Goal: Task Accomplishment & Management: Complete application form

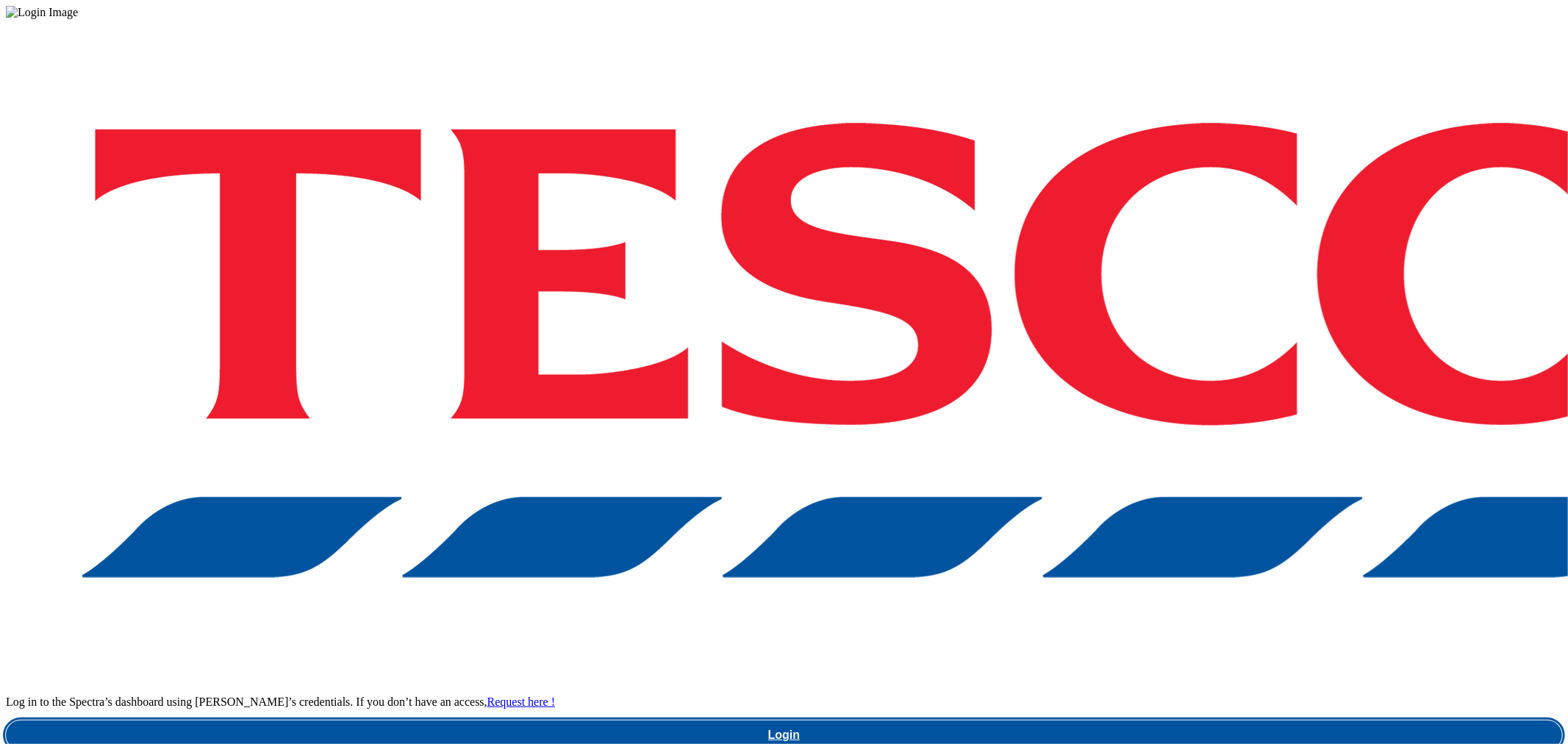
click at [1224, 721] on link "Login" at bounding box center [784, 735] width 1556 height 29
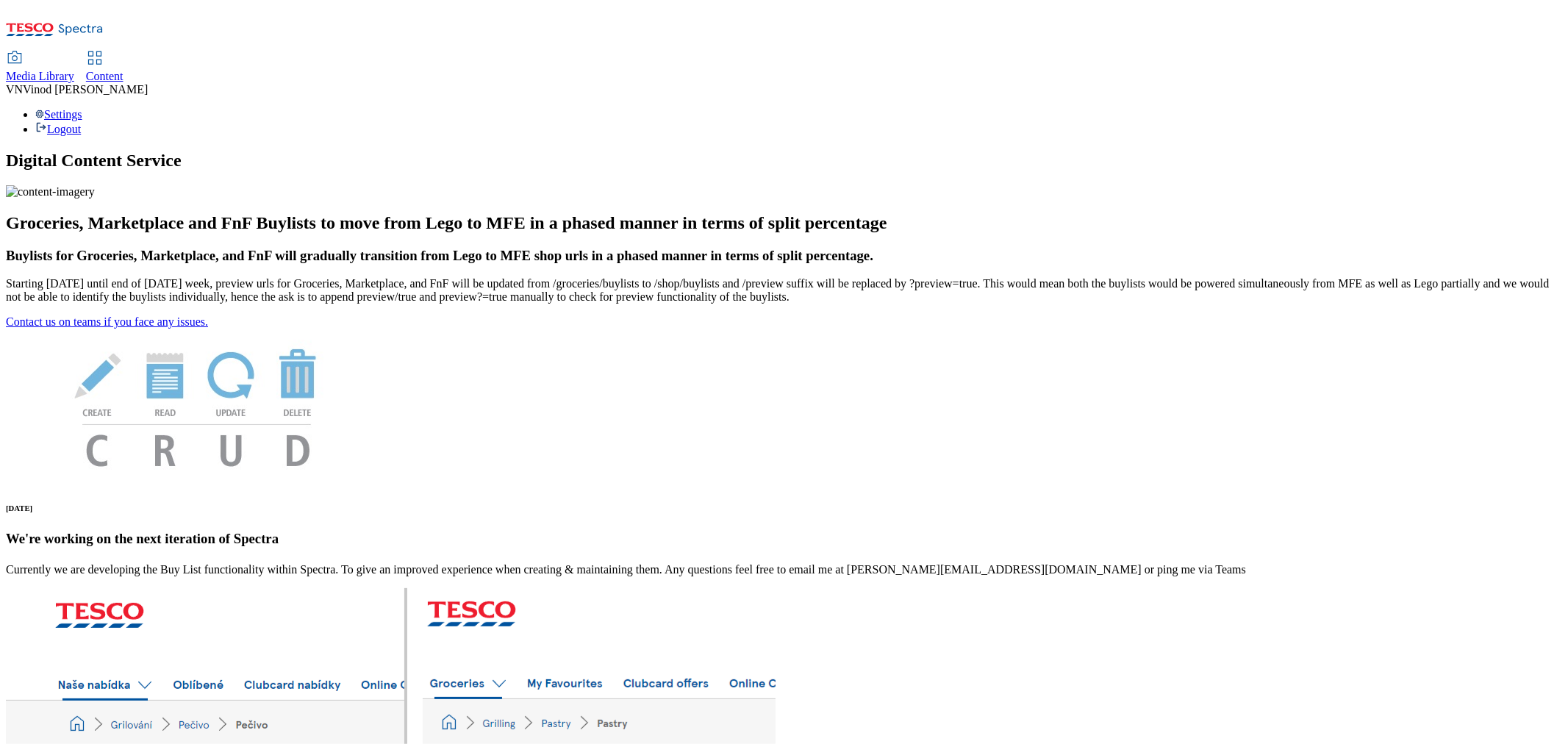
click at [124, 70] on span "Content" at bounding box center [104, 75] width 38 height 13
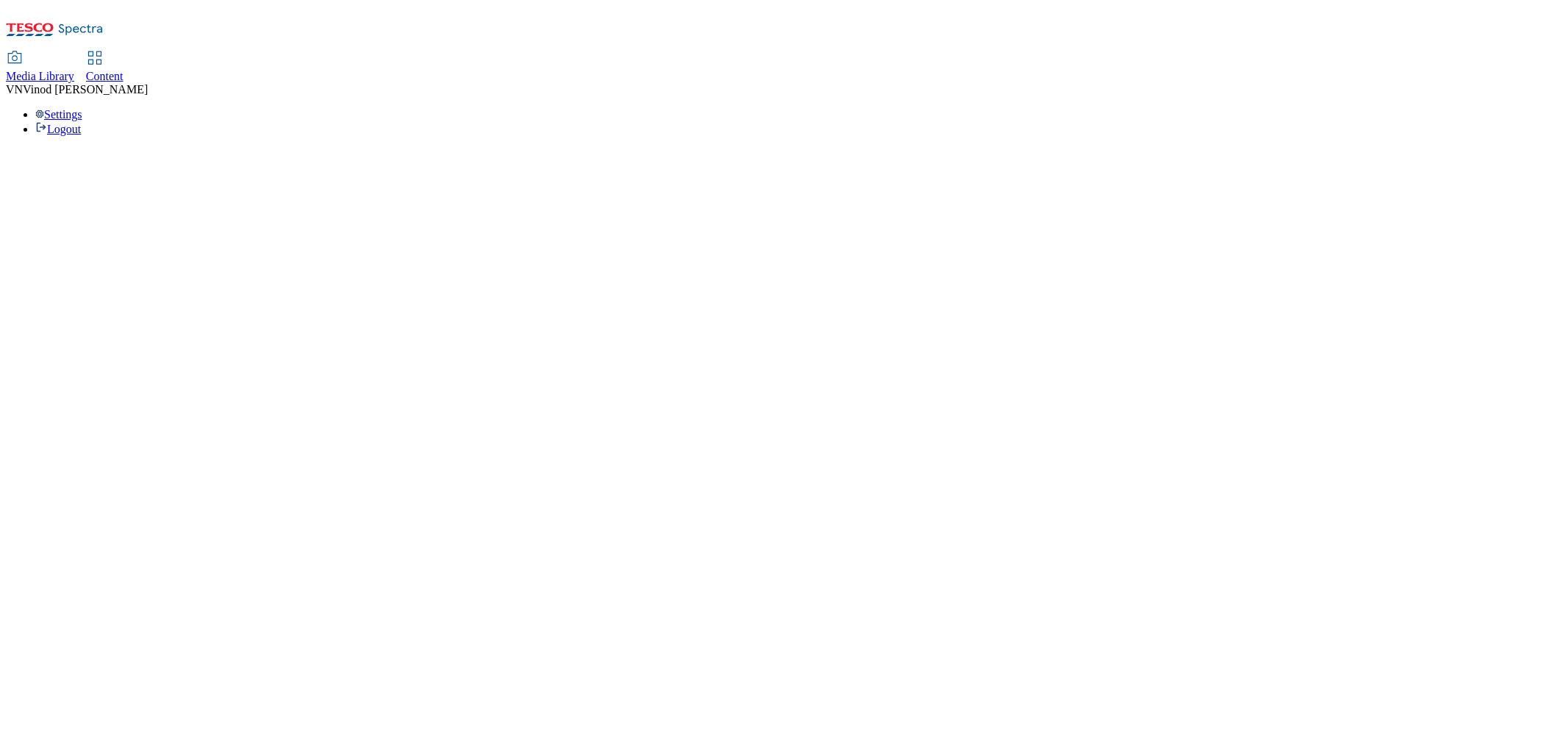
select select "ghs-[GEOGRAPHIC_DATA]"
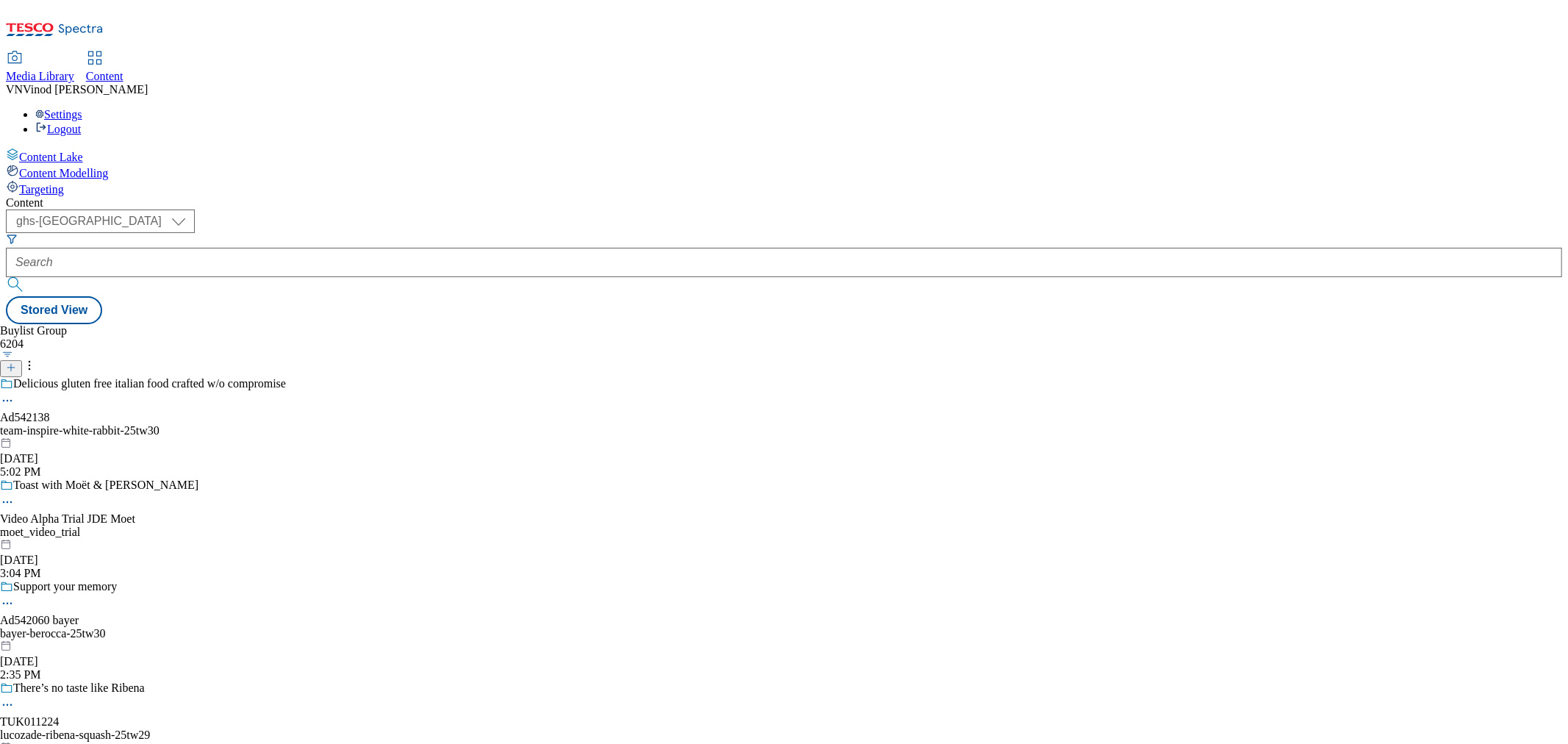
click at [15, 351] on button "button" at bounding box center [8, 355] width 15 height 8
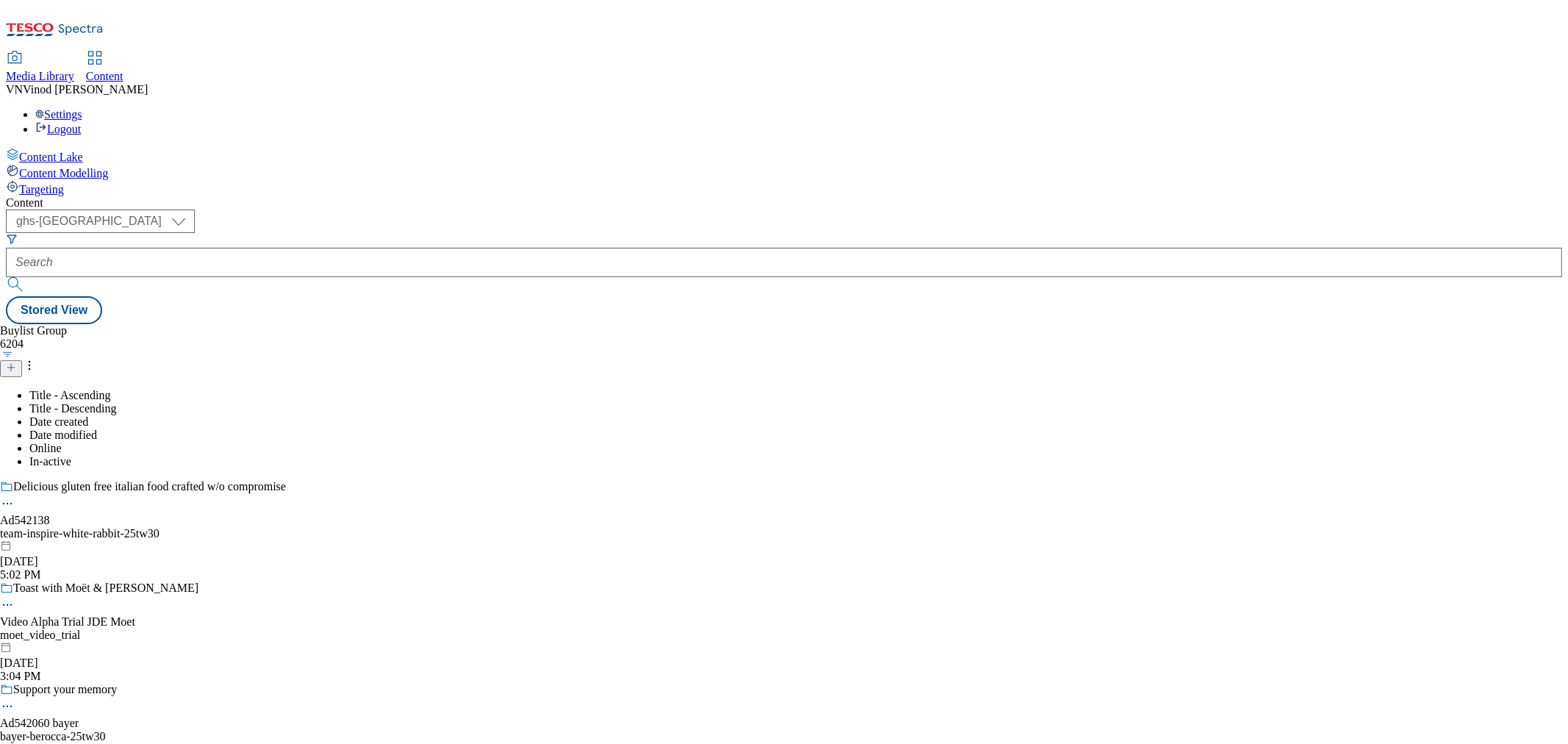
click at [11, 364] on line at bounding box center [11, 368] width 0 height 8
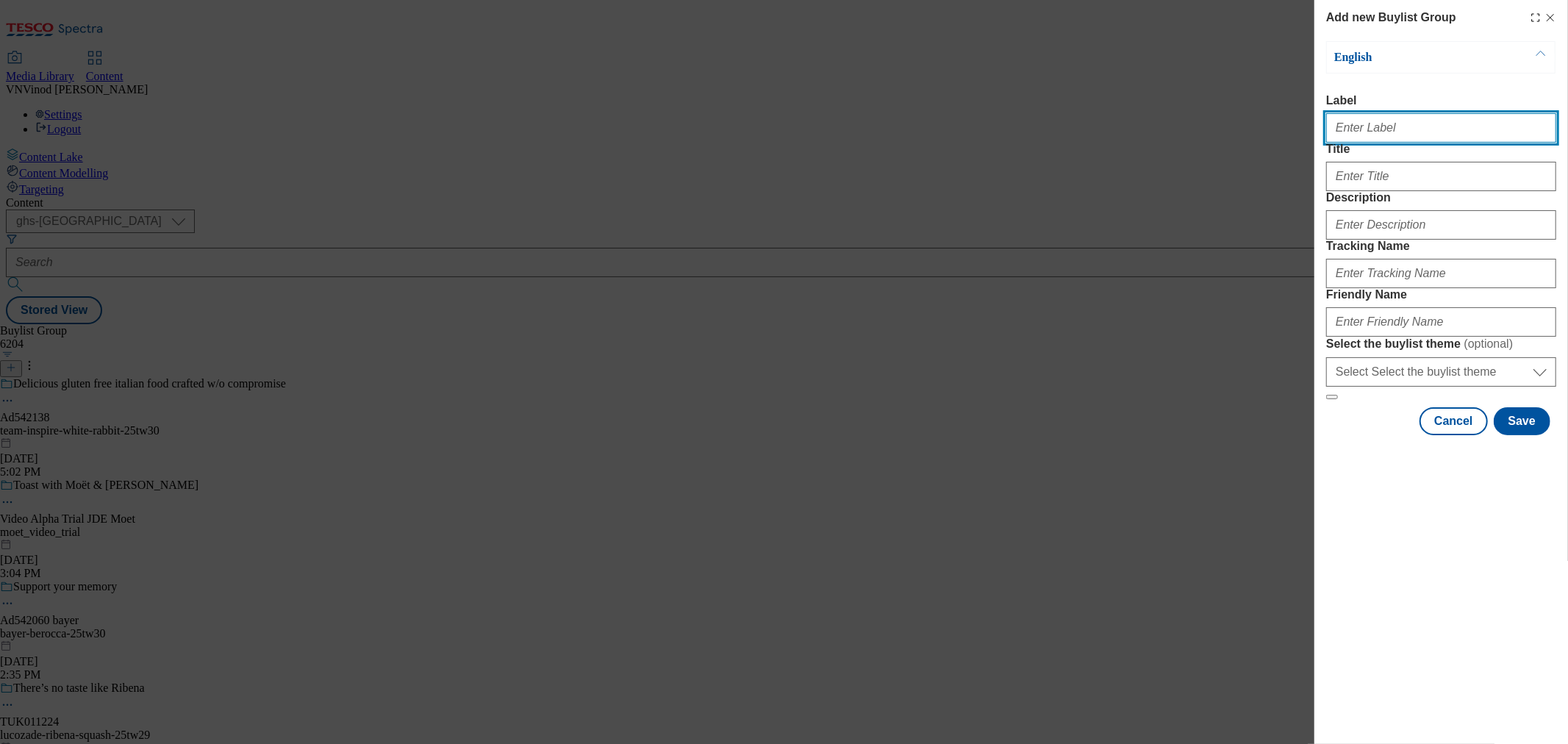
click at [1378, 133] on input "Label" at bounding box center [1441, 128] width 230 height 29
paste input "542140"
paste input "Findus"
click at [1376, 129] on input "Ad542140 Findus" at bounding box center [1441, 128] width 230 height 29
type input "Ad542140 findus"
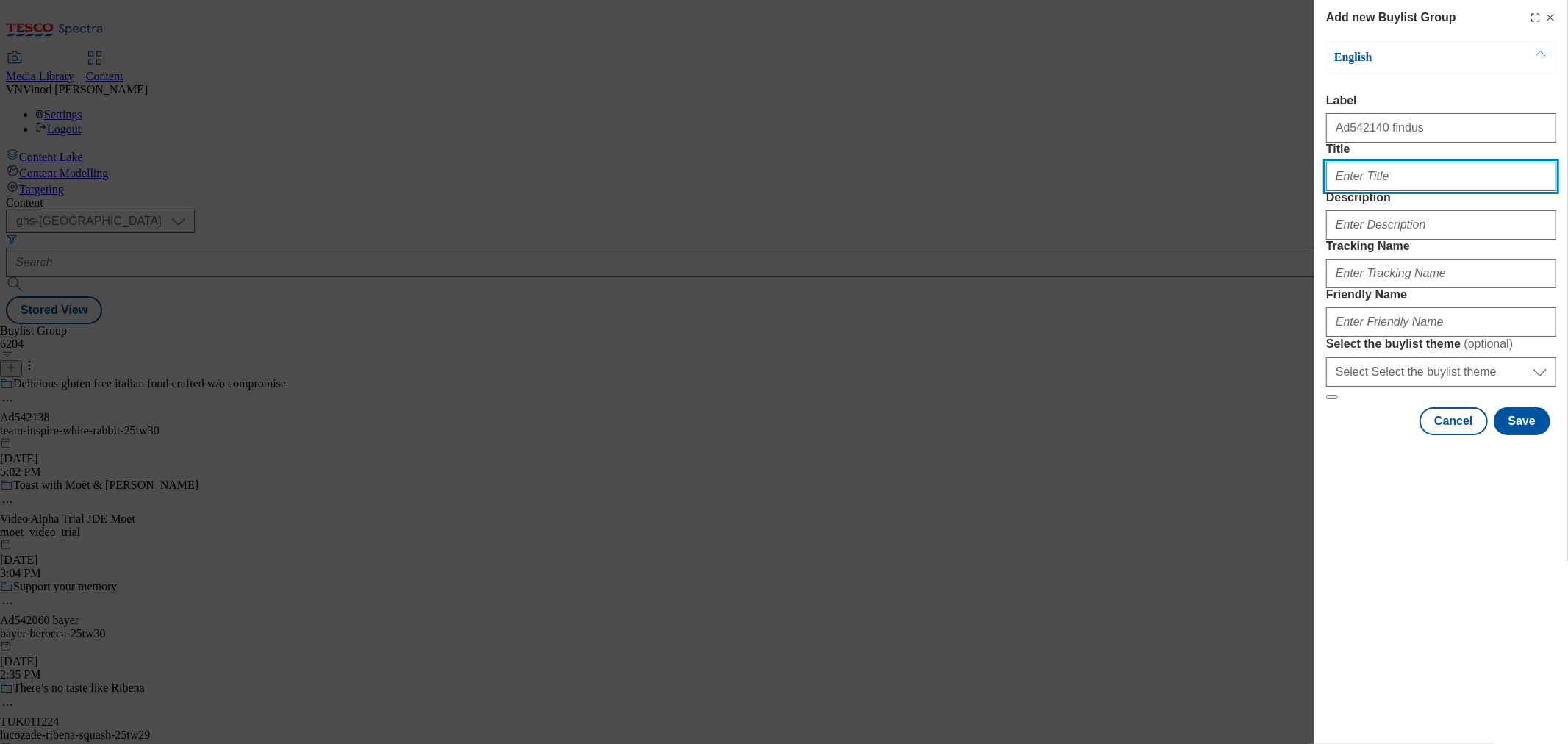
click at [1452, 191] on input "Title" at bounding box center [1441, 176] width 230 height 29
paste input "You're going to need a bigger plate"
type input "You're going to need a bigger plate"
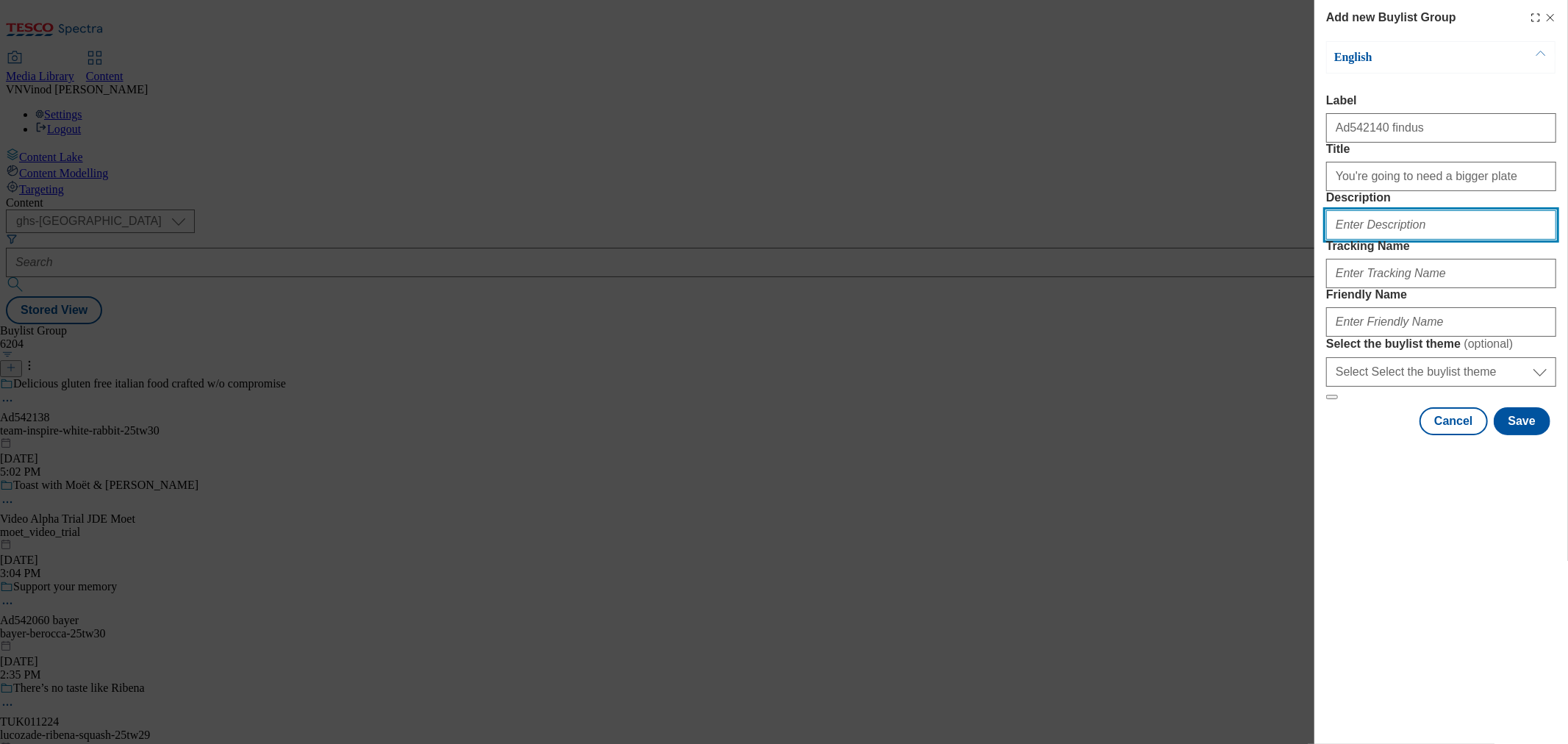
click at [1401, 240] on input "Description" at bounding box center [1441, 225] width 230 height 29
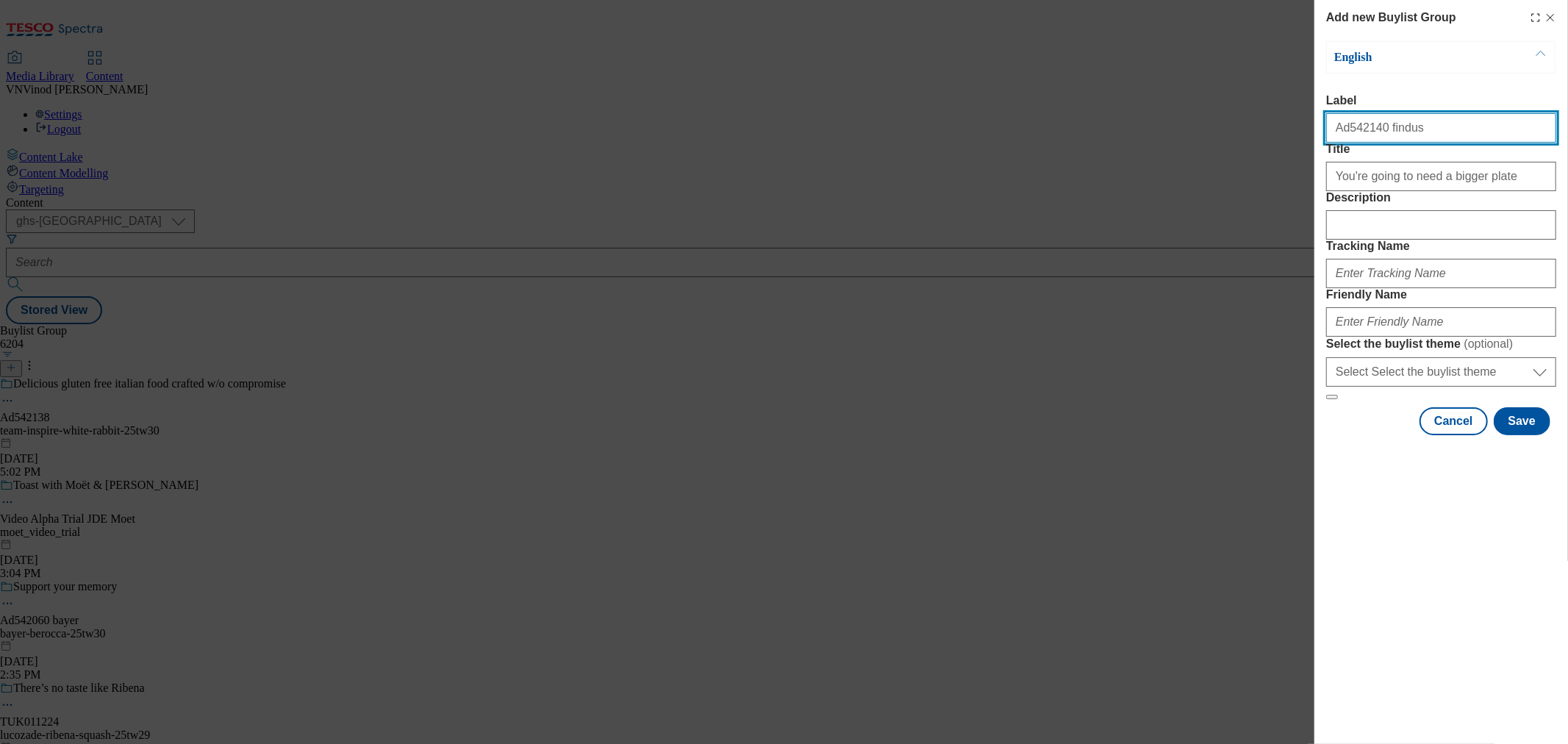
click at [1362, 136] on input "Ad542140 findus" at bounding box center [1441, 128] width 230 height 29
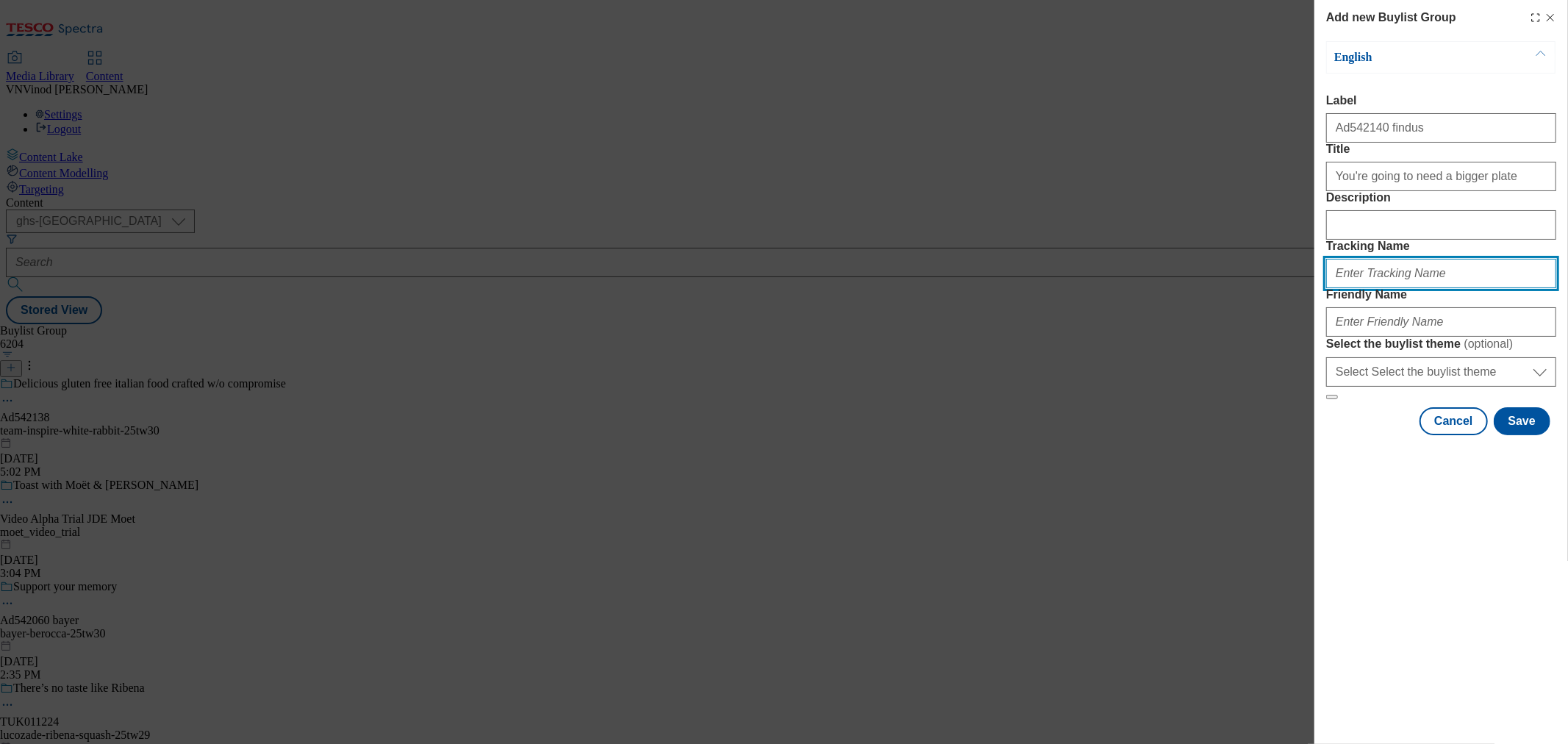
click at [1379, 288] on input "Tracking Name" at bounding box center [1441, 273] width 230 height 29
paste input "Ad542140"
click at [1364, 288] on input "DH_ADAd542140" at bounding box center [1441, 273] width 230 height 29
type input "DH_AD542140"
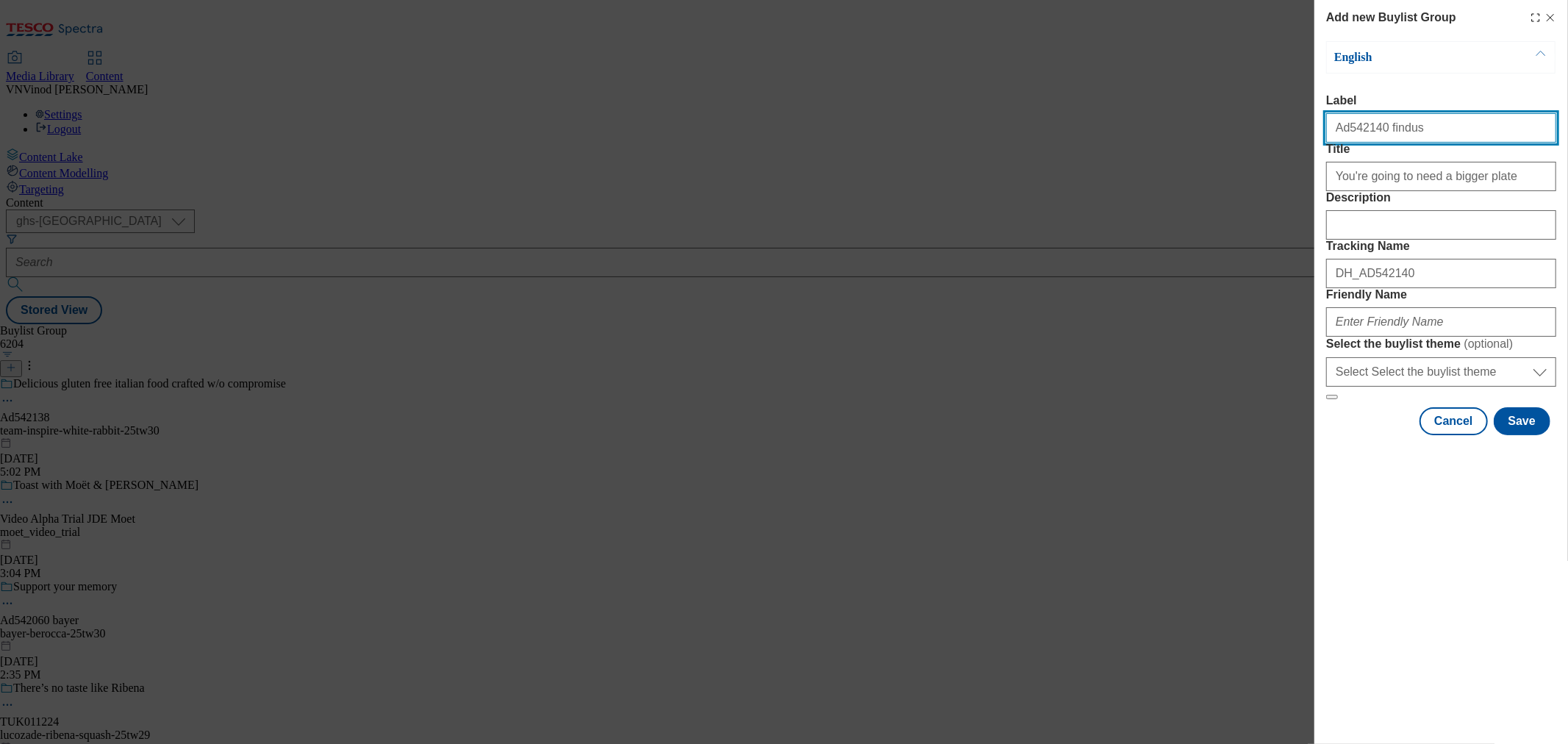
click at [1388, 125] on input "Ad542140 findus" at bounding box center [1441, 128] width 230 height 29
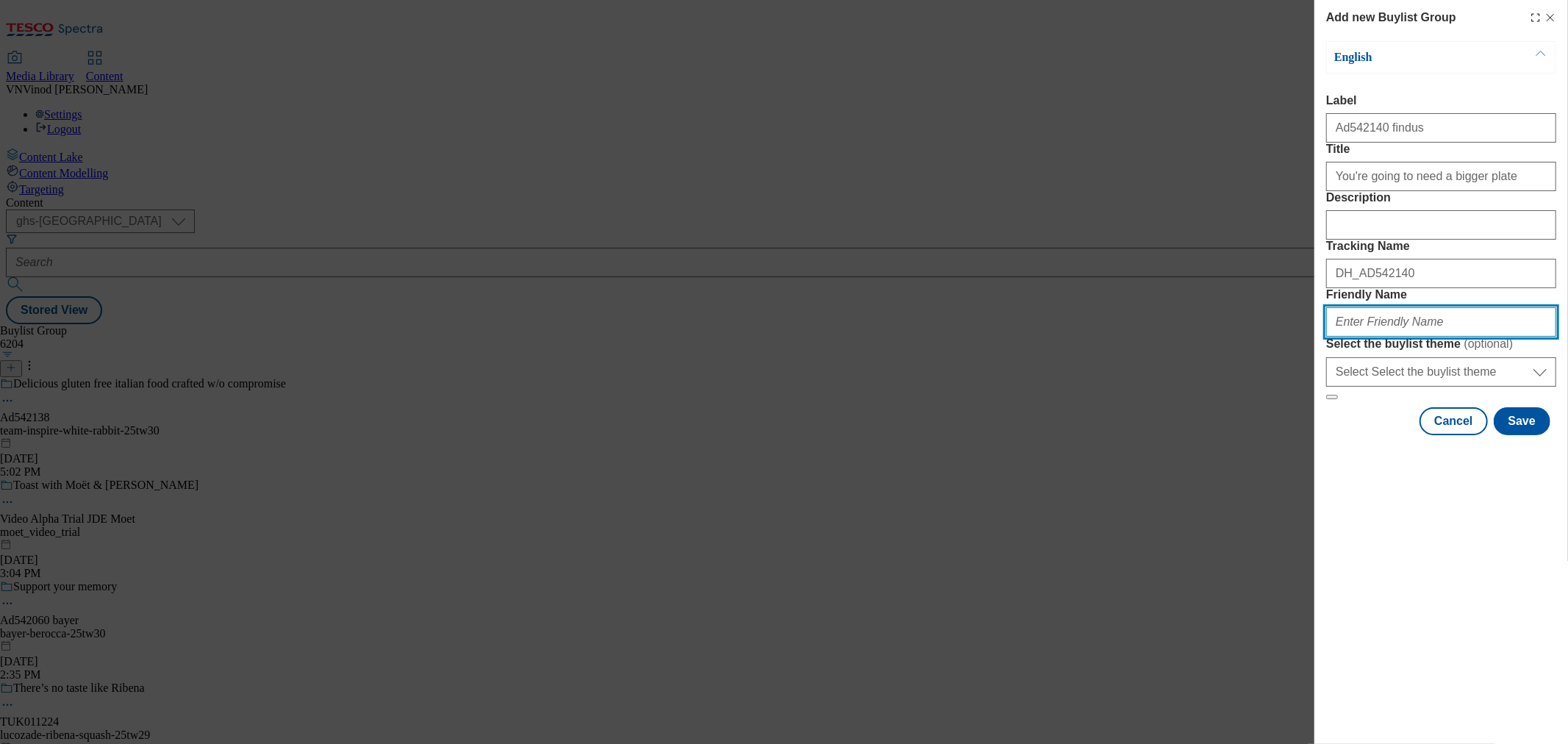
click at [1357, 336] on input "Friendly Name" at bounding box center [1441, 322] width 230 height 29
paste input "findus"
paste input "Jumbo Chip"
click at [1364, 336] on input "findus-Jumbo Chip" at bounding box center [1441, 322] width 230 height 29
click at [1439, 336] on input "findus-jumbo-chip" at bounding box center [1441, 322] width 230 height 29
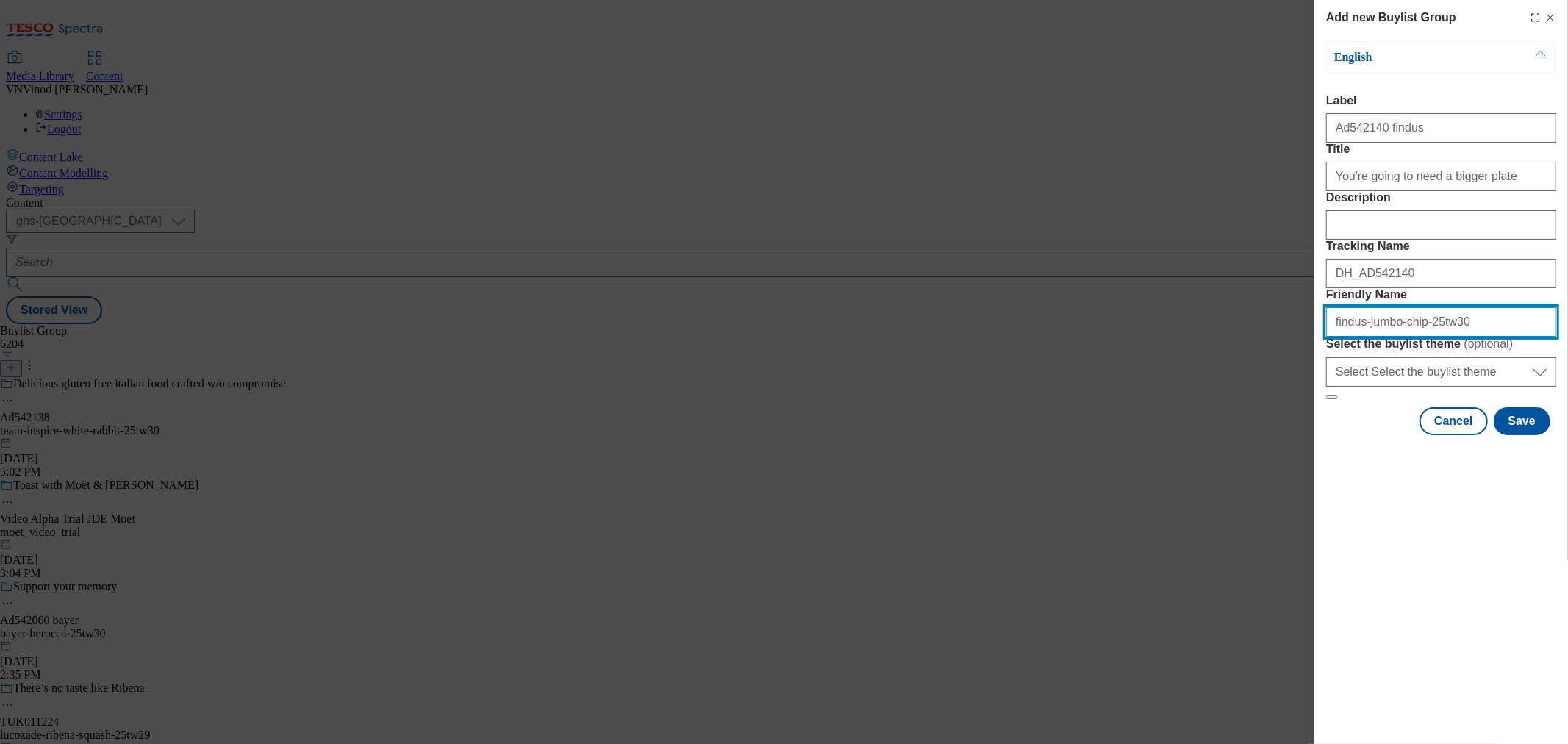
click at [1435, 336] on input "findus-jumbo-chip-25tw30" at bounding box center [1441, 322] width 230 height 29
type input "findus-jumbo-chip-25tw30"
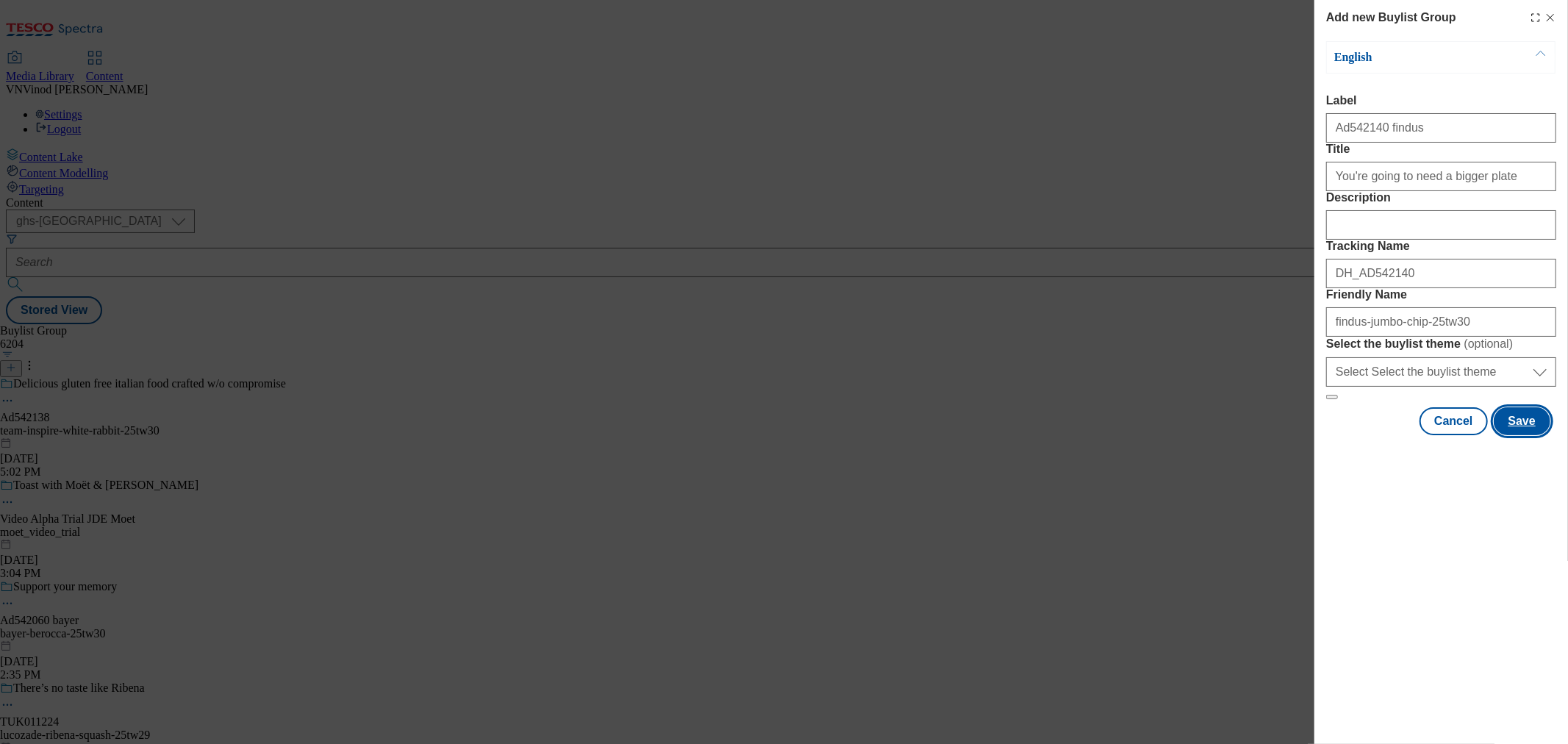
click at [1529, 435] on button "Save" at bounding box center [1522, 421] width 57 height 28
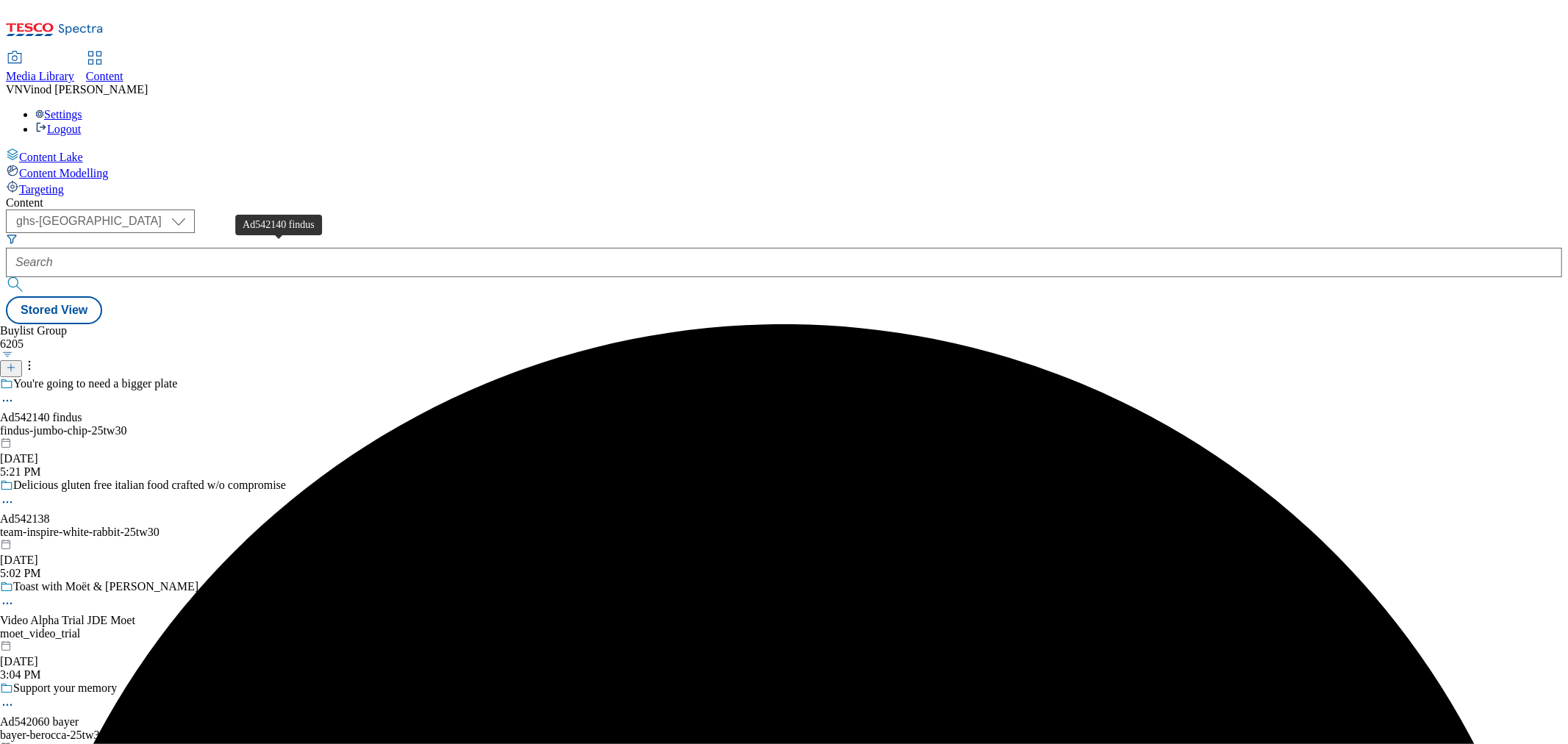
click at [82, 411] on div "Ad542140 findus" at bounding box center [41, 417] width 82 height 14
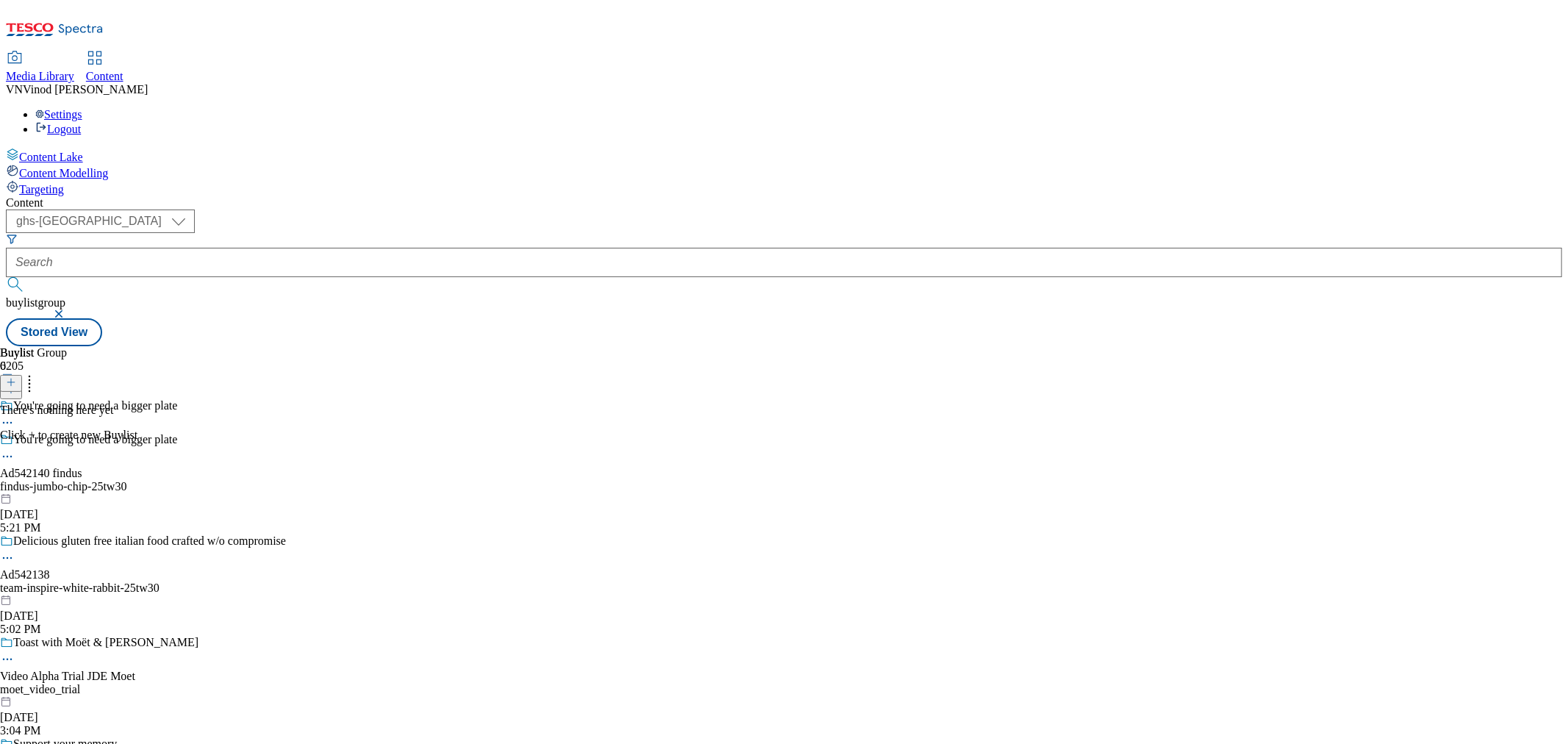
click at [16, 377] on icon at bounding box center [11, 382] width 11 height 11
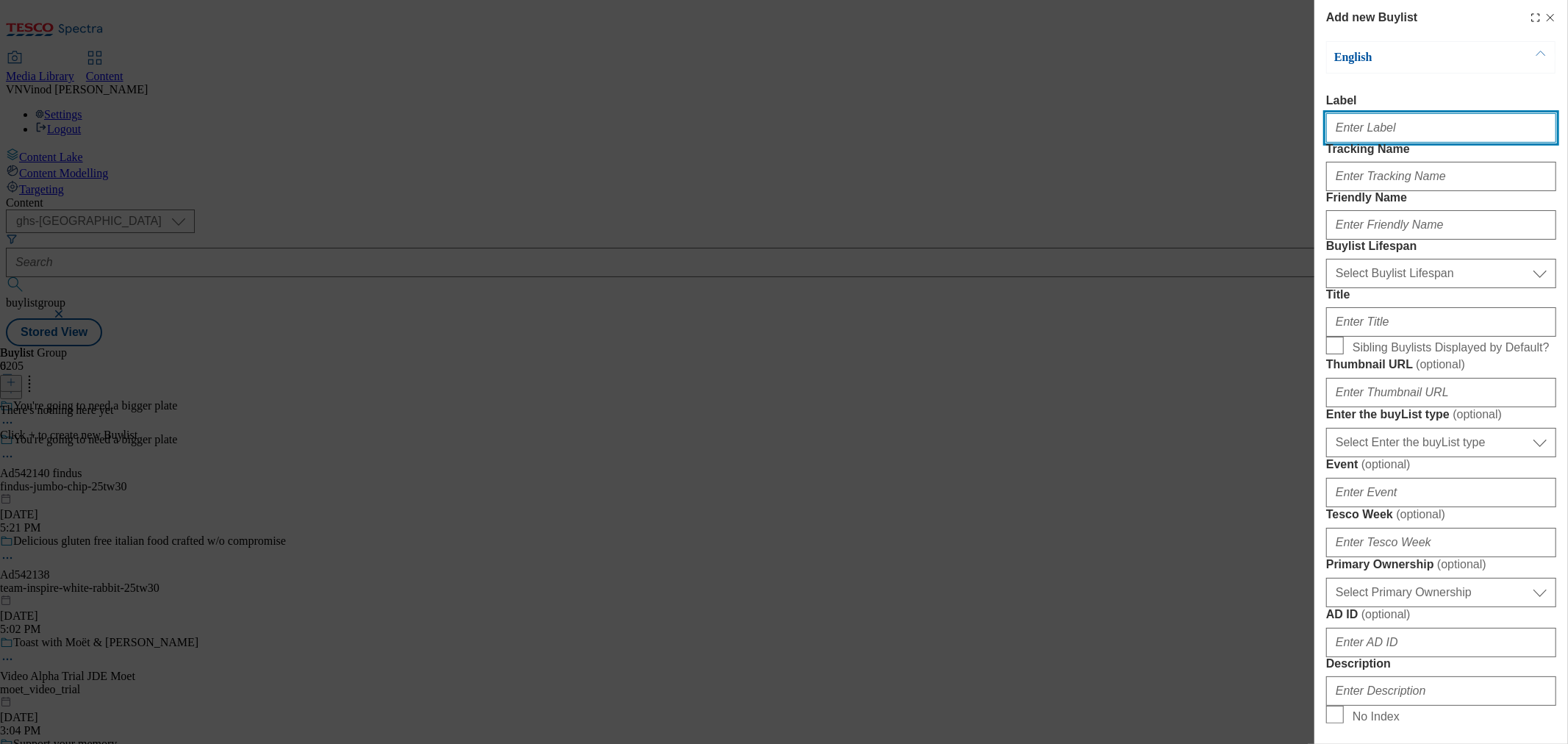
click at [1413, 140] on input "Label" at bounding box center [1441, 128] width 230 height 29
paste input "542140"
type input "Ad542140"
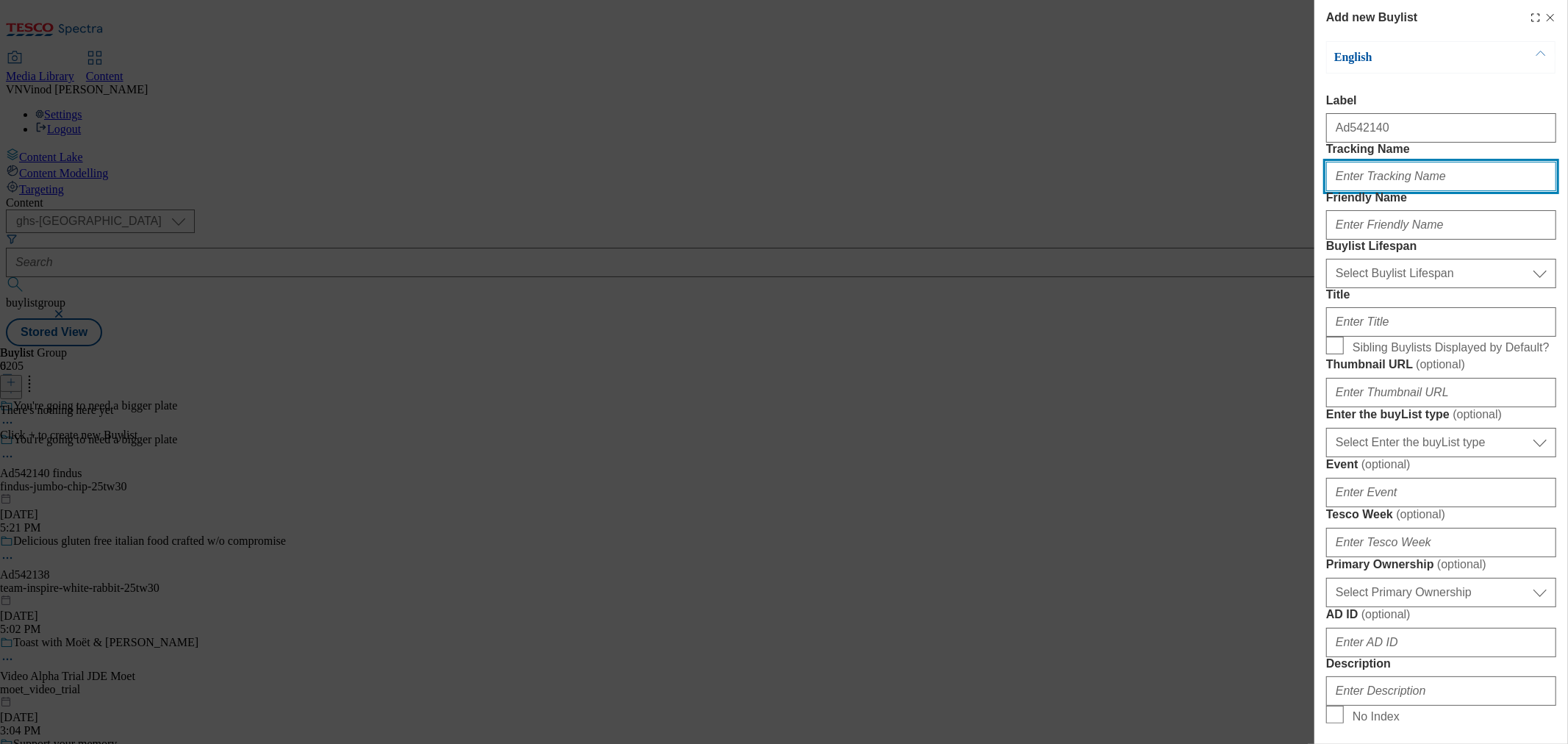
click at [1385, 191] on input "Tracking Name" at bounding box center [1441, 176] width 230 height 29
paste input "542140"
type input "Dh_AD542140"
drag, startPoint x: 797, startPoint y: 198, endPoint x: 1185, endPoint y: 212, distance: 388.3
click at [797, 198] on div "Add new Buylist English Label Ad542140 Tracking Name Dh_AD542140 Friendly Name …" at bounding box center [784, 372] width 1568 height 744
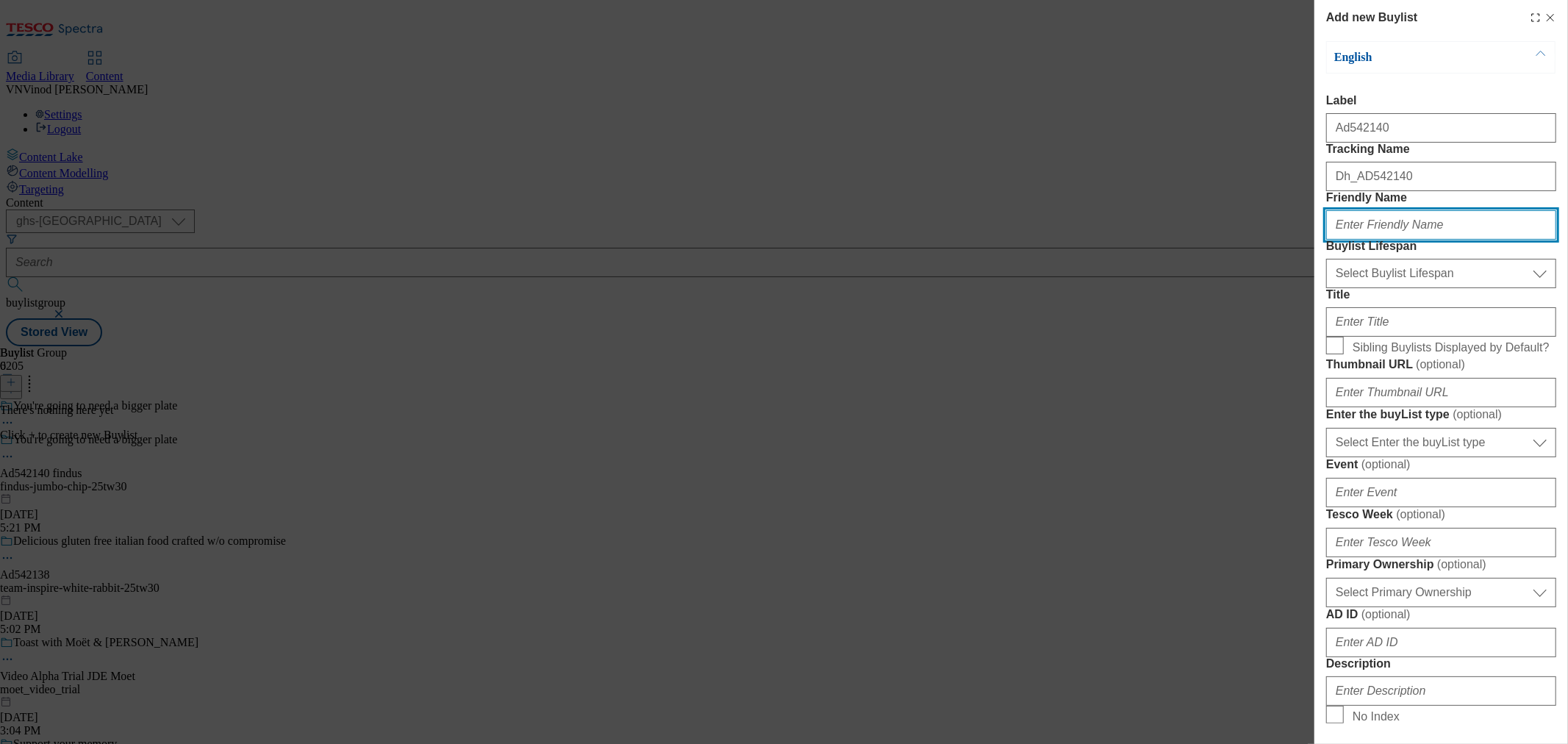
click at [1425, 240] on input "Friendly Name" at bounding box center [1441, 225] width 230 height 29
paste input "findus"
type input "findus"
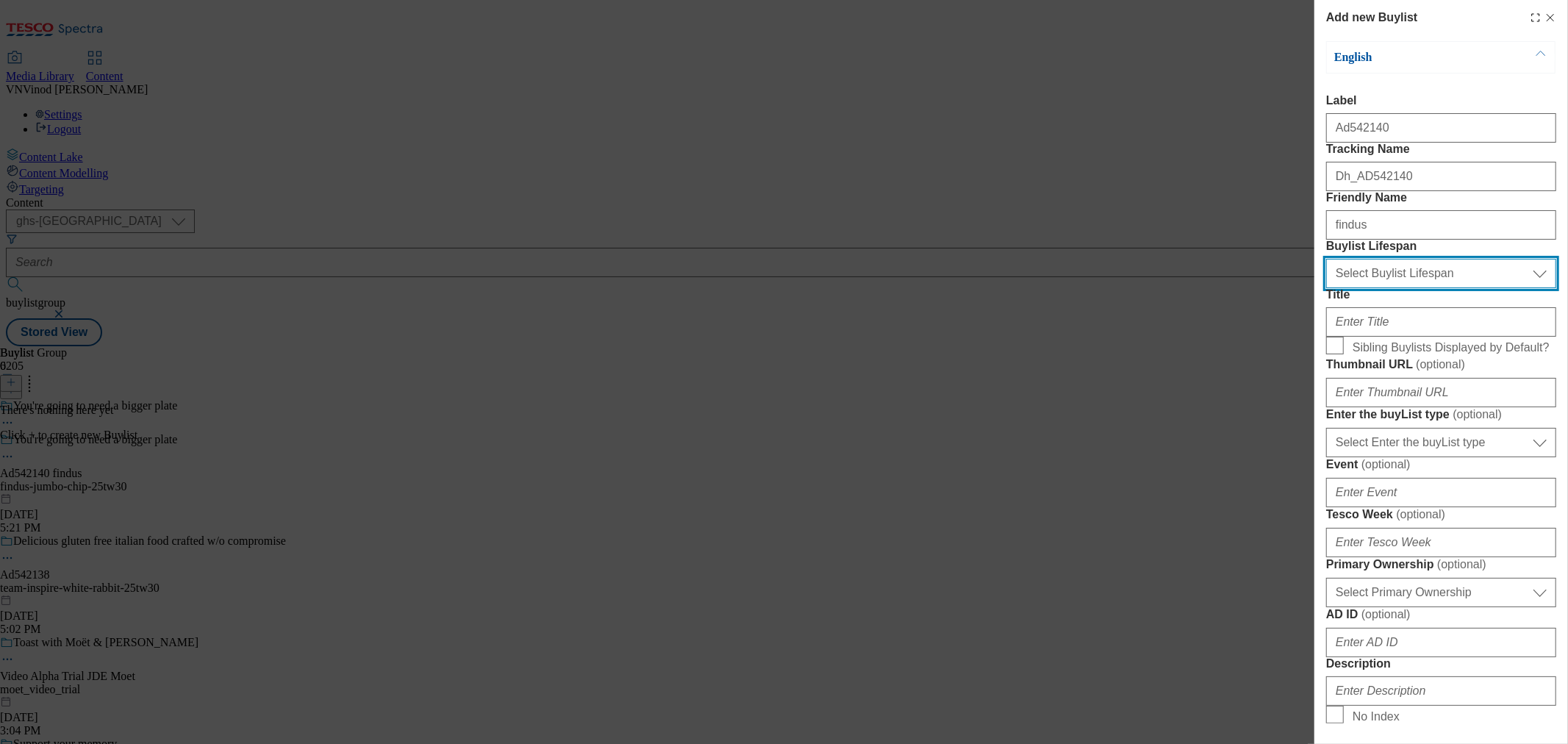
click at [1411, 288] on select "Select Buylist Lifespan evergreen seasonal tactical" at bounding box center [1441, 273] width 230 height 29
select select "tactical"
click at [1326, 288] on select "Select Buylist Lifespan evergreen seasonal tactical" at bounding box center [1441, 273] width 230 height 29
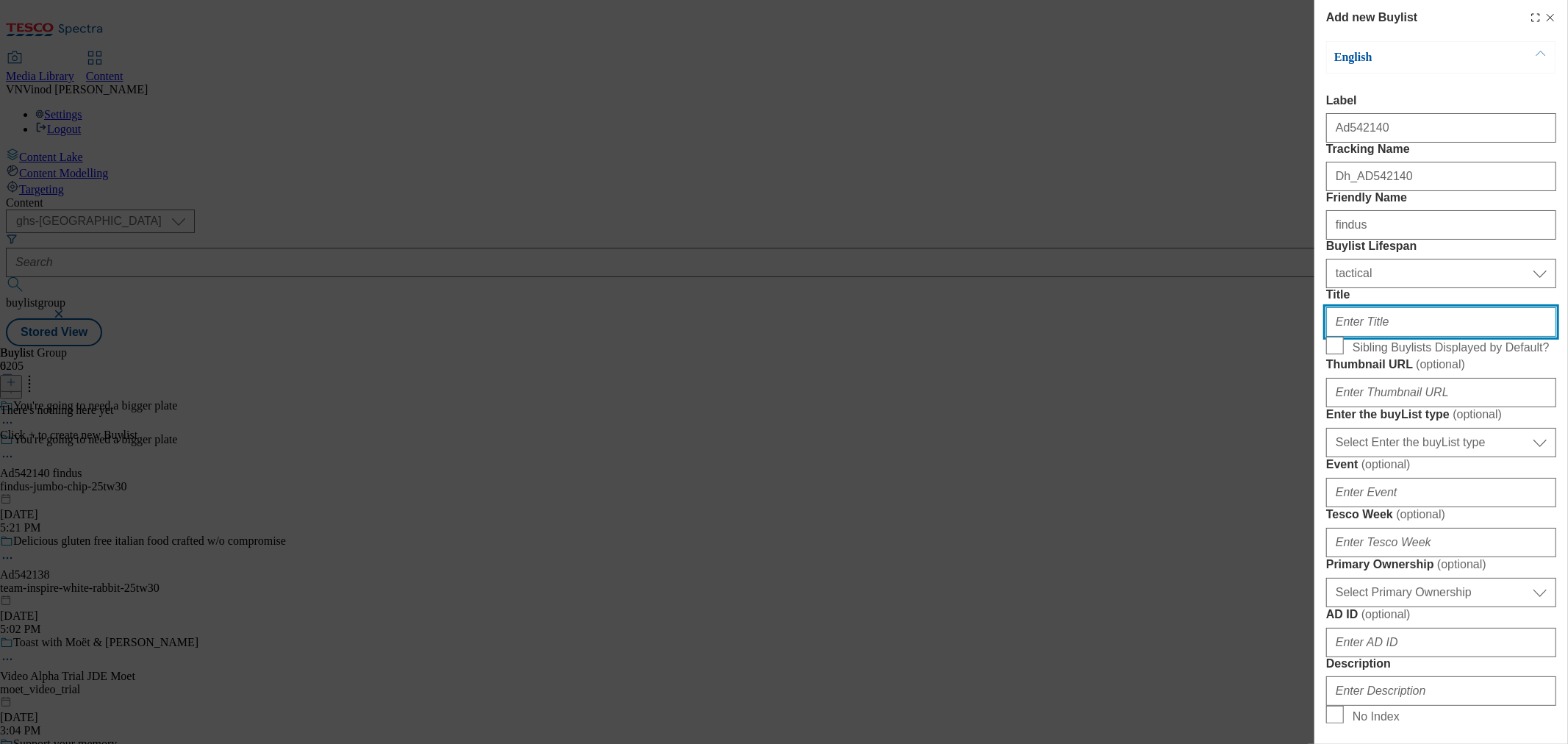
click at [1381, 336] on input "Title" at bounding box center [1441, 322] width 230 height 29
paste input "New [PERSON_NAME] Shop Jumbo fillets in our signature crispy batter for a prope…"
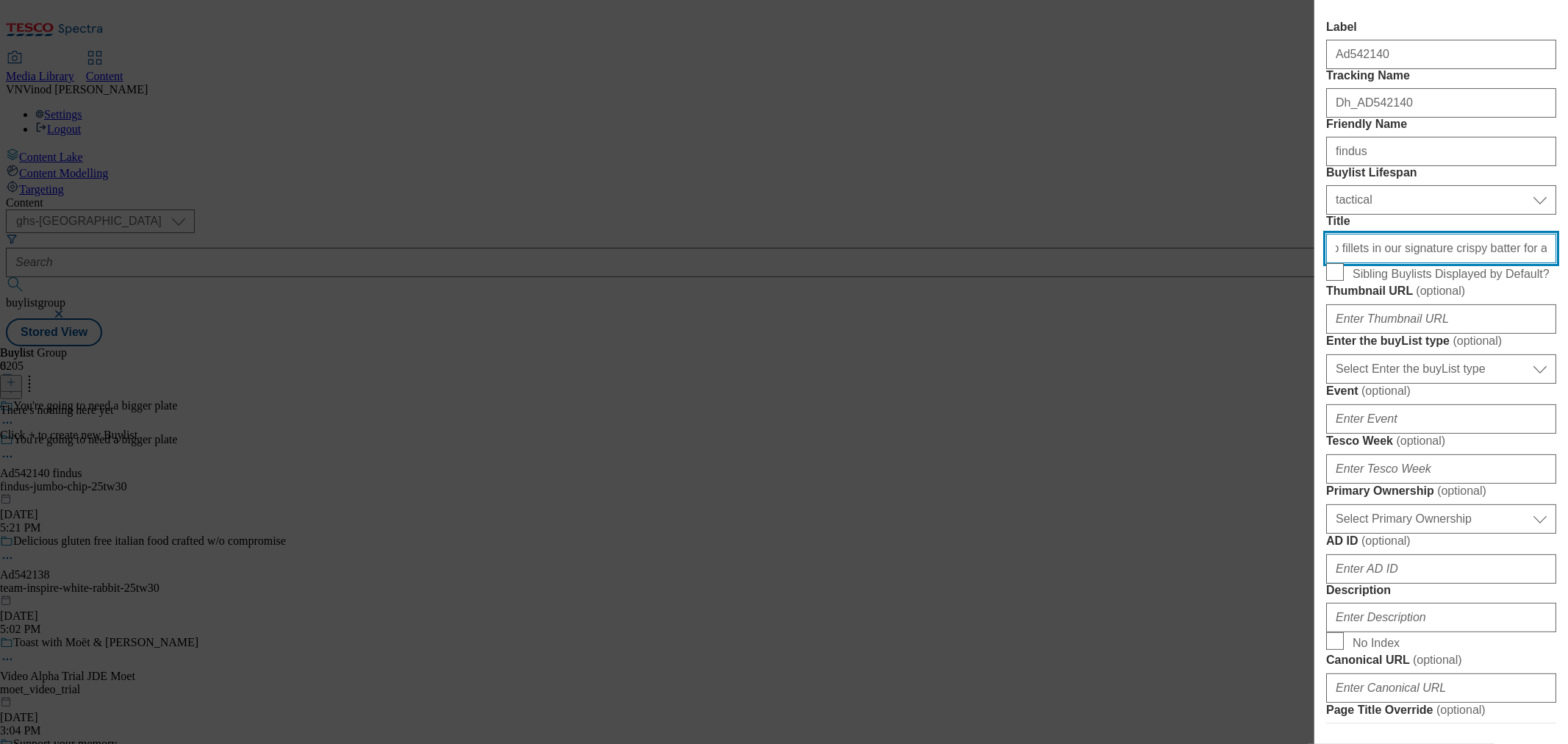
scroll to position [163, 0]
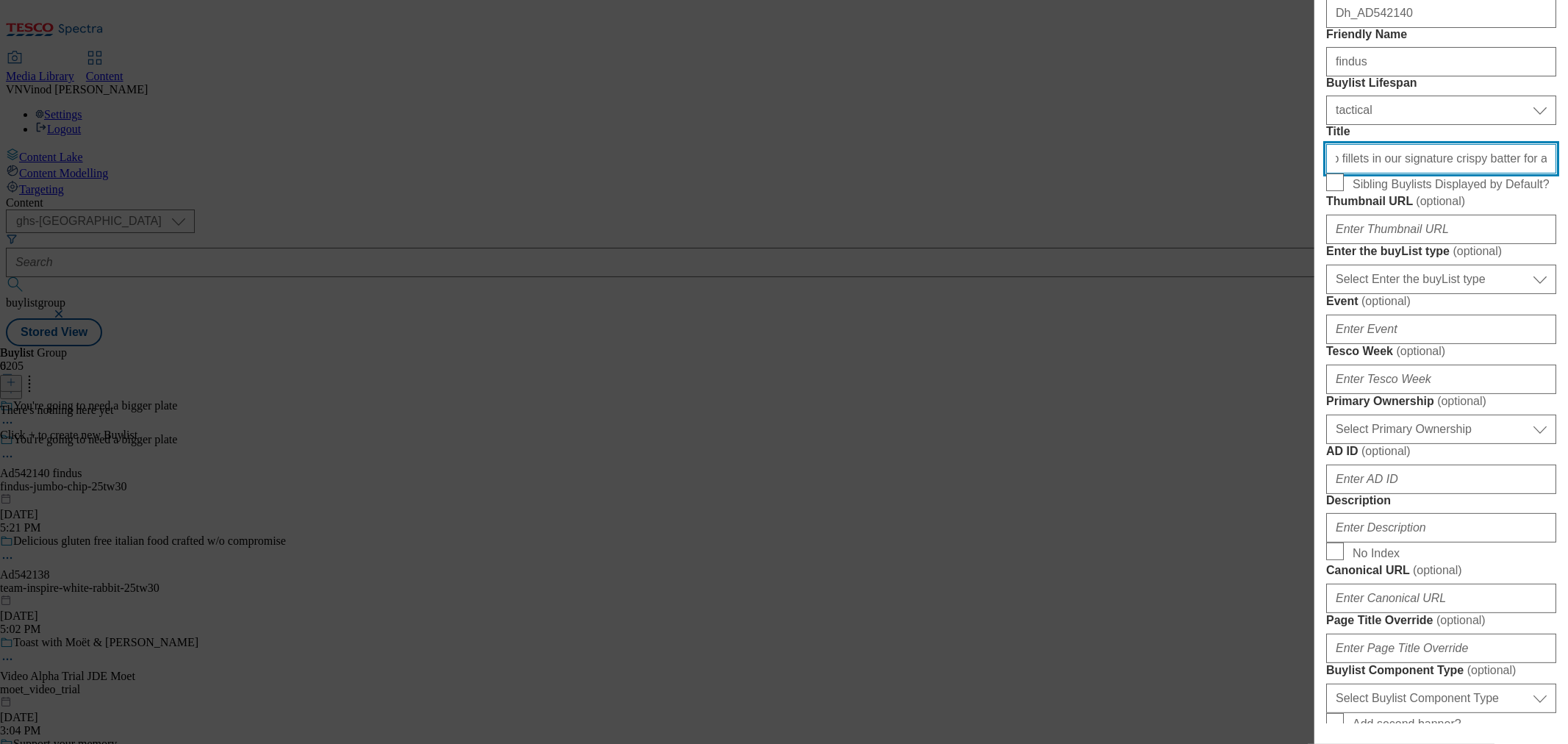
type input "New [PERSON_NAME] Shop Jumbo fillets in our signature crispy batter for a prope…"
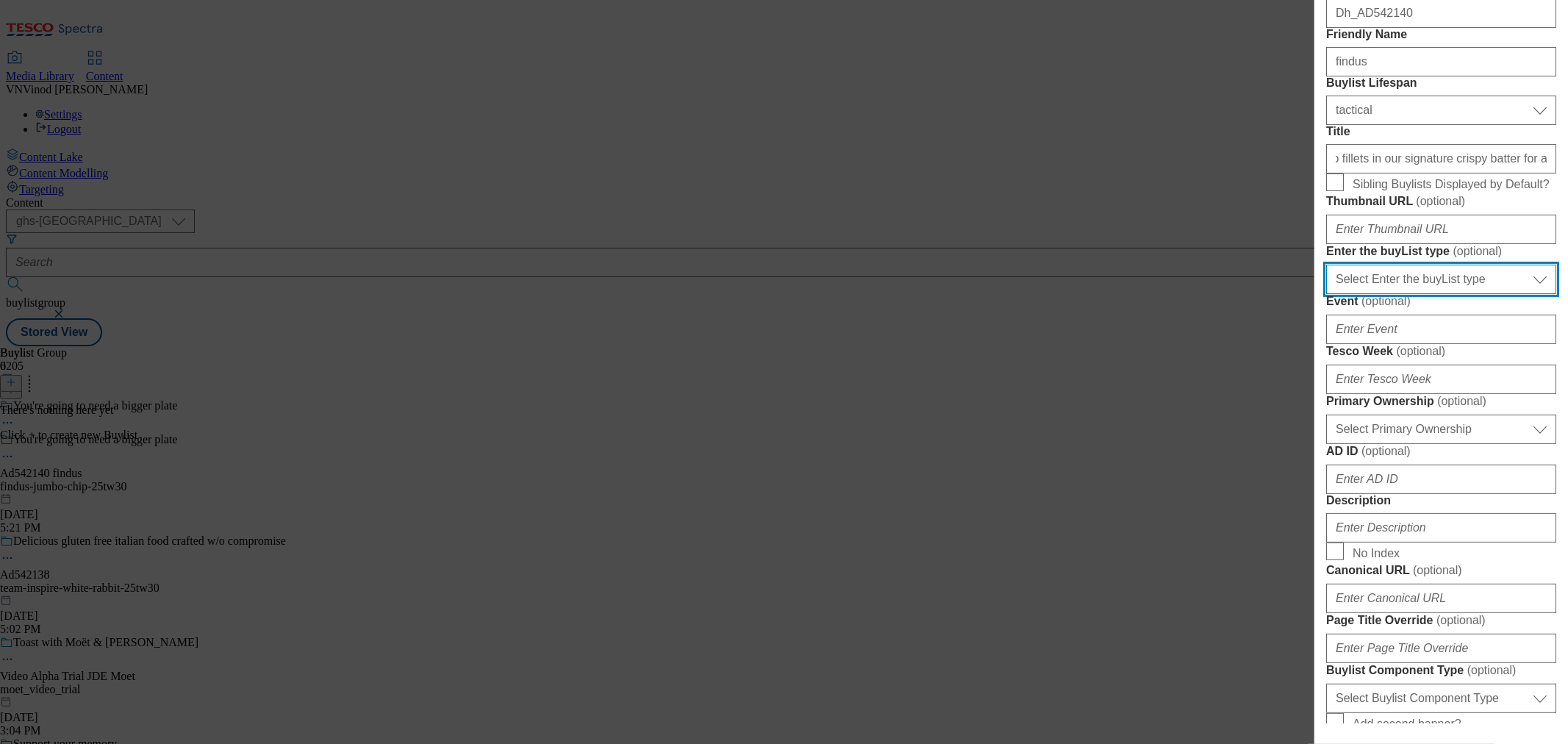
click at [1415, 294] on select "Select Enter the buyList type event supplier funded long term >4 weeks supplier…" at bounding box center [1441, 279] width 230 height 29
select select "supplier funded short term 1-3 weeks"
click at [1326, 294] on select "Select Enter the buyList type event supplier funded long term >4 weeks supplier…" at bounding box center [1441, 279] width 230 height 29
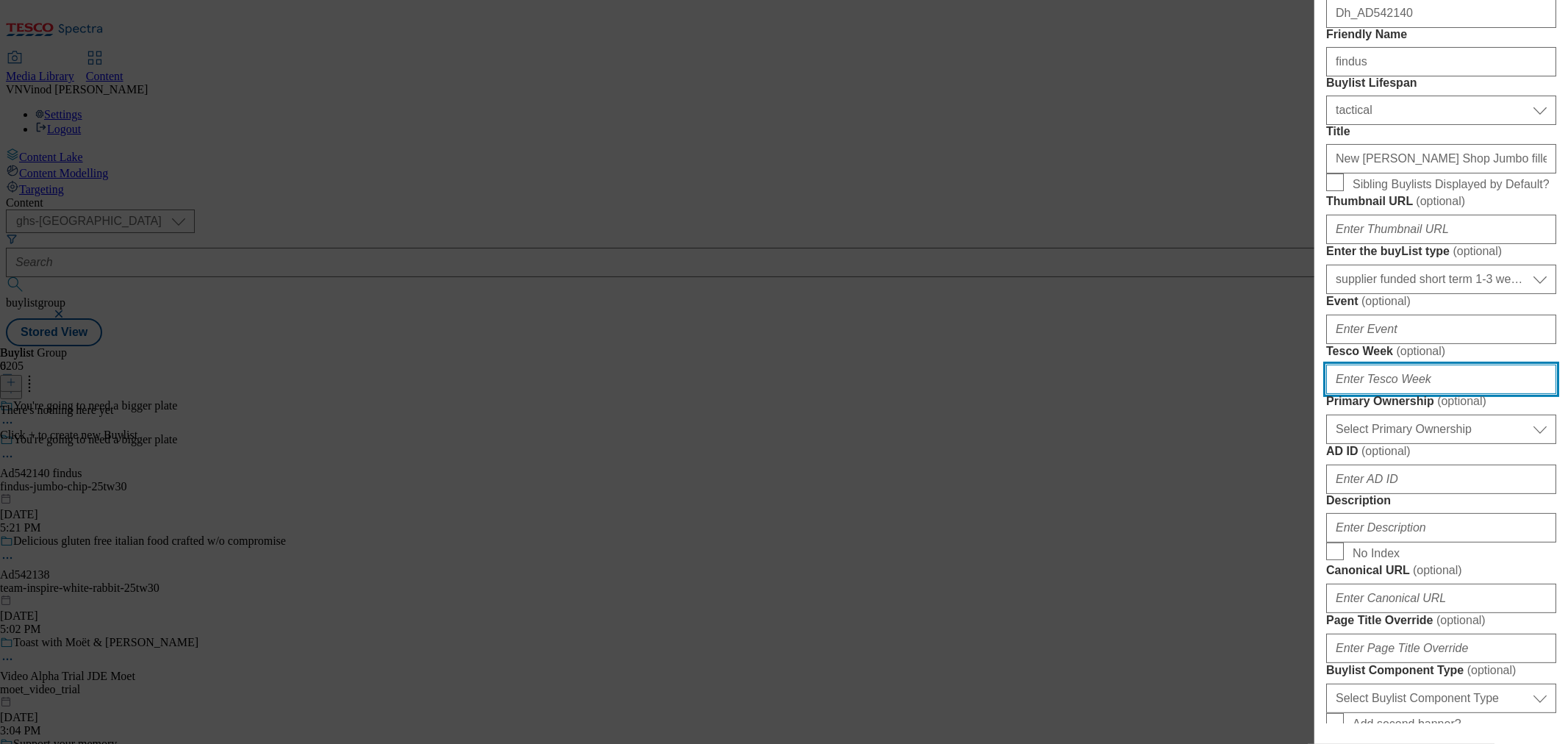
click at [1401, 394] on input "Tesco Week ( optional )" at bounding box center [1441, 379] width 230 height 29
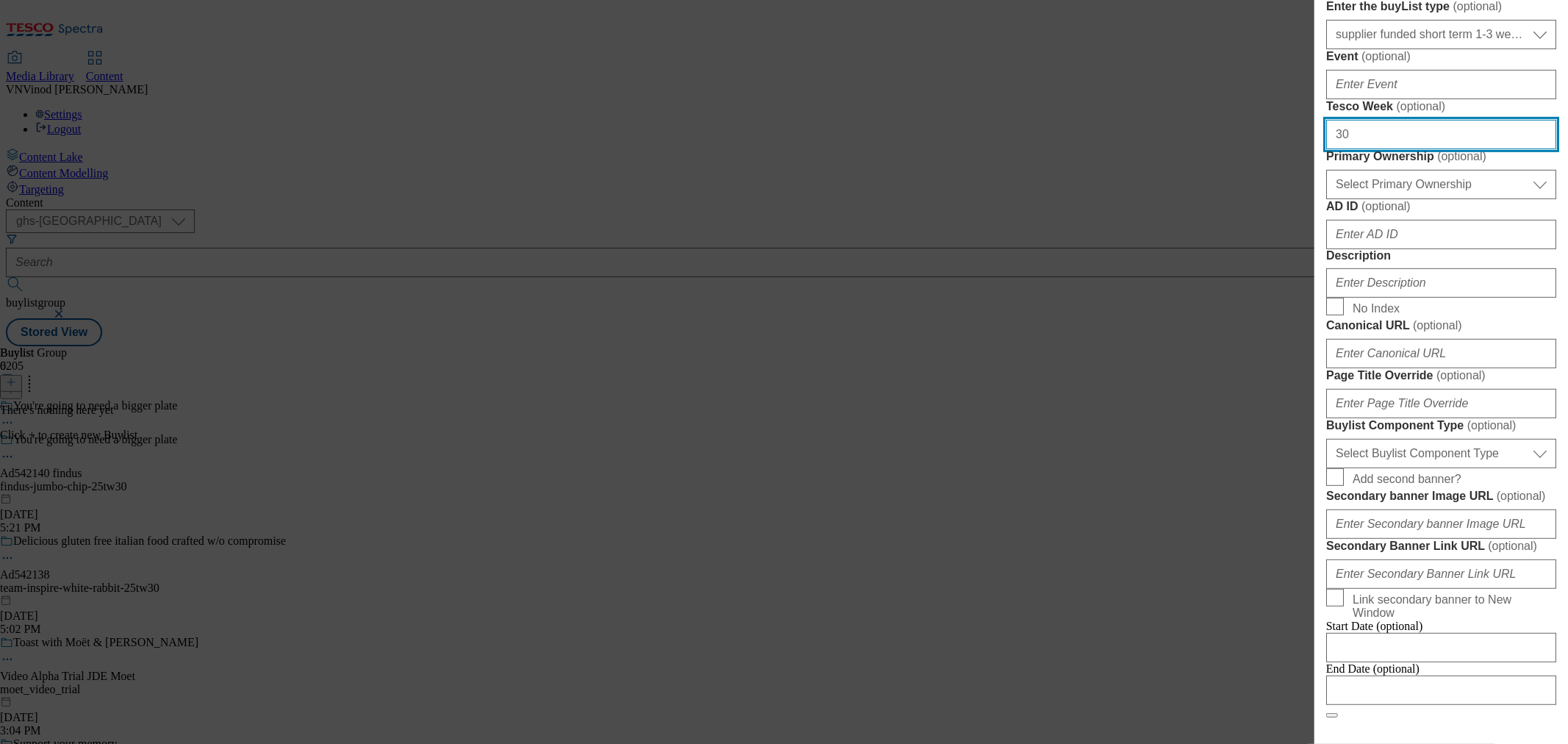
type input "30"
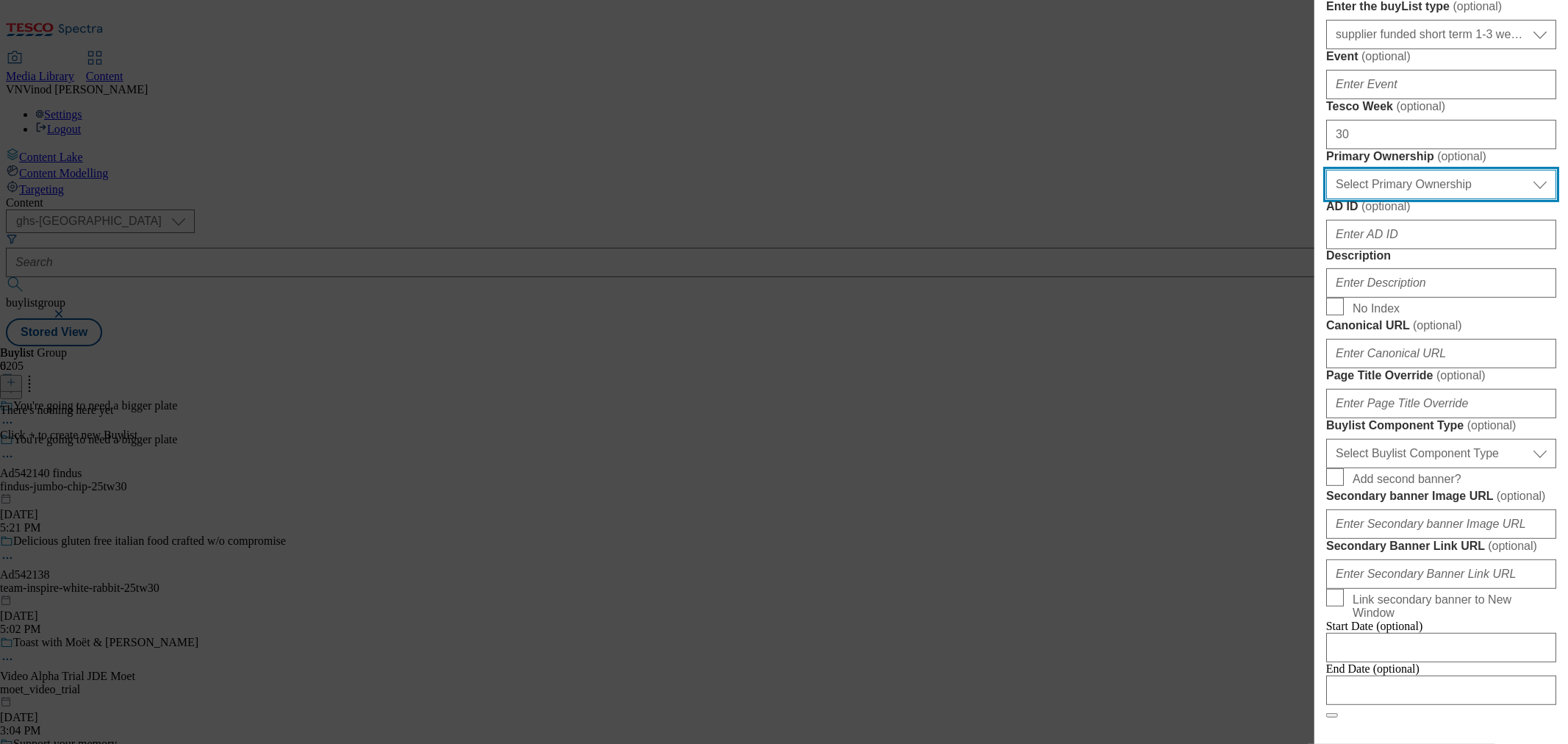
click at [1443, 199] on select "Select Primary Ownership [PERSON_NAME]" at bounding box center [1441, 185] width 230 height 29
select select "dunnhumby"
click at [1326, 199] on select "Select Primary Ownership [PERSON_NAME]" at bounding box center [1441, 185] width 230 height 29
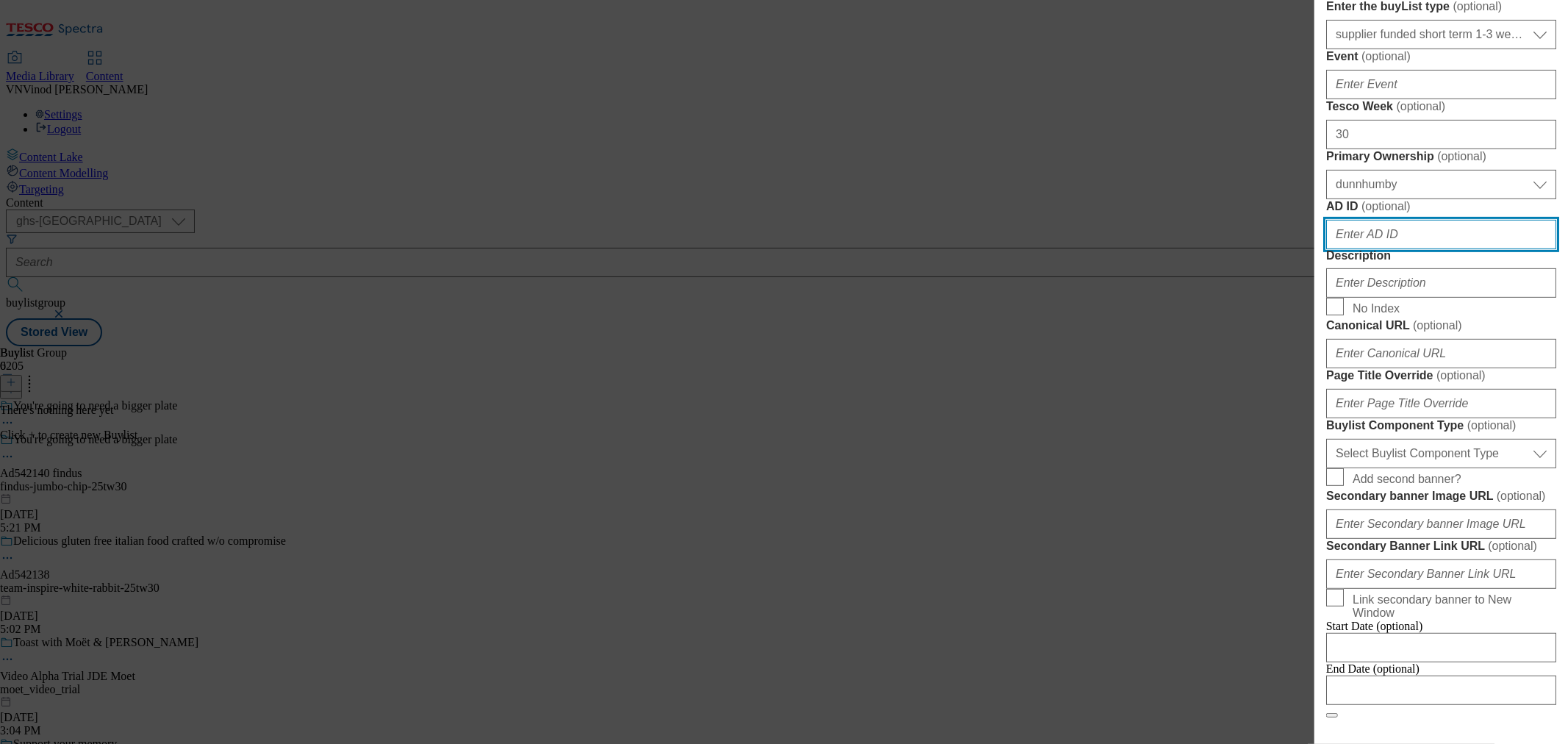
click at [1382, 249] on input "AD ID ( optional )" at bounding box center [1441, 235] width 230 height 29
paste input "542140"
type input "542140"
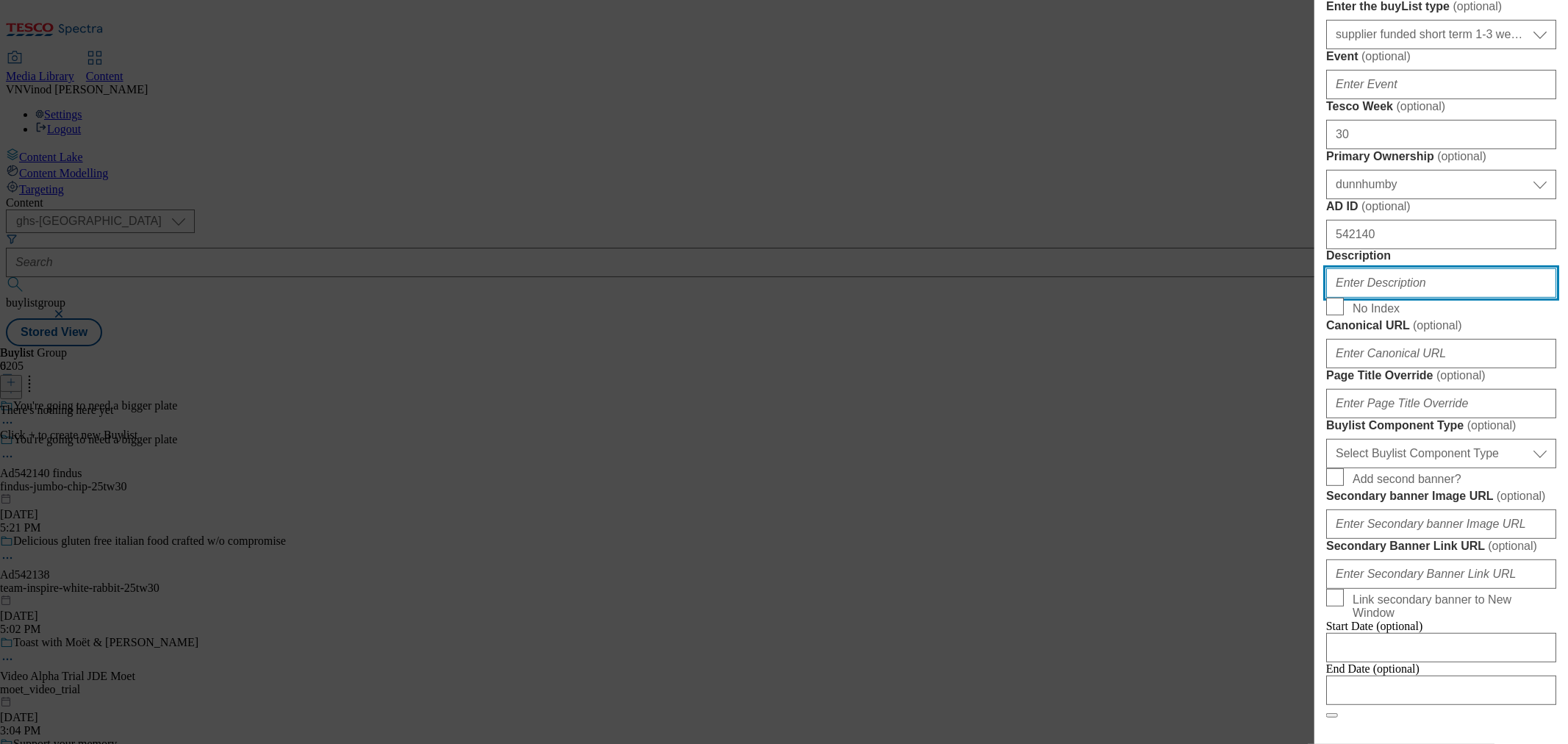
click at [1393, 298] on input "Description" at bounding box center [1441, 283] width 230 height 29
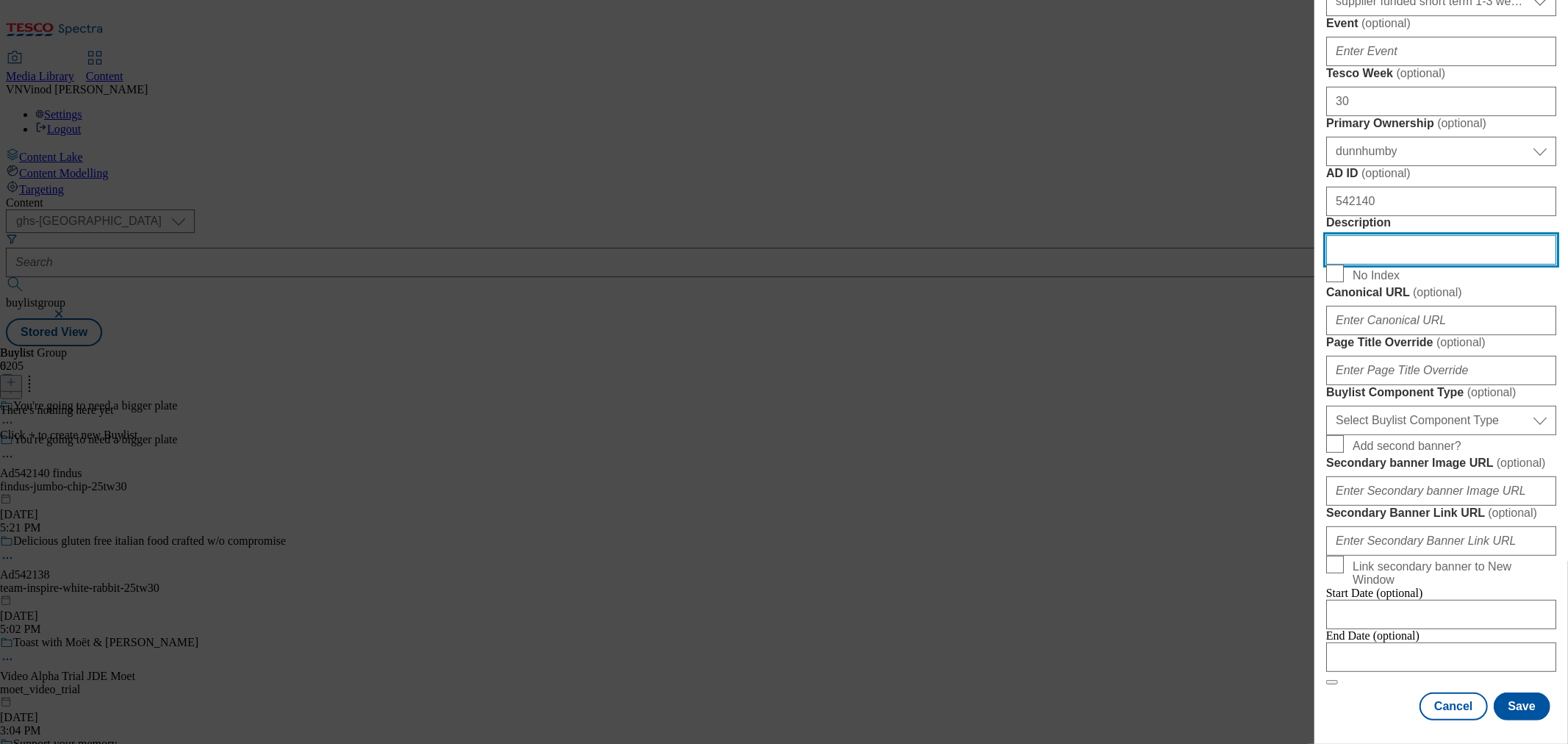
scroll to position [816, 0]
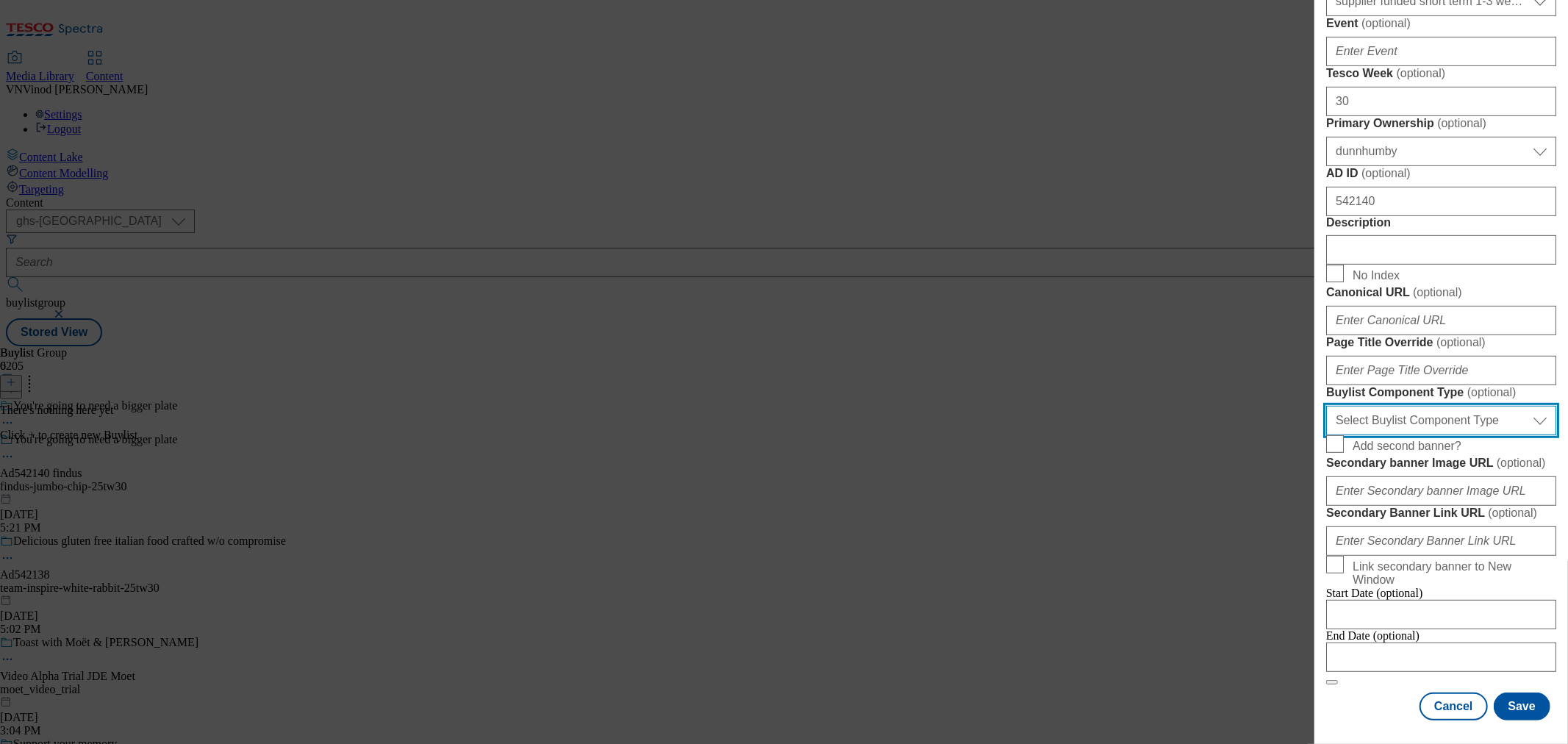
click at [1451, 428] on select "Select Buylist Component Type Banner Competition Header Meal" at bounding box center [1441, 420] width 230 height 29
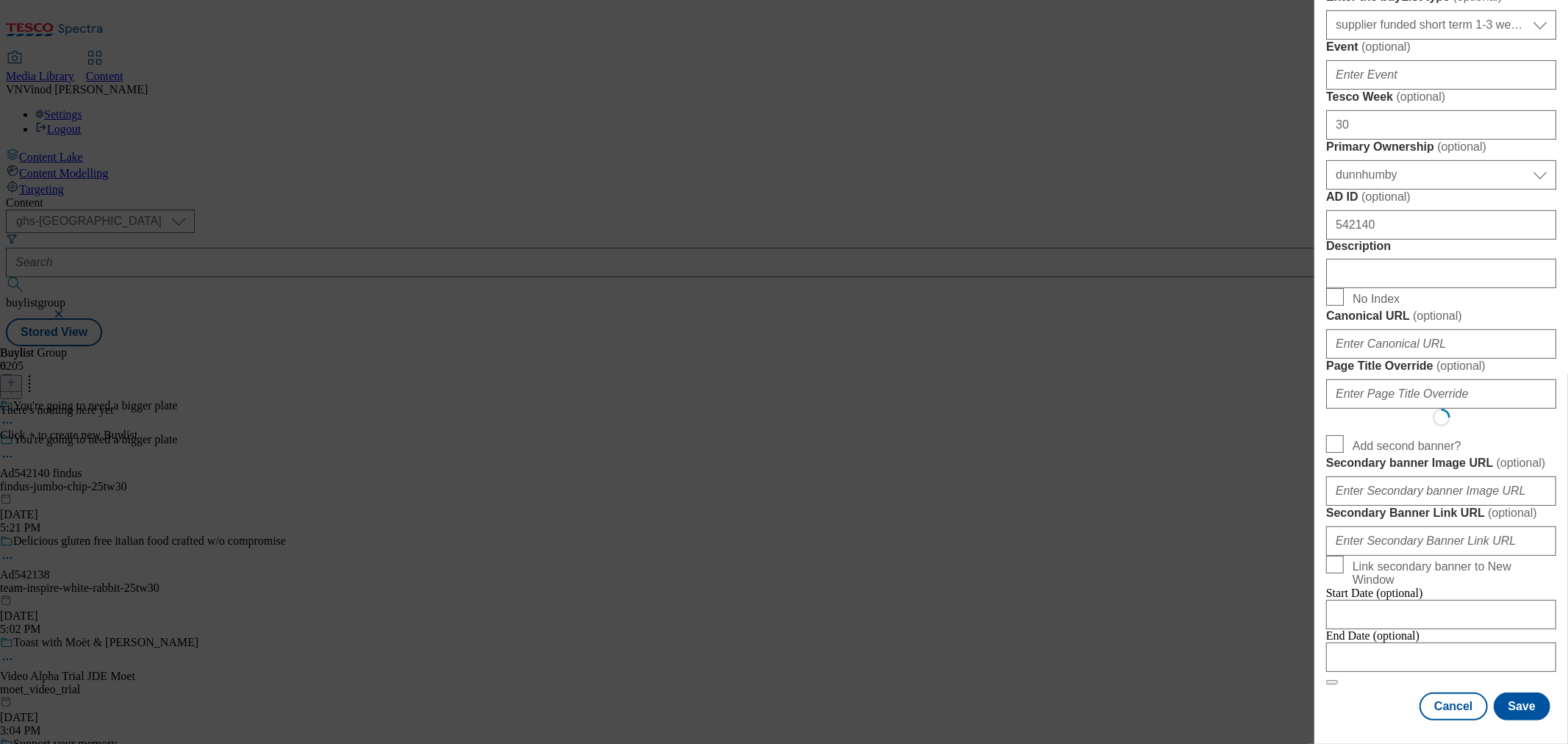
select select "Banner"
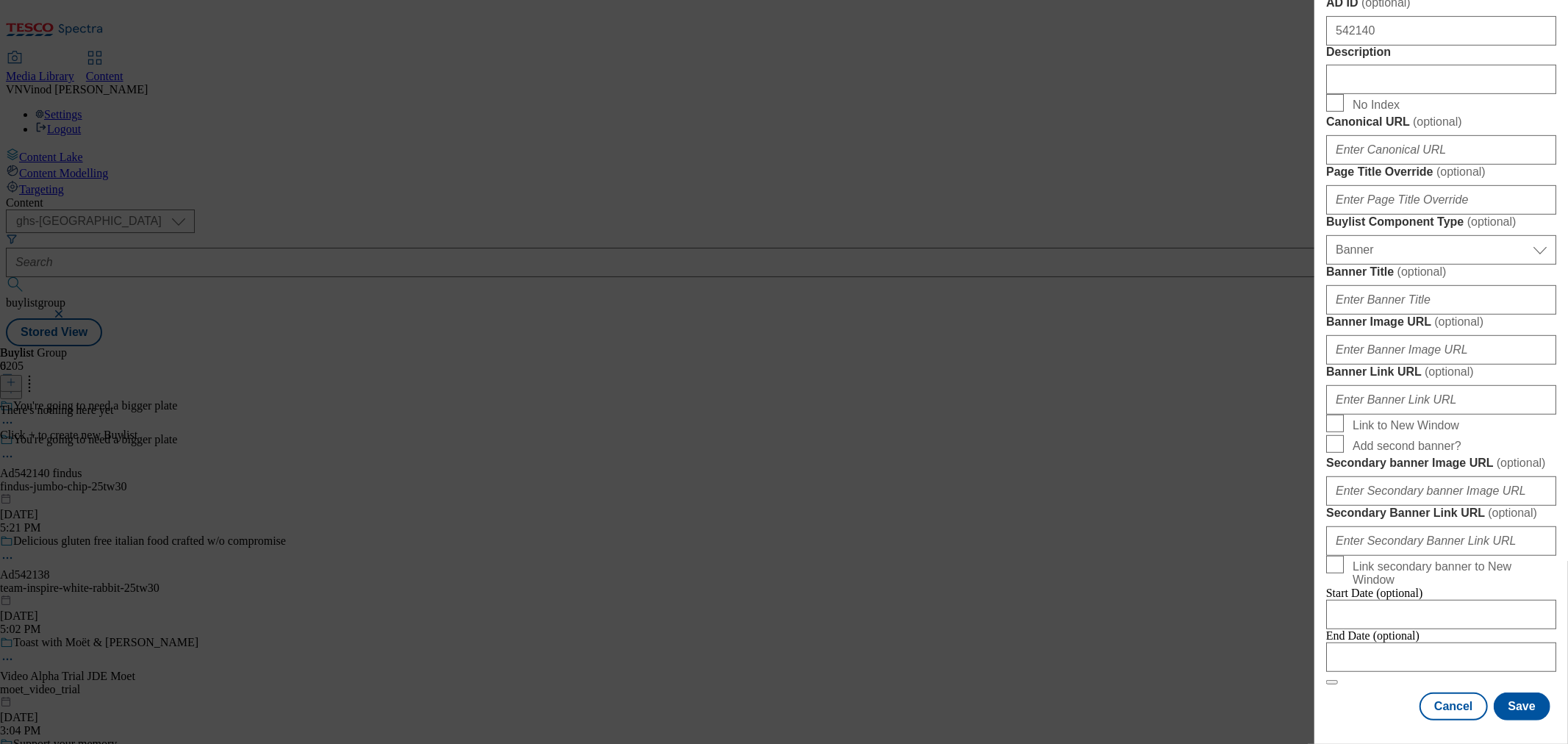
scroll to position [1250, 0]
click at [1412, 643] on input "Modal" at bounding box center [1441, 657] width 230 height 29
select select "2025"
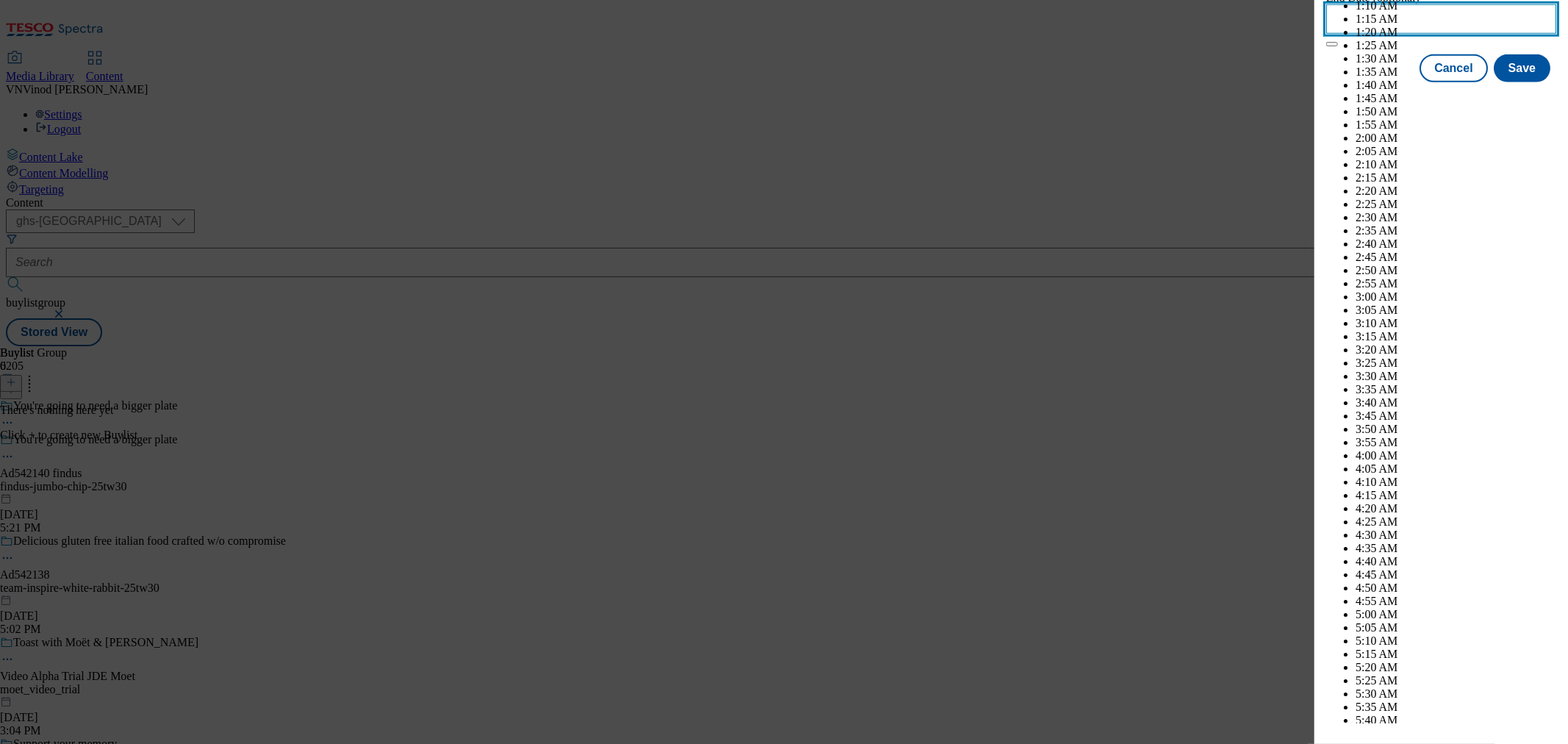
scroll to position [5663, 0]
select select "December"
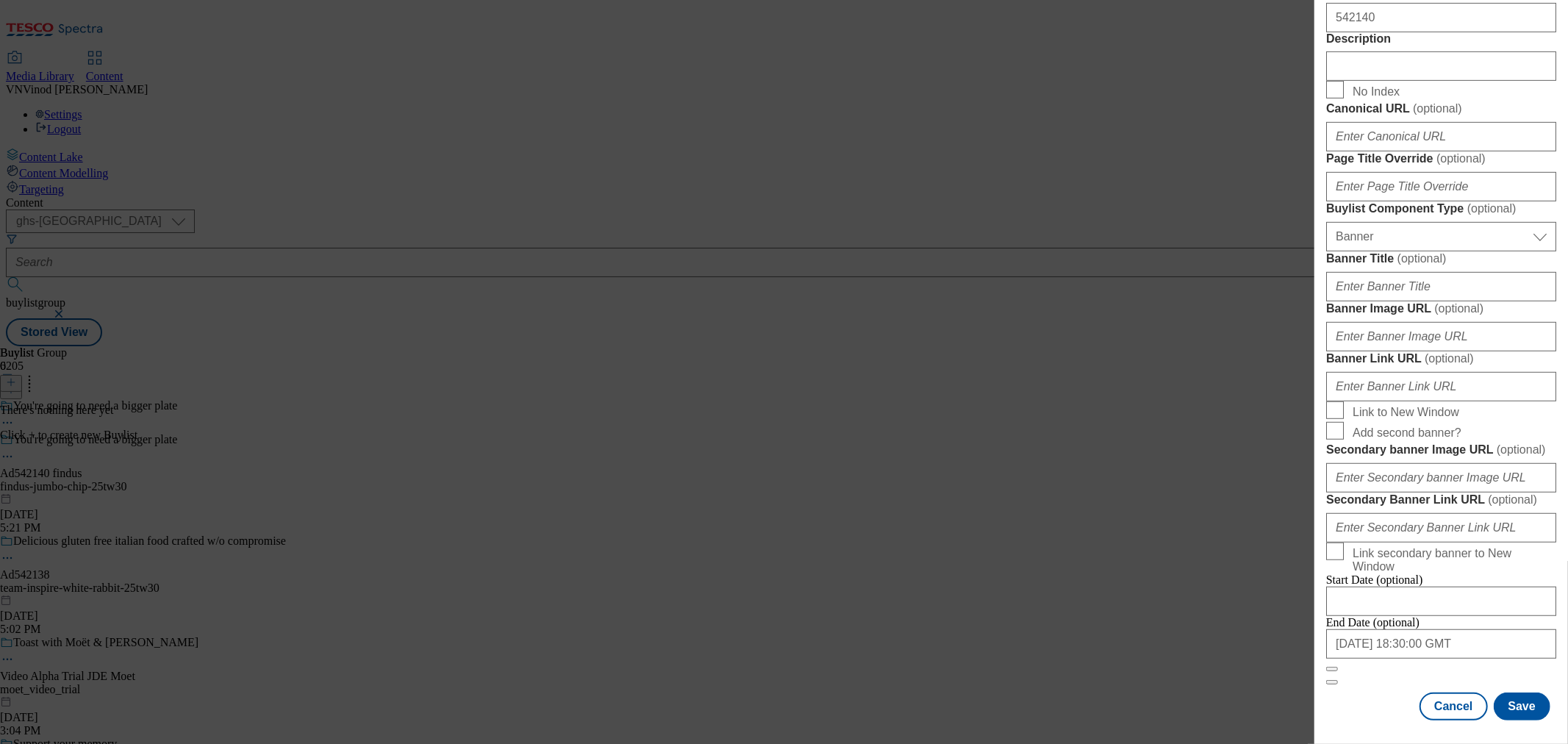
drag, startPoint x: 1366, startPoint y: 680, endPoint x: 1477, endPoint y: 695, distance: 112.0
click at [1367, 680] on div "English Label Ad542140 Tracking Name Dh_AD542140 Friendly Name findus Buylist L…" at bounding box center [1441, 69] width 230 height 1304
click at [1511, 700] on button "Save" at bounding box center [1522, 706] width 57 height 28
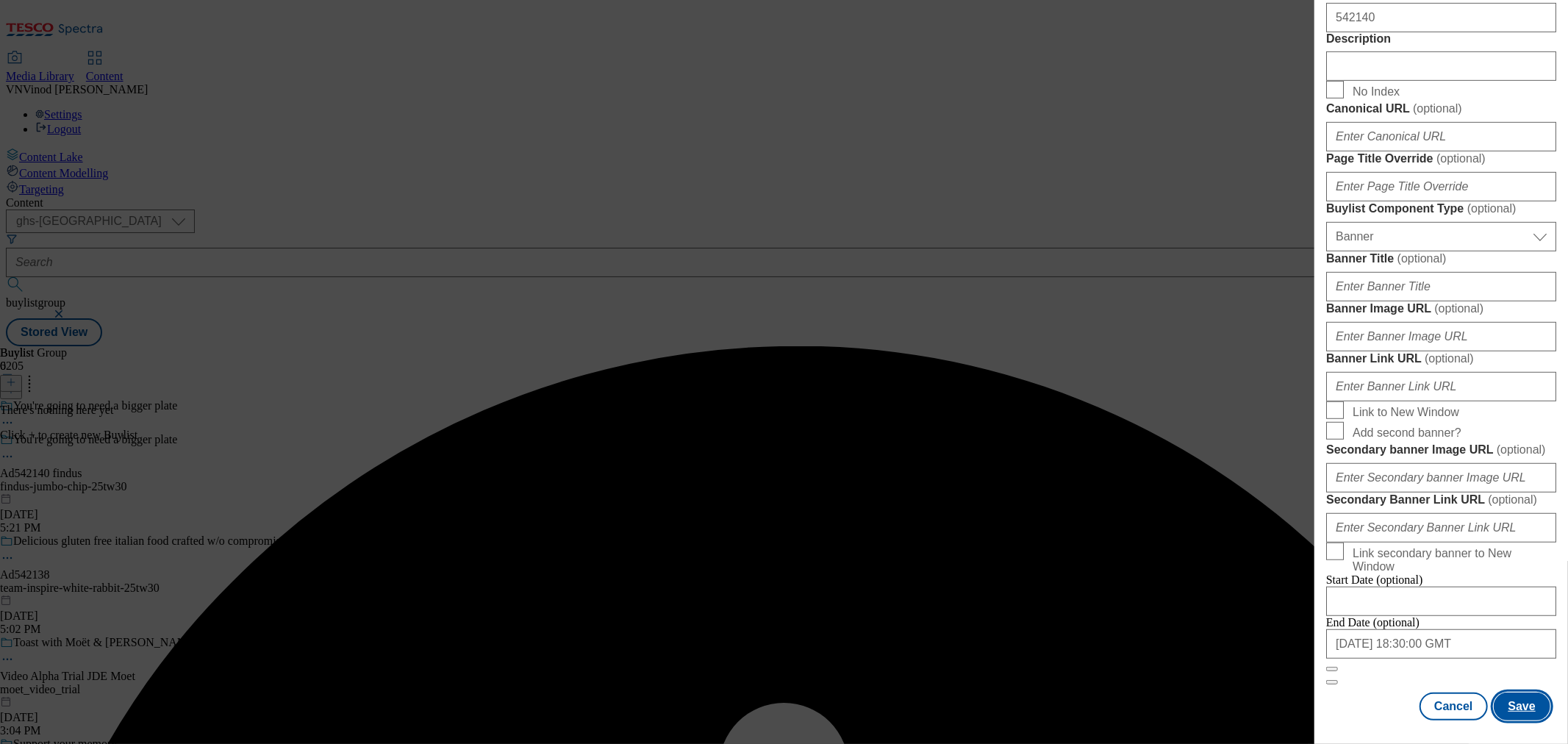
click at [1504, 693] on button "Save" at bounding box center [1522, 706] width 57 height 28
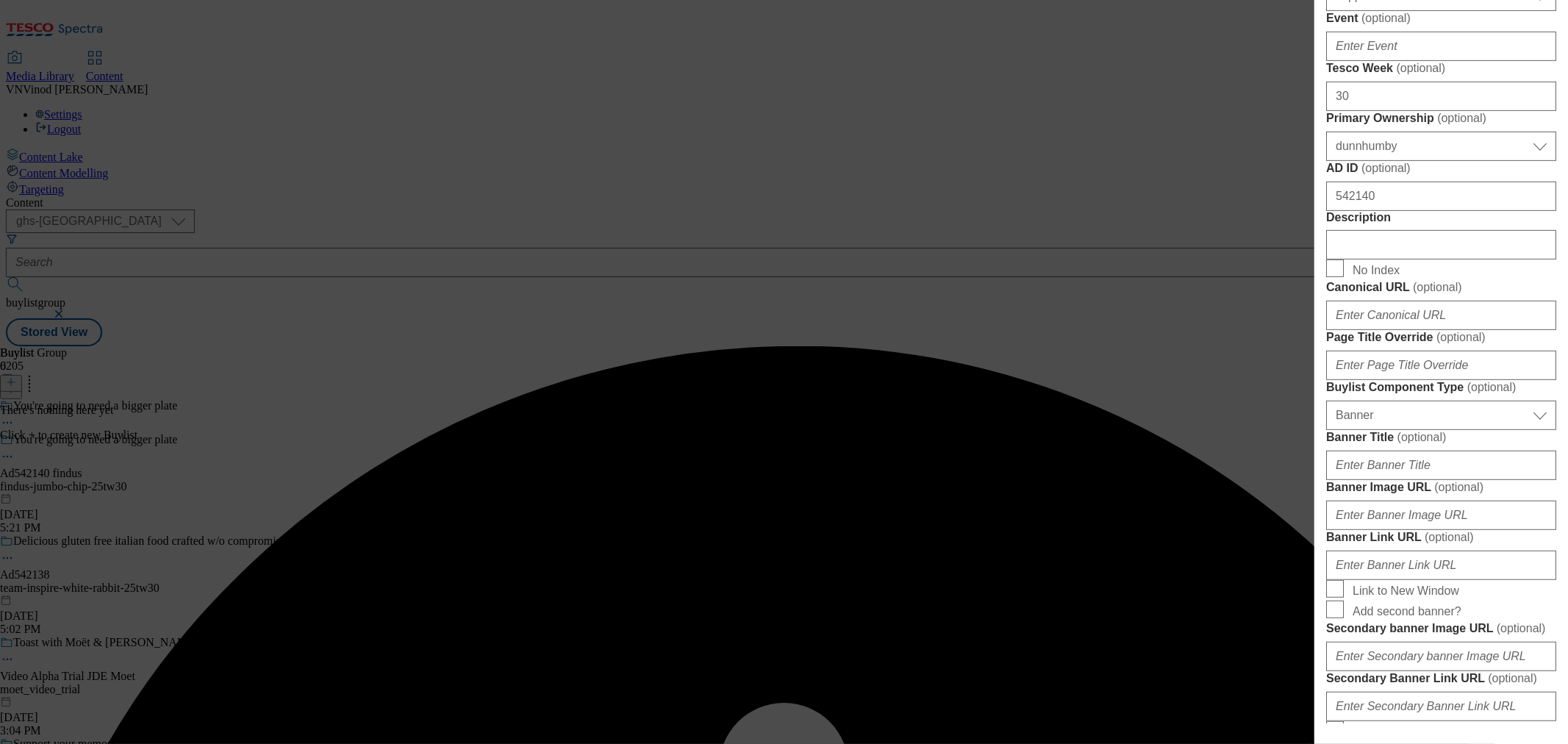
scroll to position [207, 0]
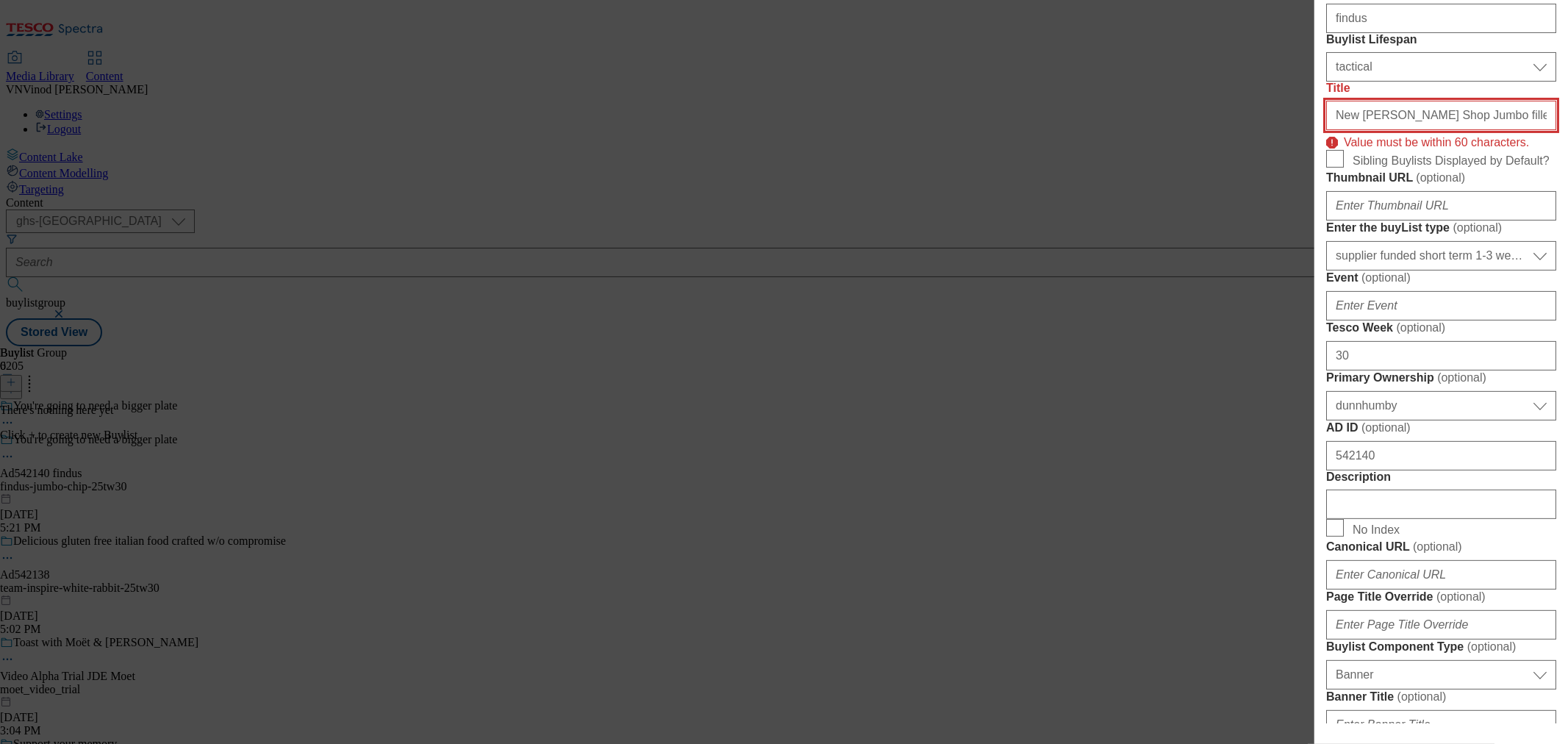
click at [1406, 130] on input "New [PERSON_NAME] Shop Jumbo fillets in our signature crispy batter for a prope…" at bounding box center [1441, 115] width 230 height 29
drag, startPoint x: 1460, startPoint y: 220, endPoint x: 1560, endPoint y: 220, distance: 100.0
click at [1560, 220] on div "Add new Buylist English Label Ad542140 Tracking Name Dh_AD542140 Friendly Name …" at bounding box center [1440, 361] width 254 height 724
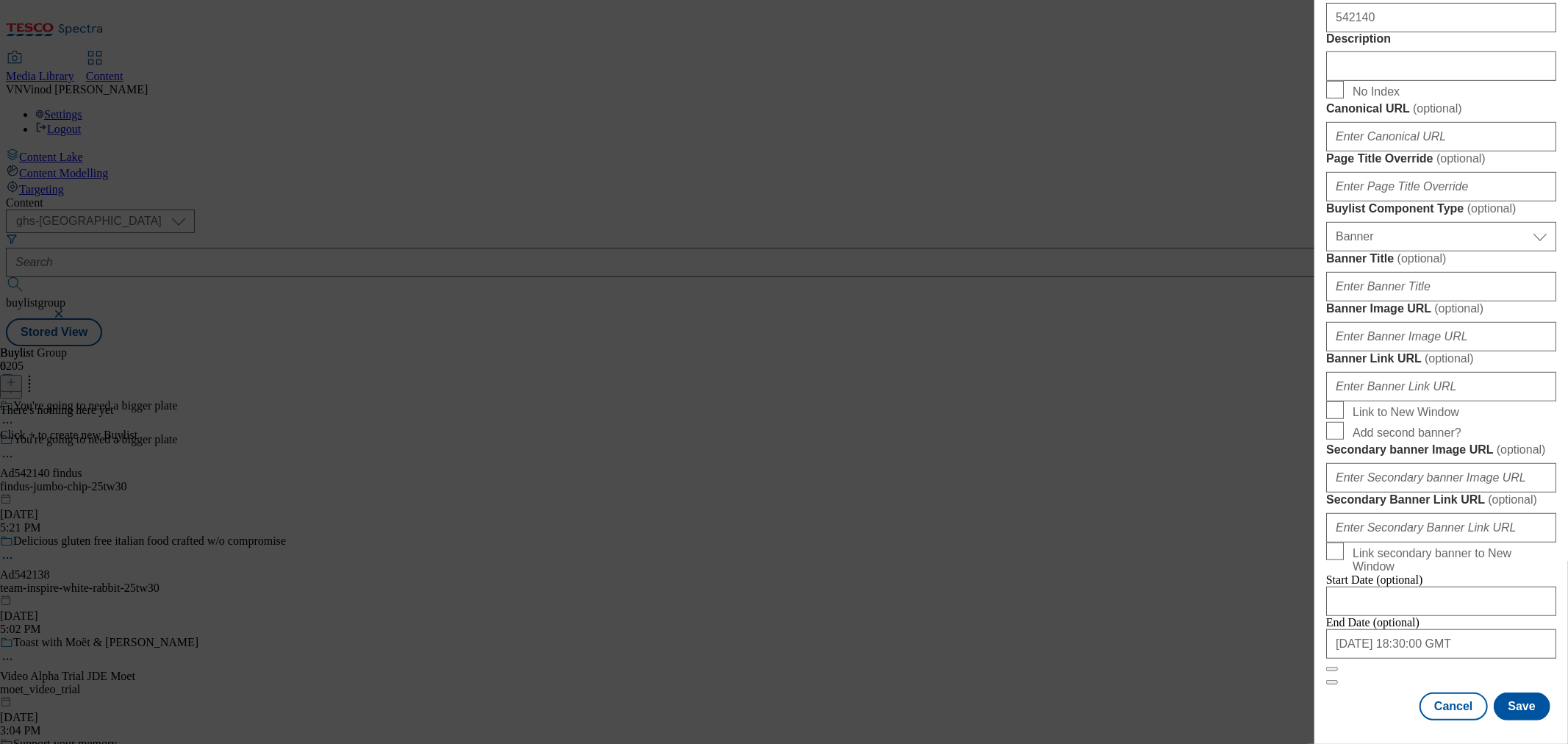
scroll to position [1250, 1]
click at [1508, 701] on button "Save" at bounding box center [1522, 706] width 57 height 28
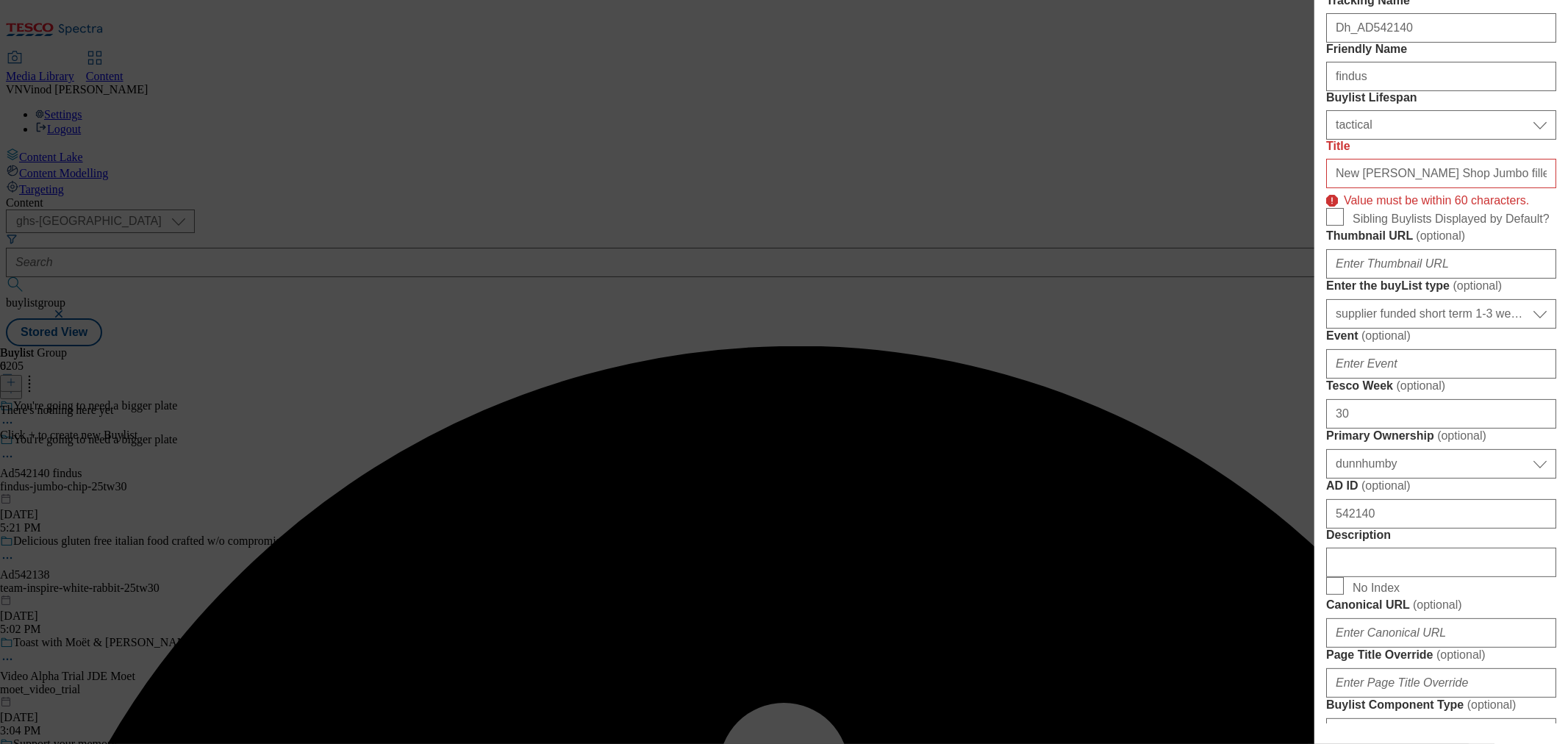
scroll to position [0, 1]
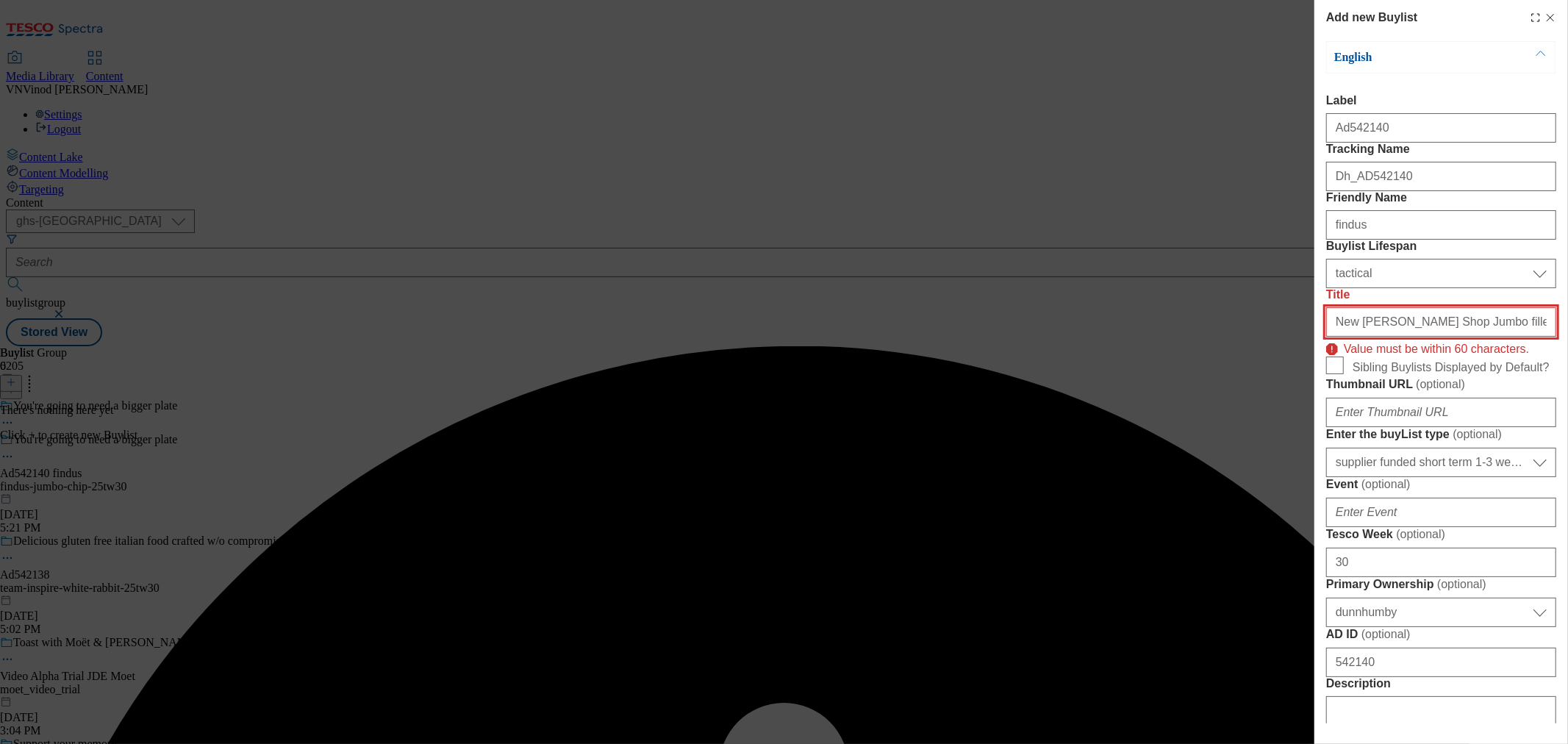
click at [1459, 336] on input "New [PERSON_NAME] Shop Jumbo fillets in our signature crispy batter" at bounding box center [1441, 322] width 230 height 29
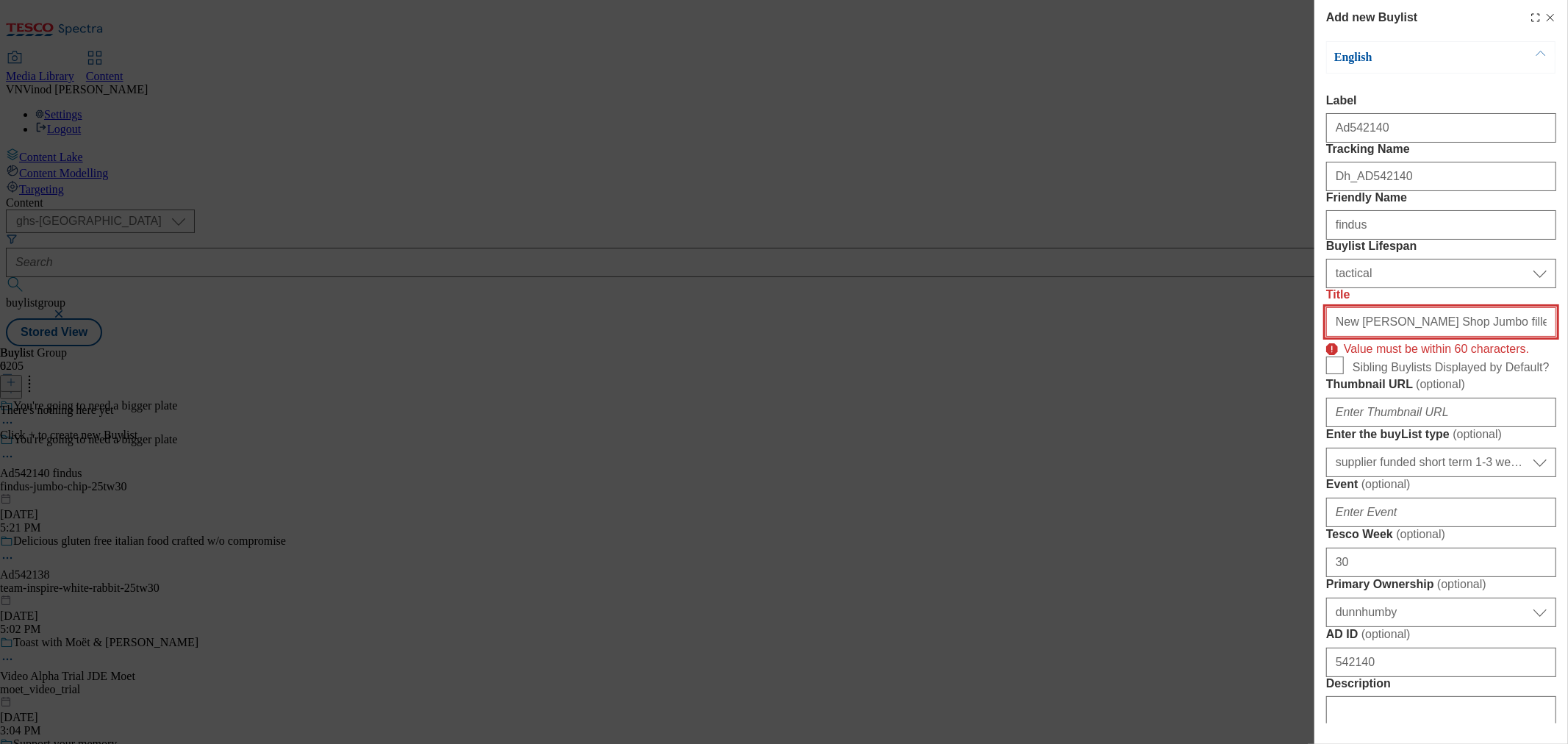
click at [1481, 336] on input "New [PERSON_NAME] Shop Jumbo fillets in our signature crispy batter" at bounding box center [1441, 322] width 230 height 29
click at [1451, 336] on input "New [PERSON_NAME] Shop Jumbo fillets in our signature crispy batter" at bounding box center [1441, 322] width 230 height 29
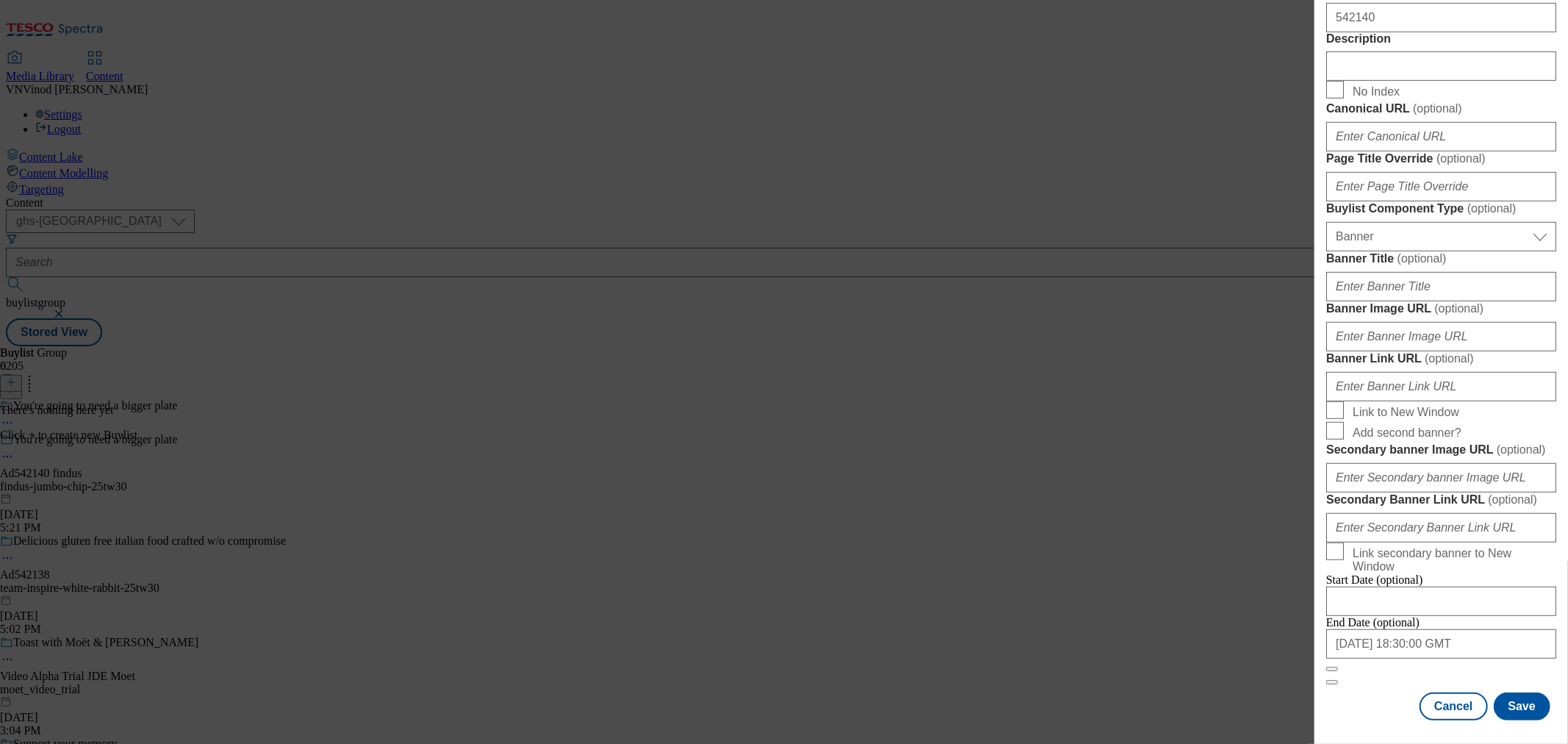
scroll to position [1250, 1]
type input "New [PERSON_NAME] Shop Jumbo"
drag, startPoint x: 1517, startPoint y: 696, endPoint x: 1508, endPoint y: 692, distance: 9.8
click at [1517, 696] on button "Save" at bounding box center [1522, 706] width 57 height 28
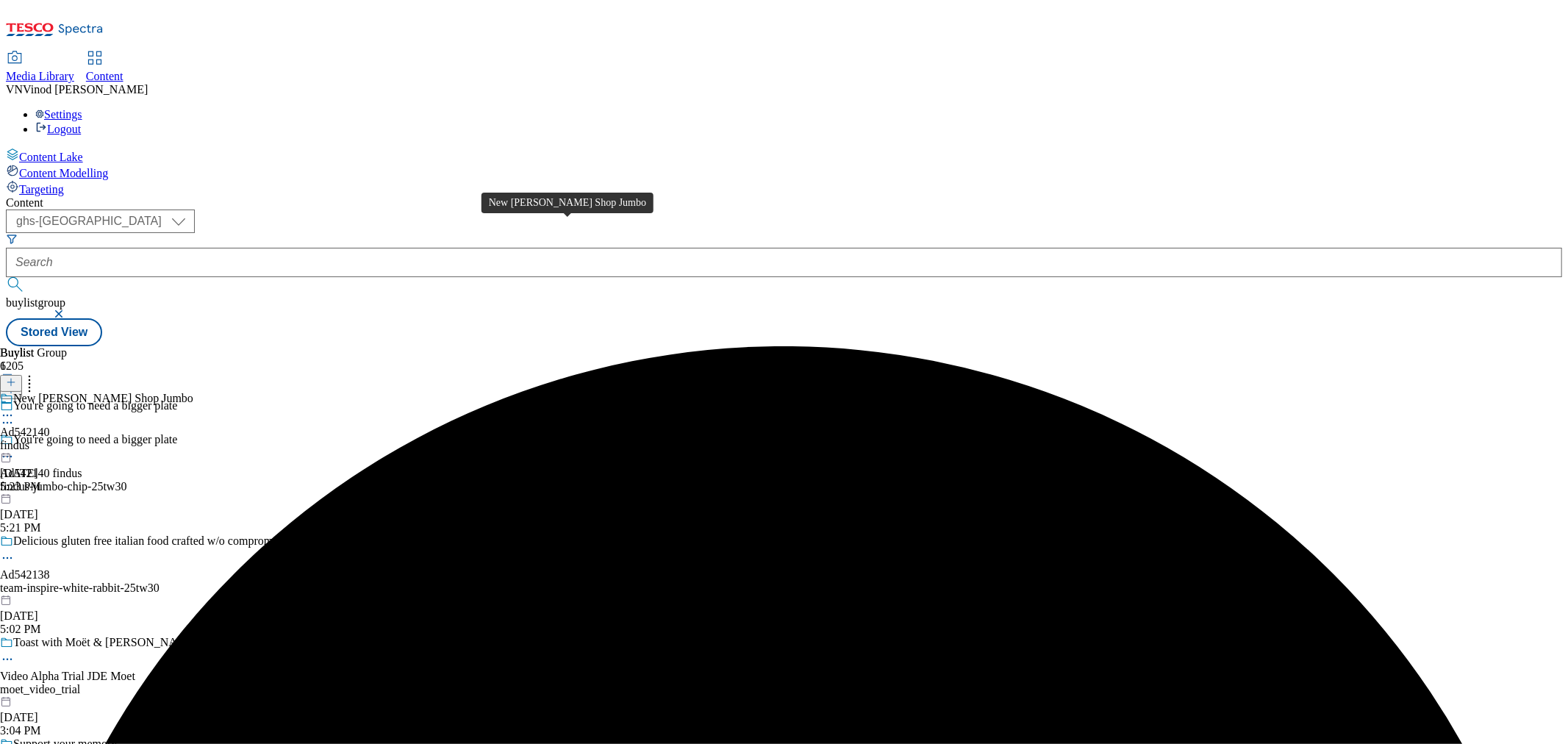
click at [193, 392] on span "New [PERSON_NAME] Shop Jumbo" at bounding box center [103, 400] width 180 height 16
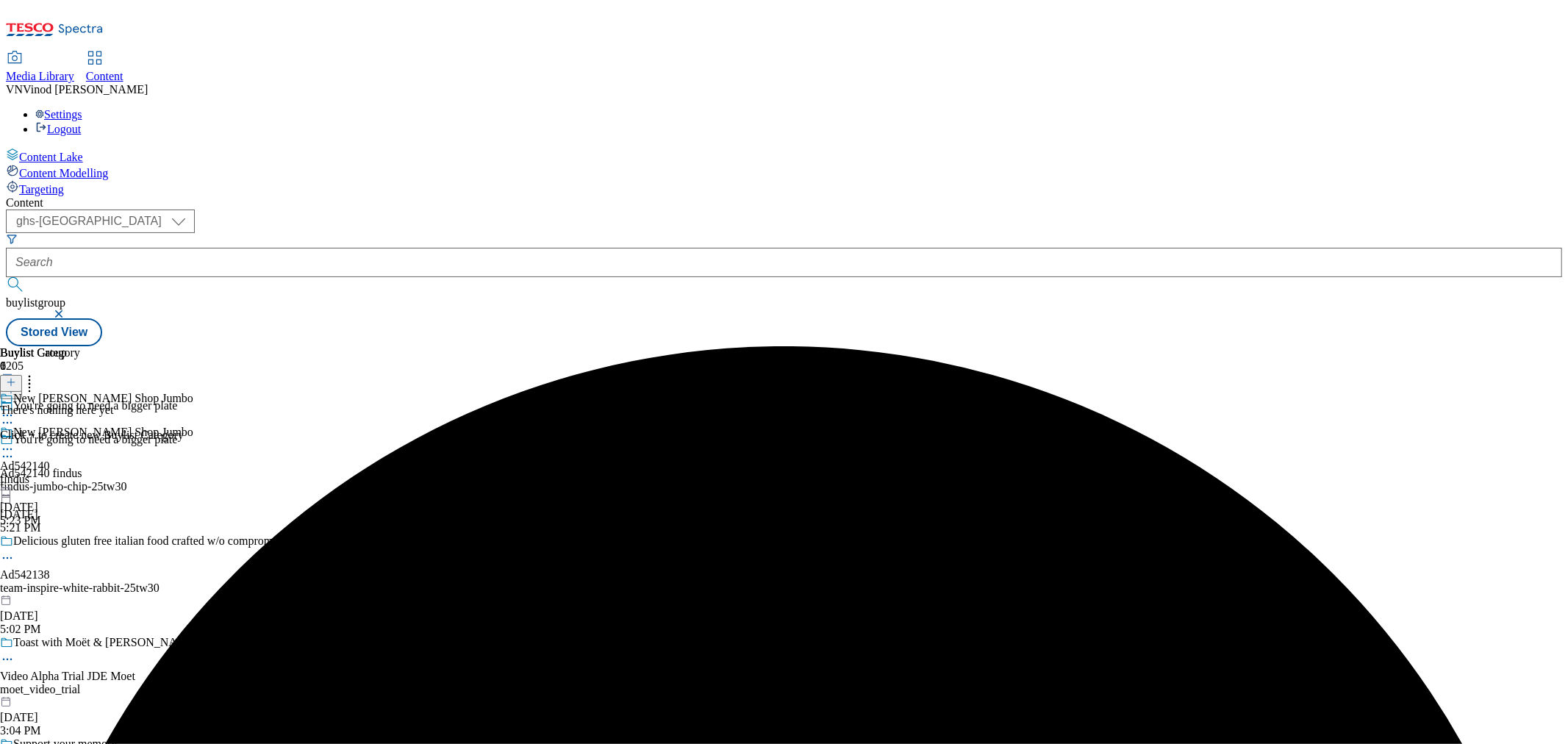
click at [16, 377] on icon at bounding box center [11, 382] width 11 height 11
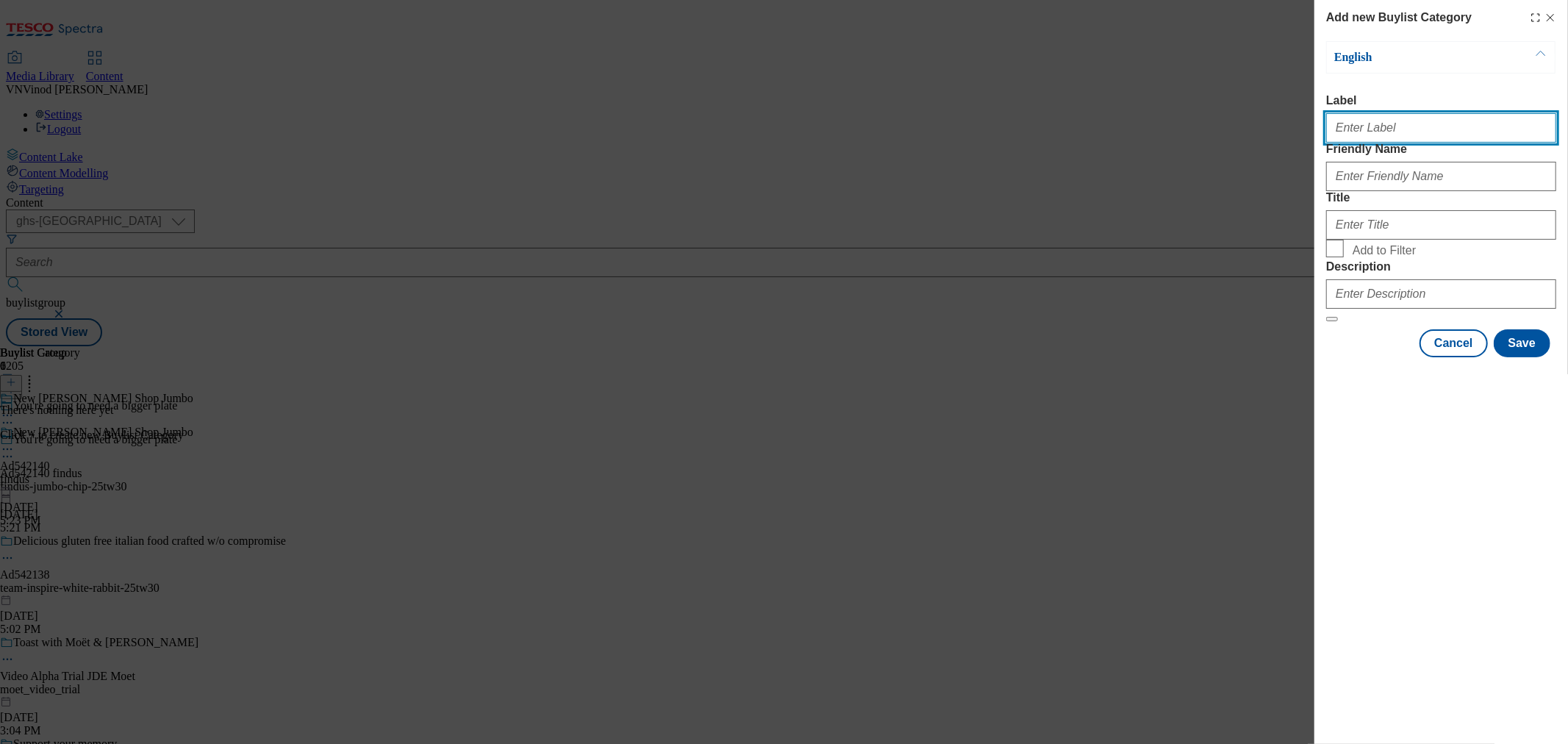
click at [1391, 134] on input "Label" at bounding box center [1441, 128] width 230 height 29
paste input "542140"
type input "Ad542140"
click at [1063, 38] on div "Add new Buylist Category English Label Ad542140 Friendly Name Title Add to Filt…" at bounding box center [784, 372] width 1568 height 744
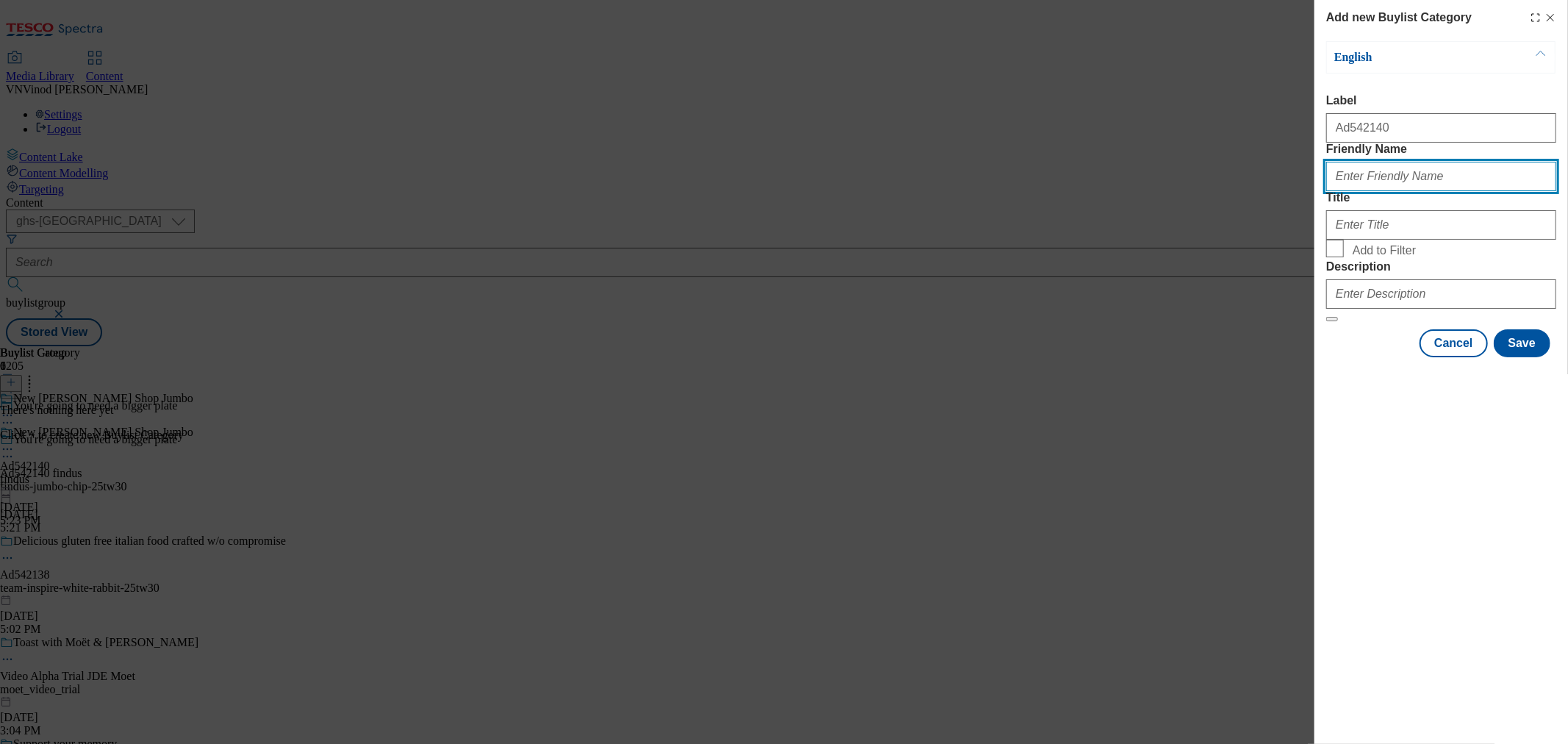
click at [1358, 191] on input "Friendly Name" at bounding box center [1441, 176] width 230 height 29
paste input "findus-jumbo-chip"
type input "findus-jumbo-chip"
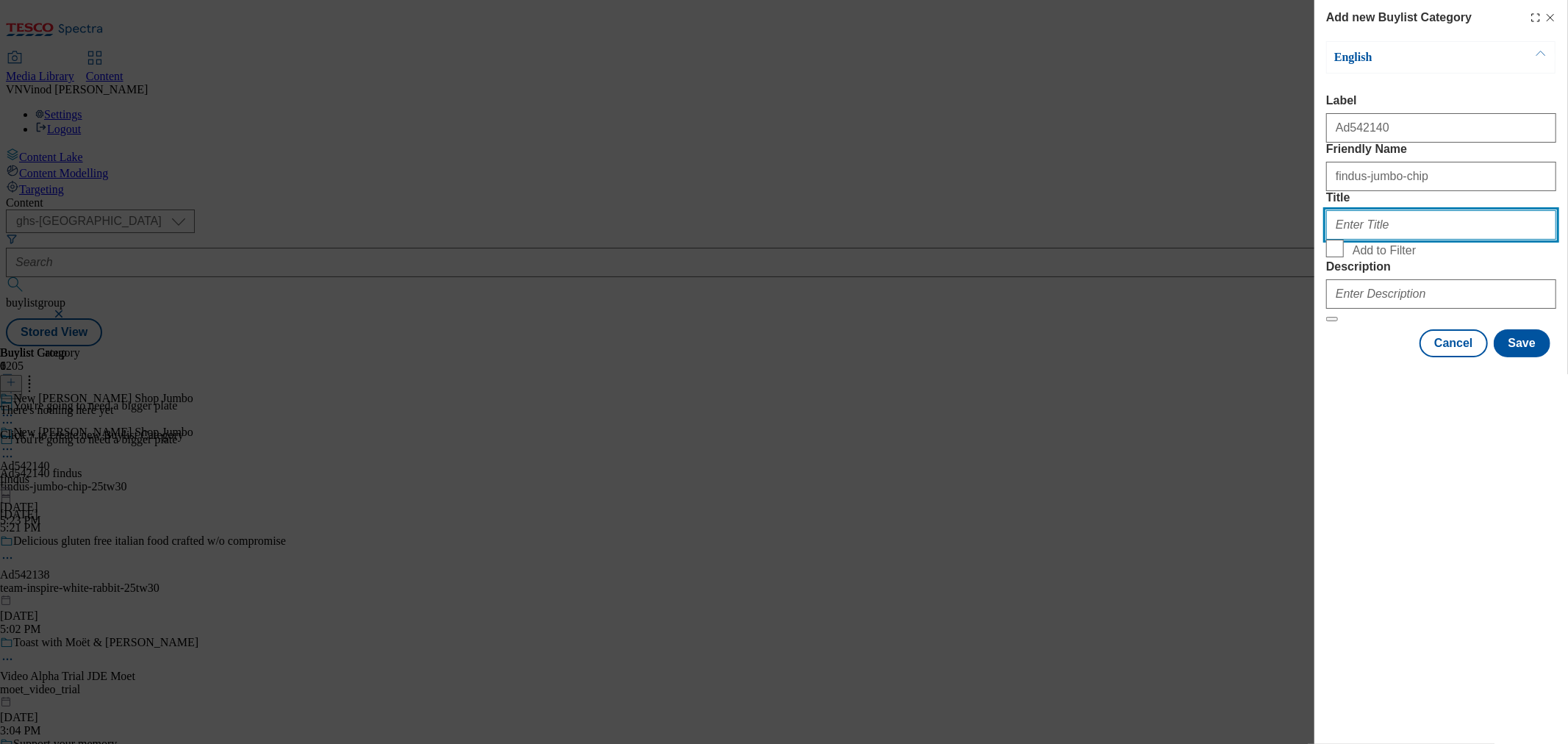
click at [1376, 240] on input "Title" at bounding box center [1441, 225] width 230 height 29
paste input "Findus"
type input "Findus"
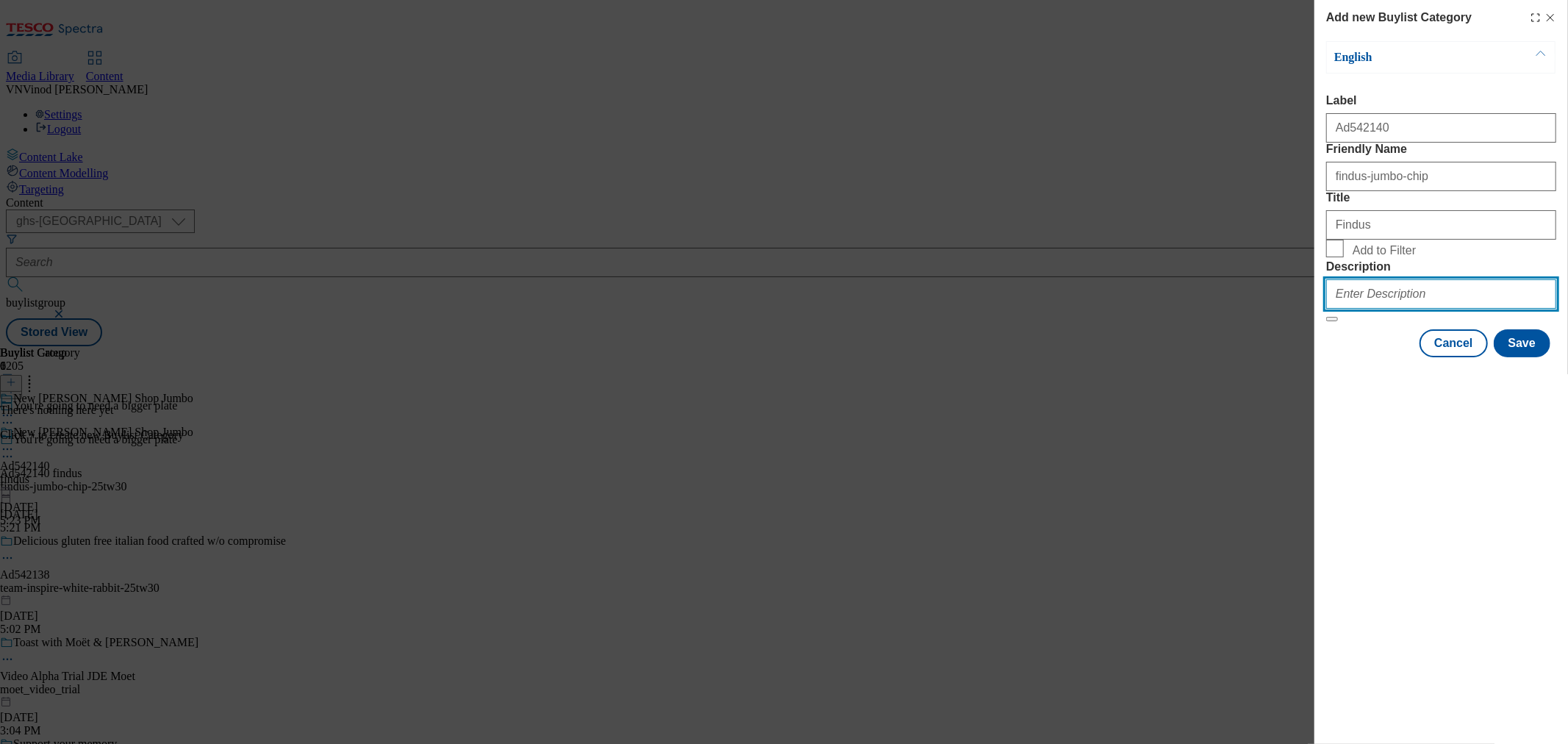
click at [1413, 309] on input "Description" at bounding box center [1441, 294] width 230 height 29
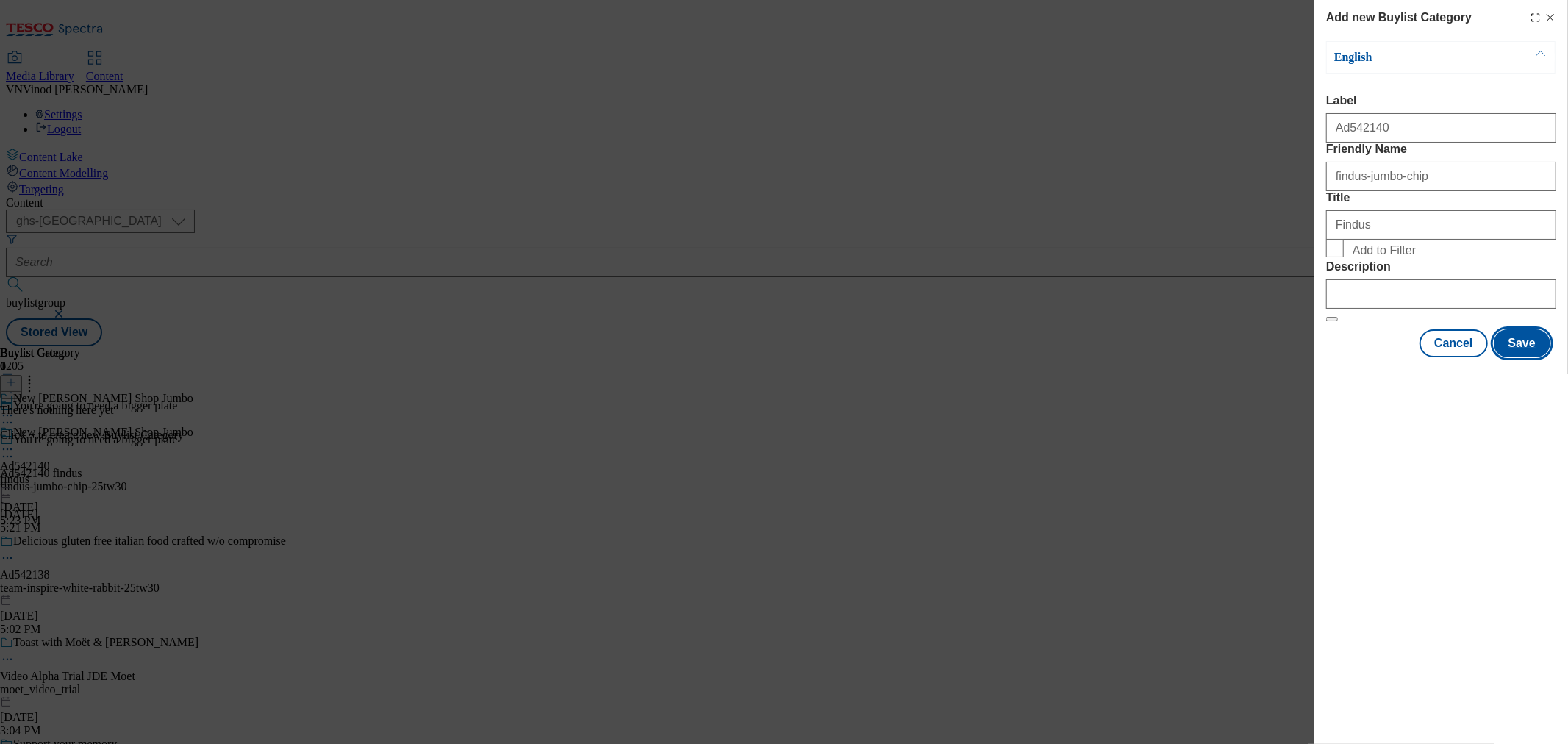
click at [1512, 358] on button "Save" at bounding box center [1522, 343] width 57 height 28
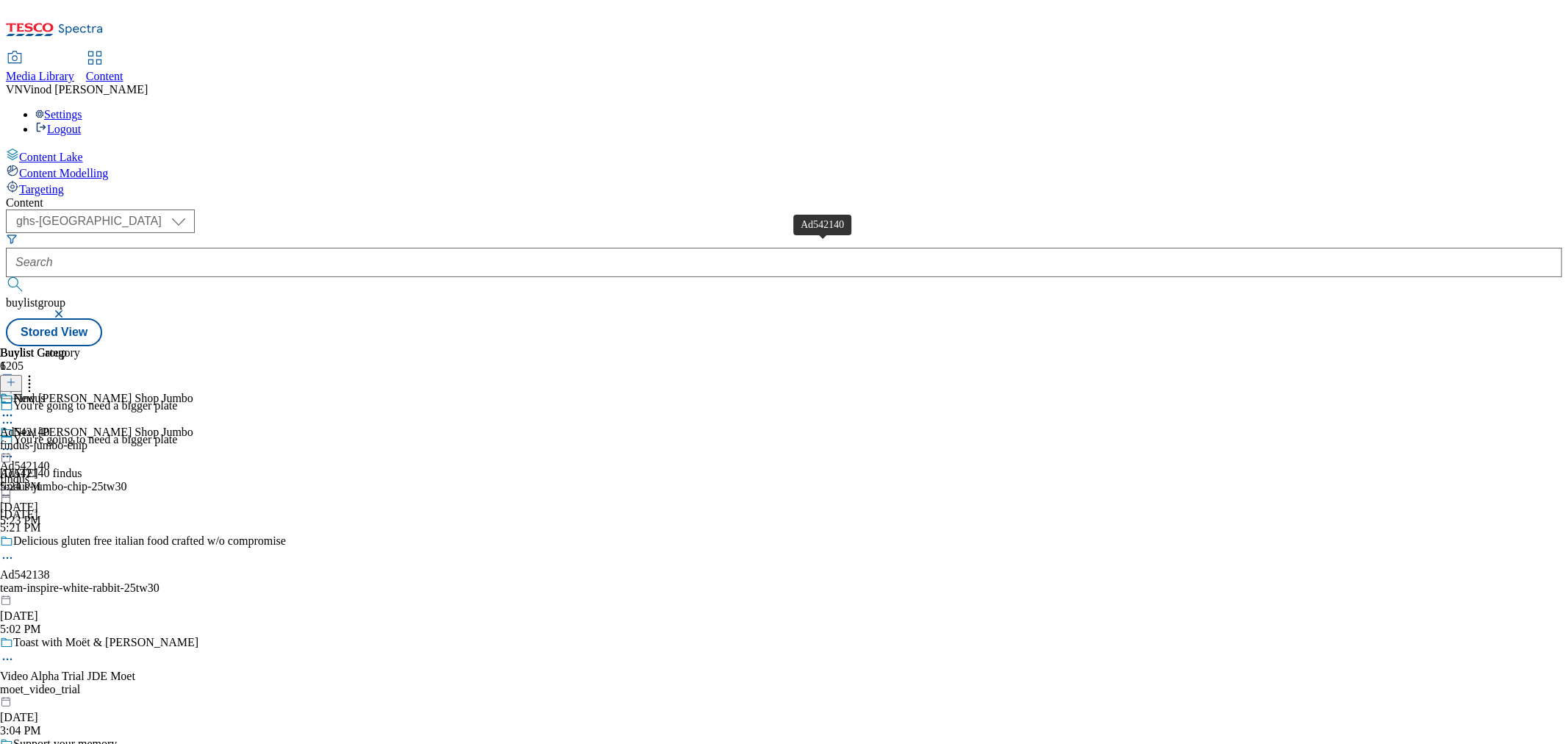
click at [50, 426] on div "Ad542140" at bounding box center [25, 433] width 50 height 14
click at [14, 383] on line at bounding box center [12, 383] width 8 height 0
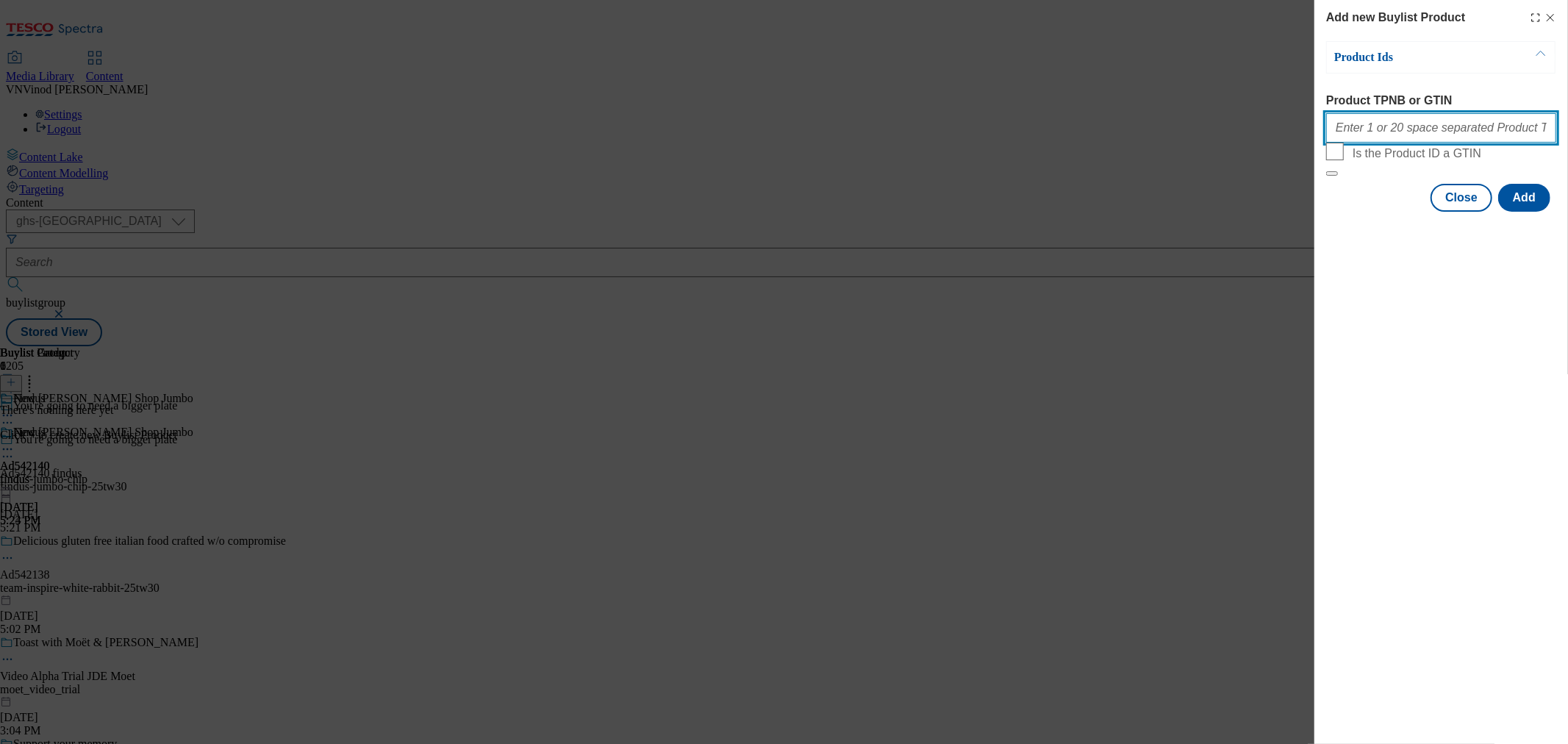
click at [1414, 130] on input "Product TPNB or GTIN" at bounding box center [1441, 128] width 230 height 29
paste input "97026219 86505401 86505355 87691995"
type input "97026219 86505401 86505355 87691995"
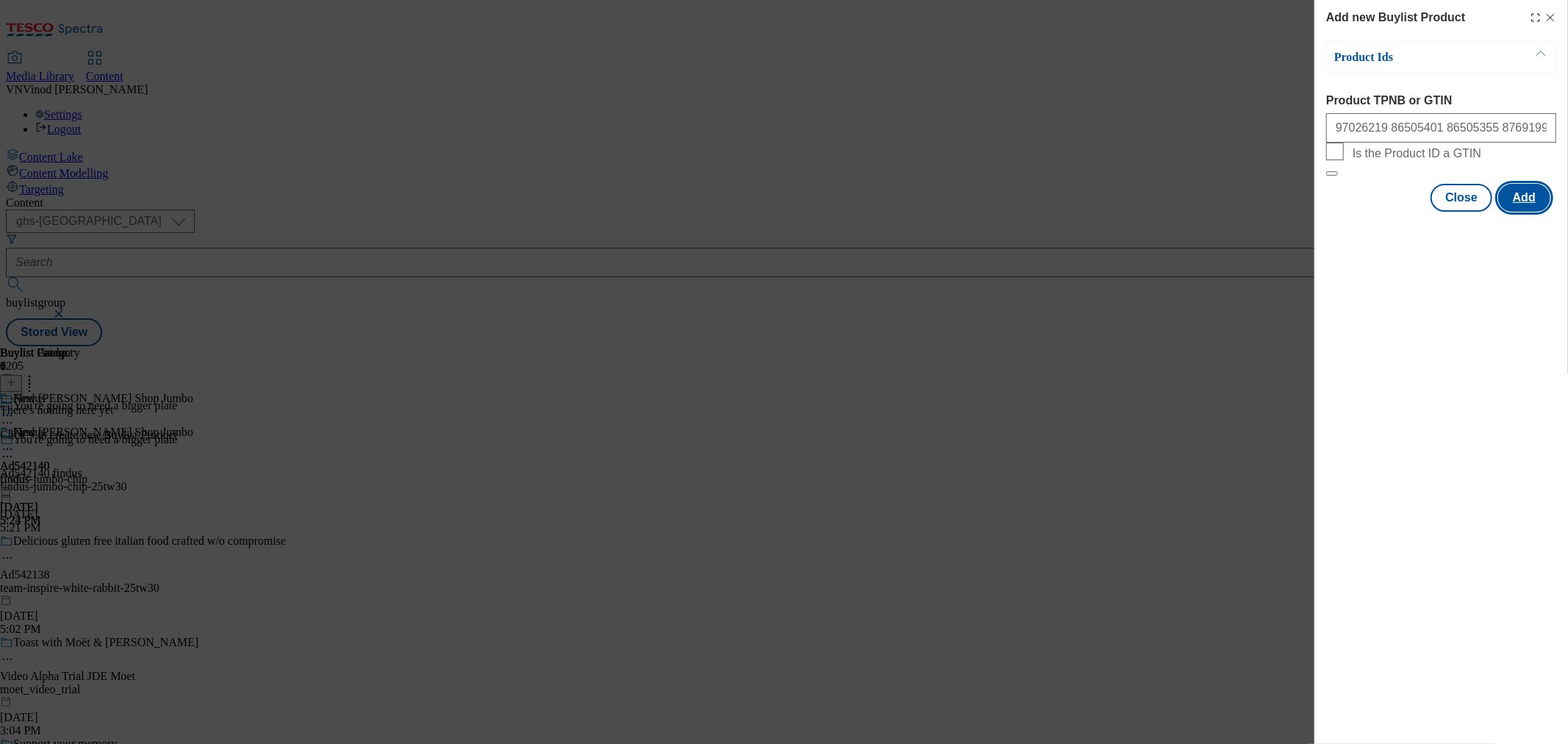
click at [1526, 212] on button "Add" at bounding box center [1525, 197] width 52 height 28
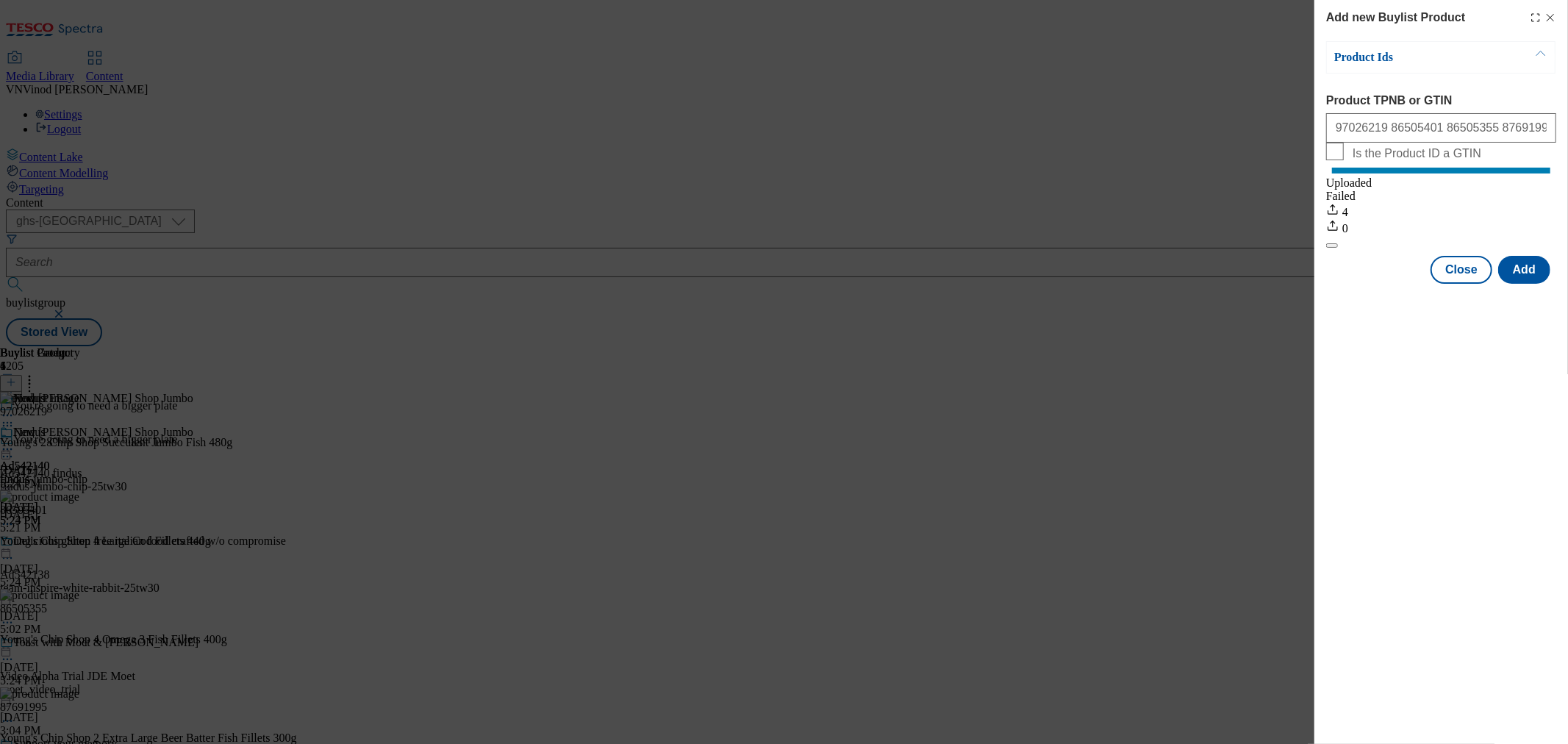
click at [1547, 17] on icon "Modal" at bounding box center [1551, 17] width 12 height 12
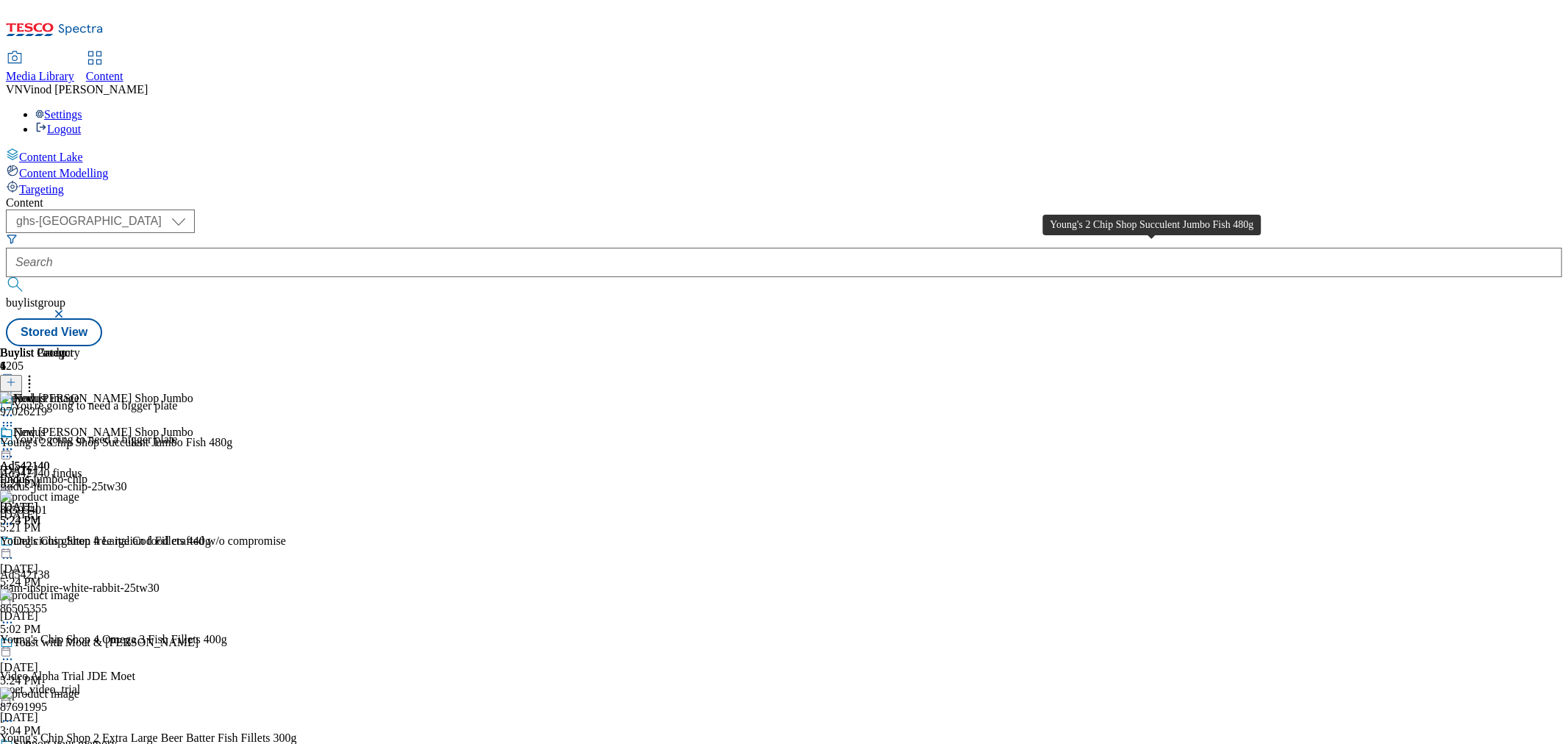
click at [232, 436] on div "Young's 2 Chip Shop Succulent Jumbo Fish 480g" at bounding box center [116, 443] width 232 height 14
copy div "Young's 2 Chip Shop Succulent Jumbo Fish 480g"
click at [13, 456] on circle at bounding box center [12, 457] width 2 height 2
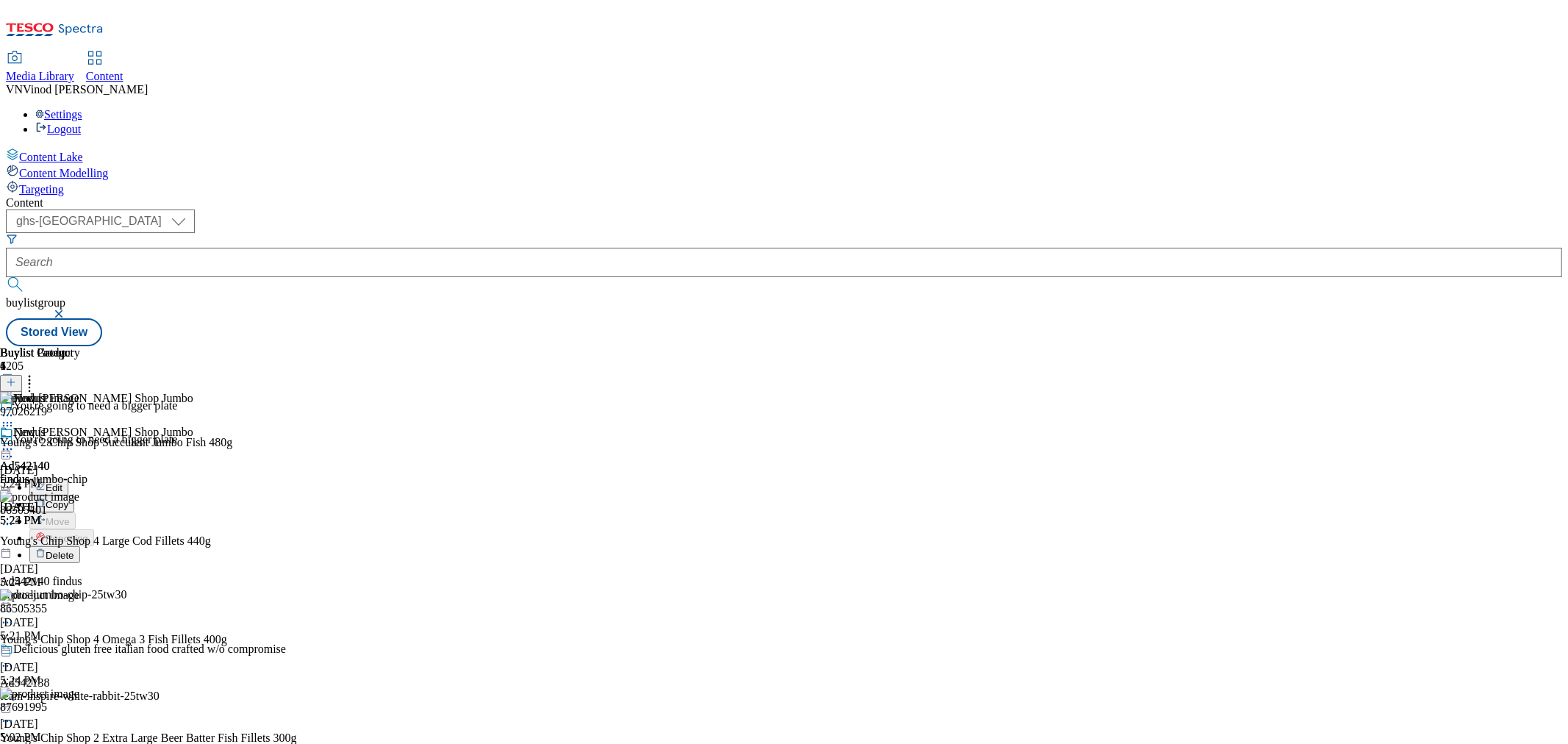
click at [69, 478] on button "Edit" at bounding box center [48, 487] width 39 height 17
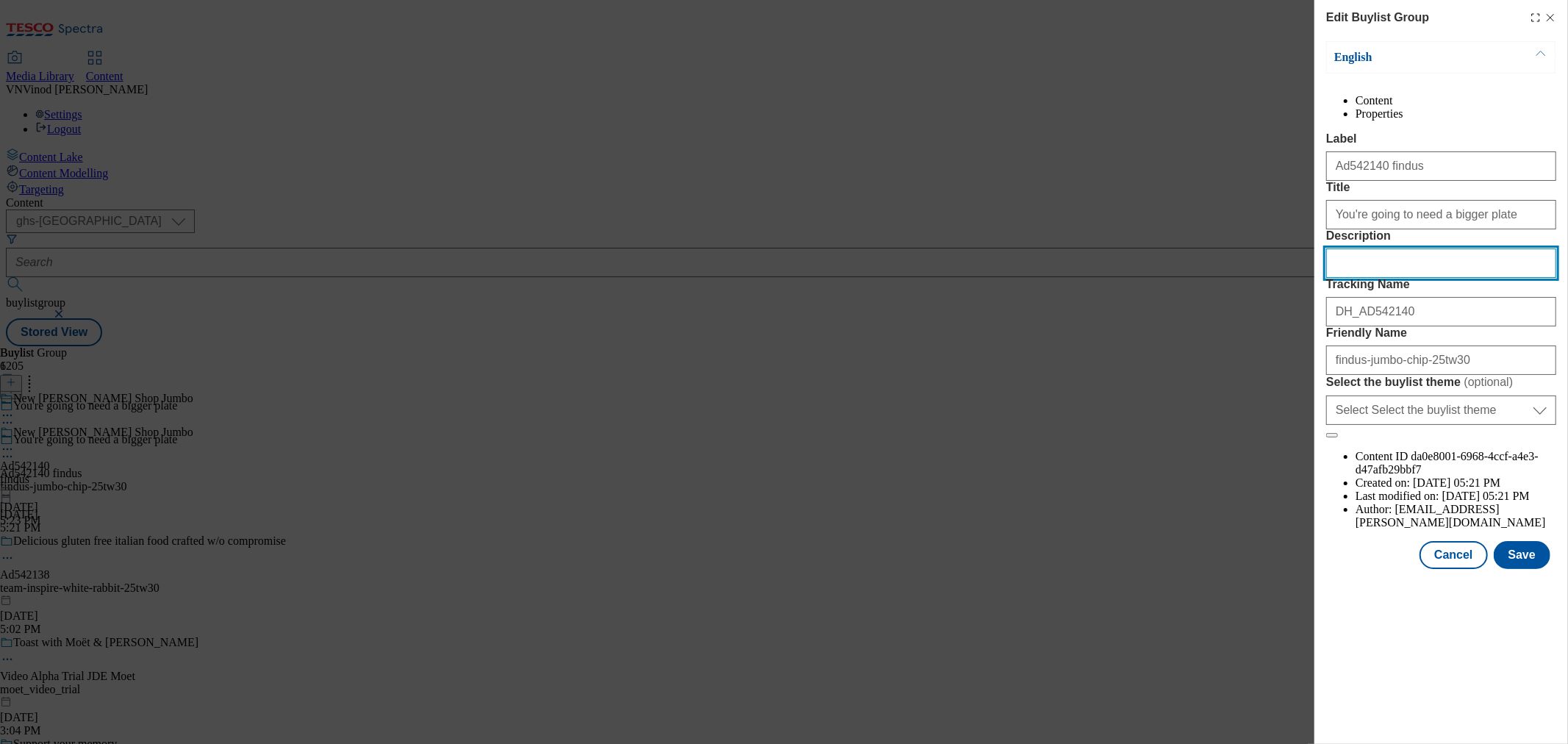
click at [1409, 278] on input "Description" at bounding box center [1441, 263] width 230 height 29
paste input "Young's 2 Chip Shop Succulent Jumbo Fish 480g"
type input "Young's 2 Chip Shop Succulent Jumbo Fish 480g"
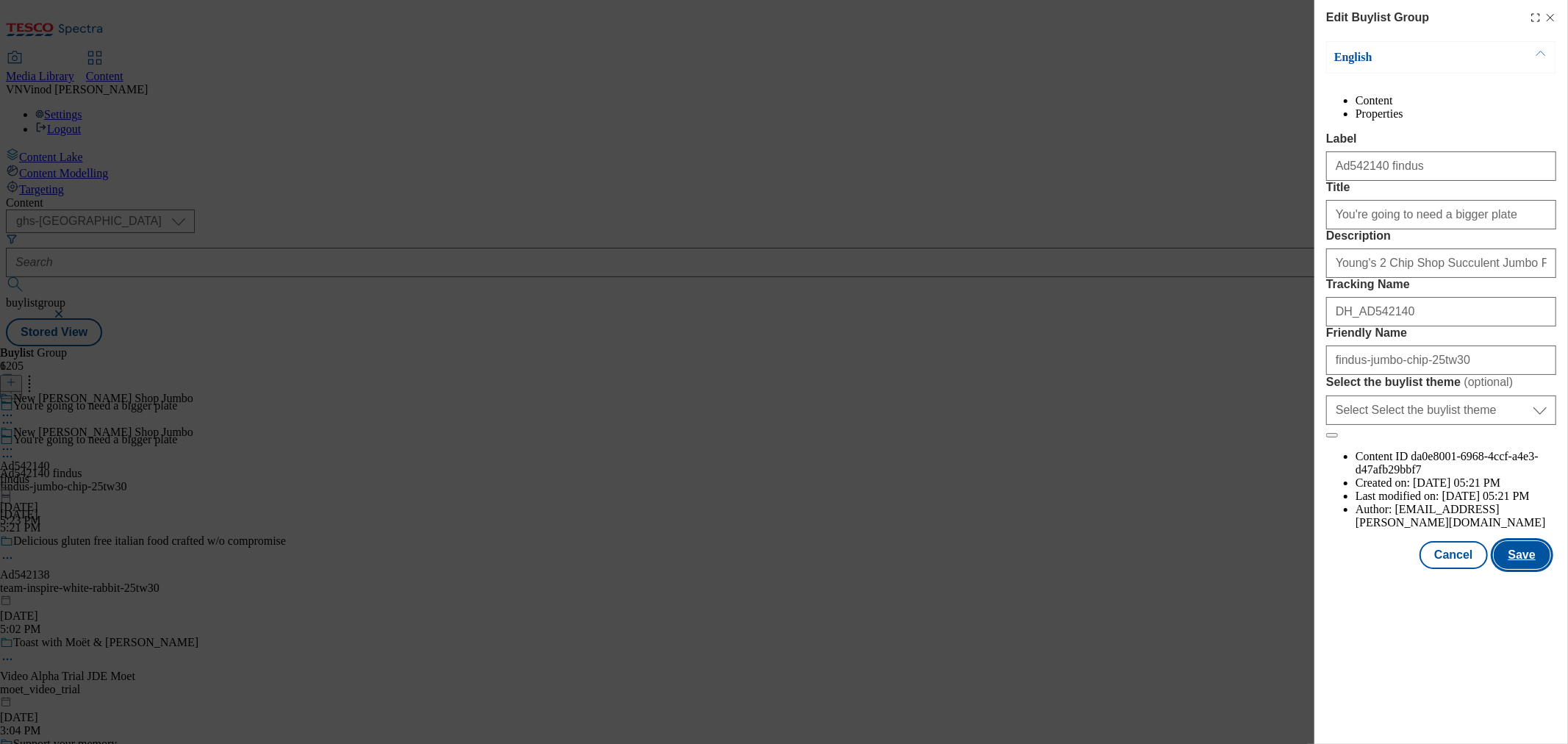
click at [1533, 569] on button "Save" at bounding box center [1522, 555] width 57 height 28
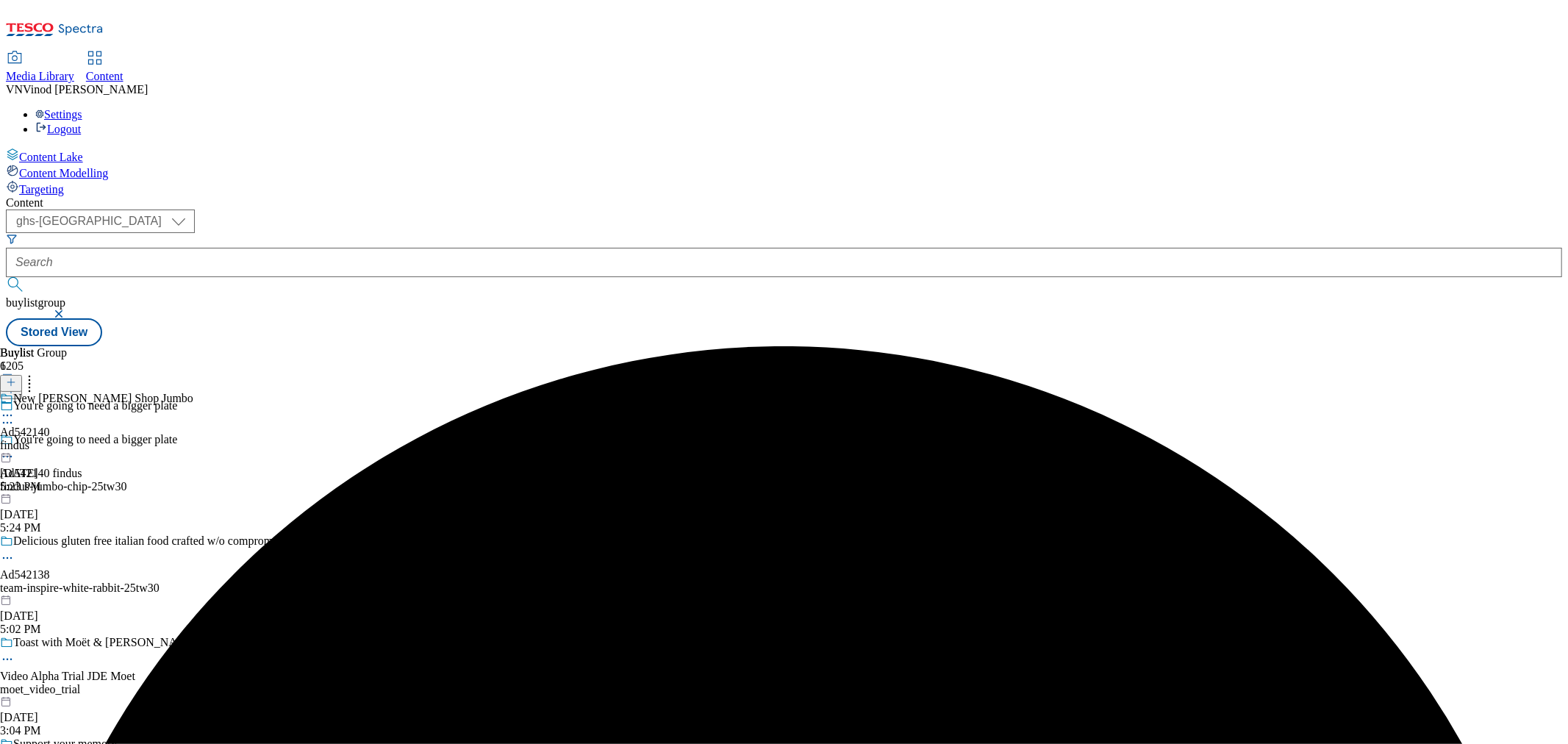
click at [14, 408] on icon at bounding box center [7, 415] width 14 height 14
click at [69, 438] on button "Edit" at bounding box center [48, 446] width 39 height 17
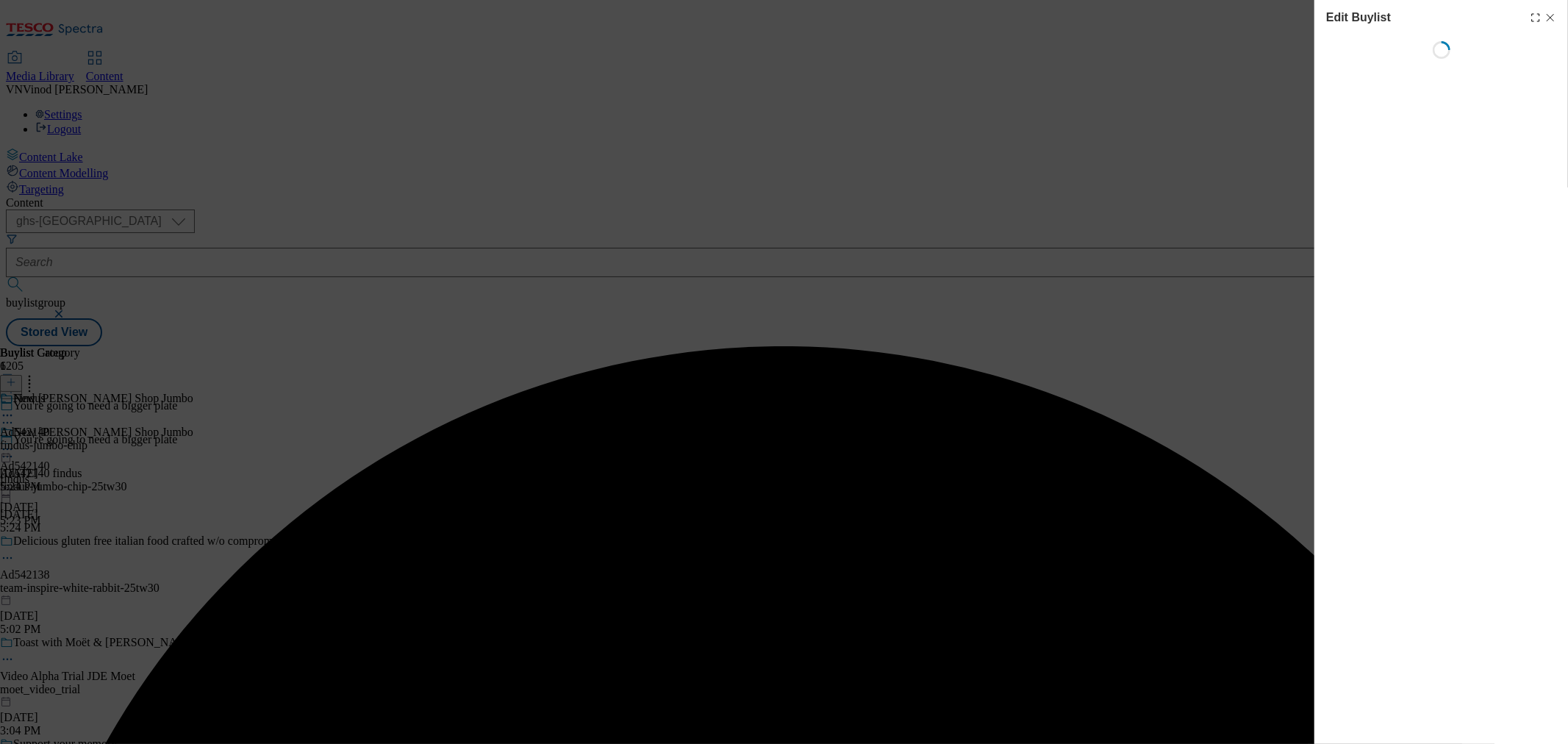
select select "tactical"
select select "supplier funded short term 1-3 weeks"
select select "dunnhumby"
select select "Banner"
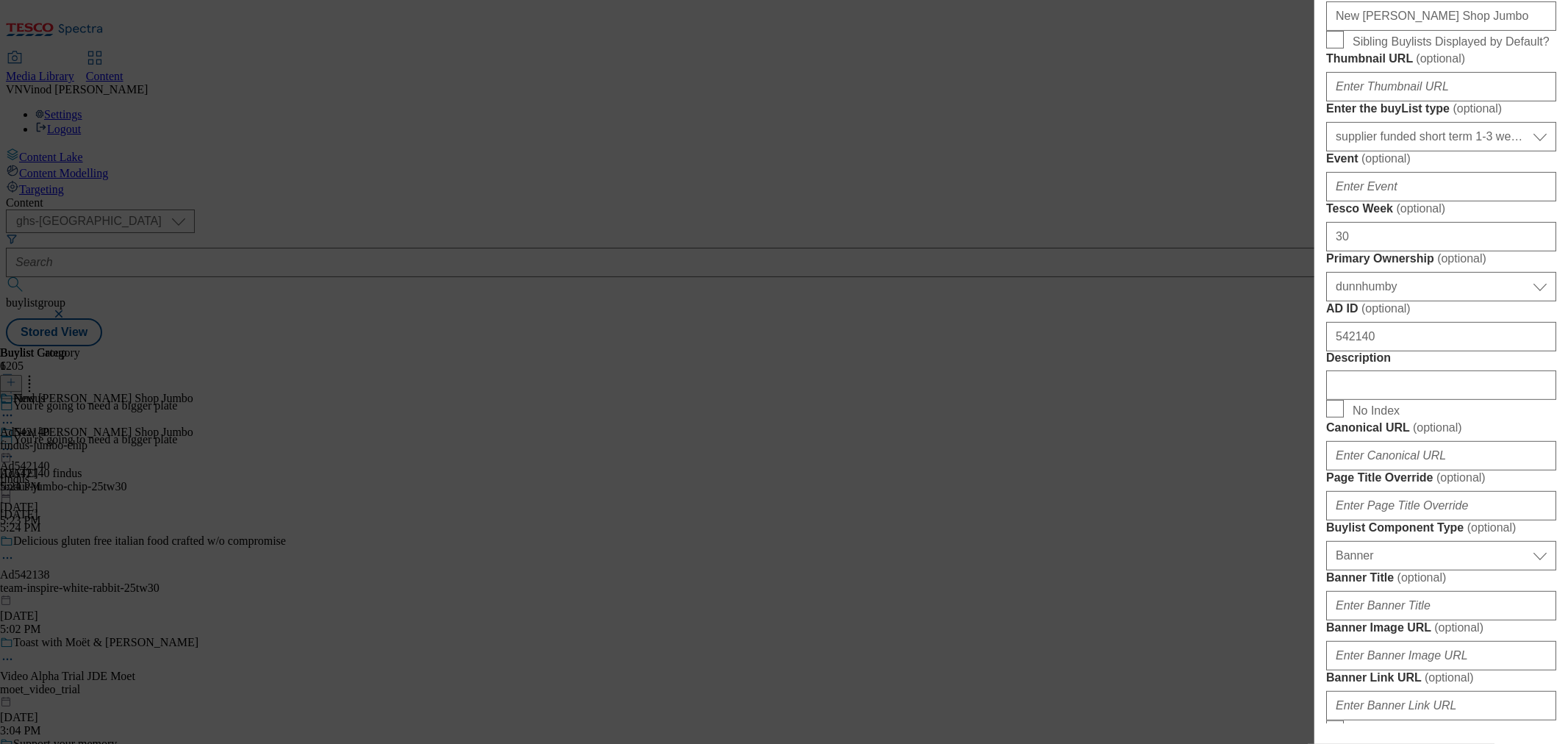
scroll to position [571, 0]
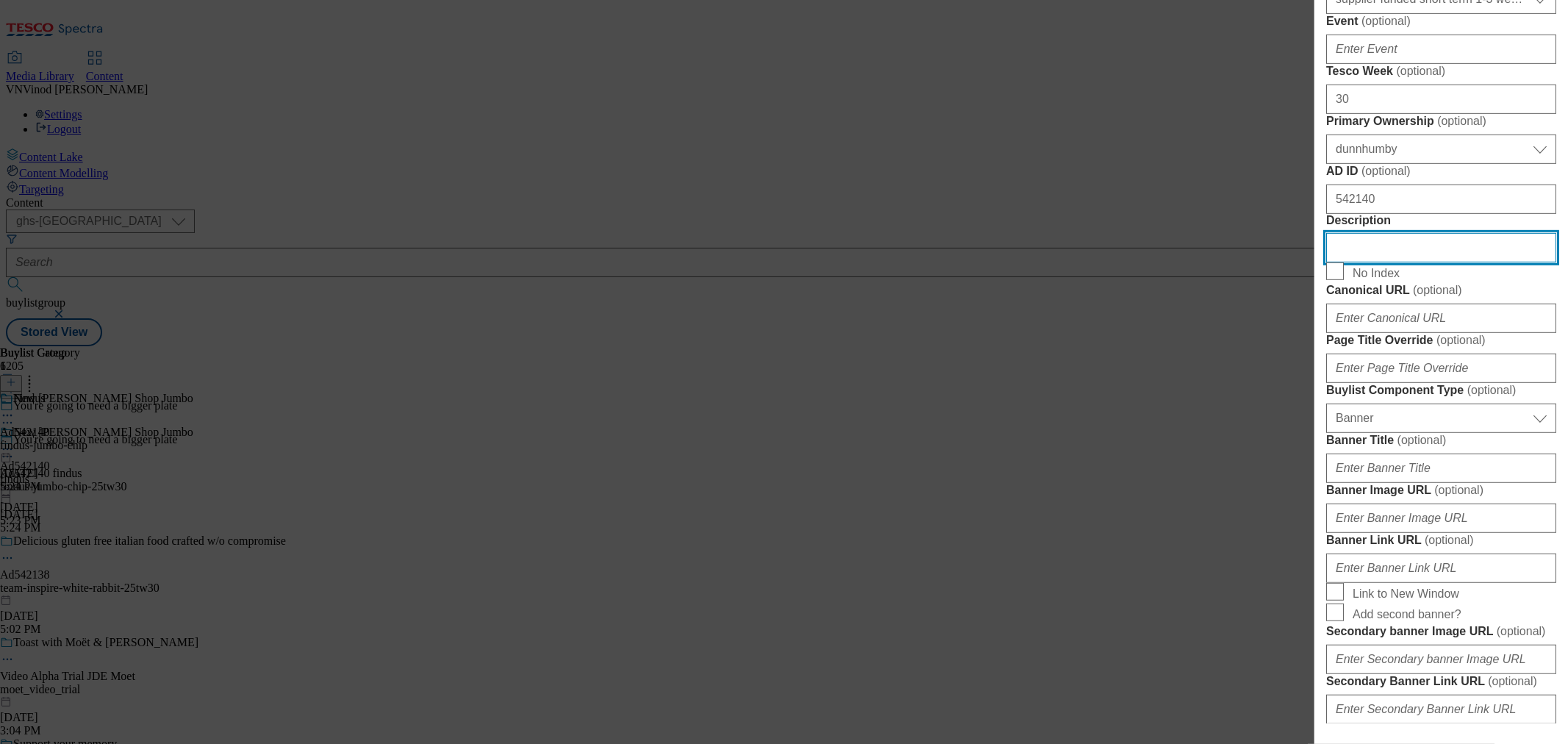
click at [1399, 263] on input "Description" at bounding box center [1441, 247] width 230 height 29
paste input "Young's 2 Chip Shop Succulent Jumbo Fish 480g"
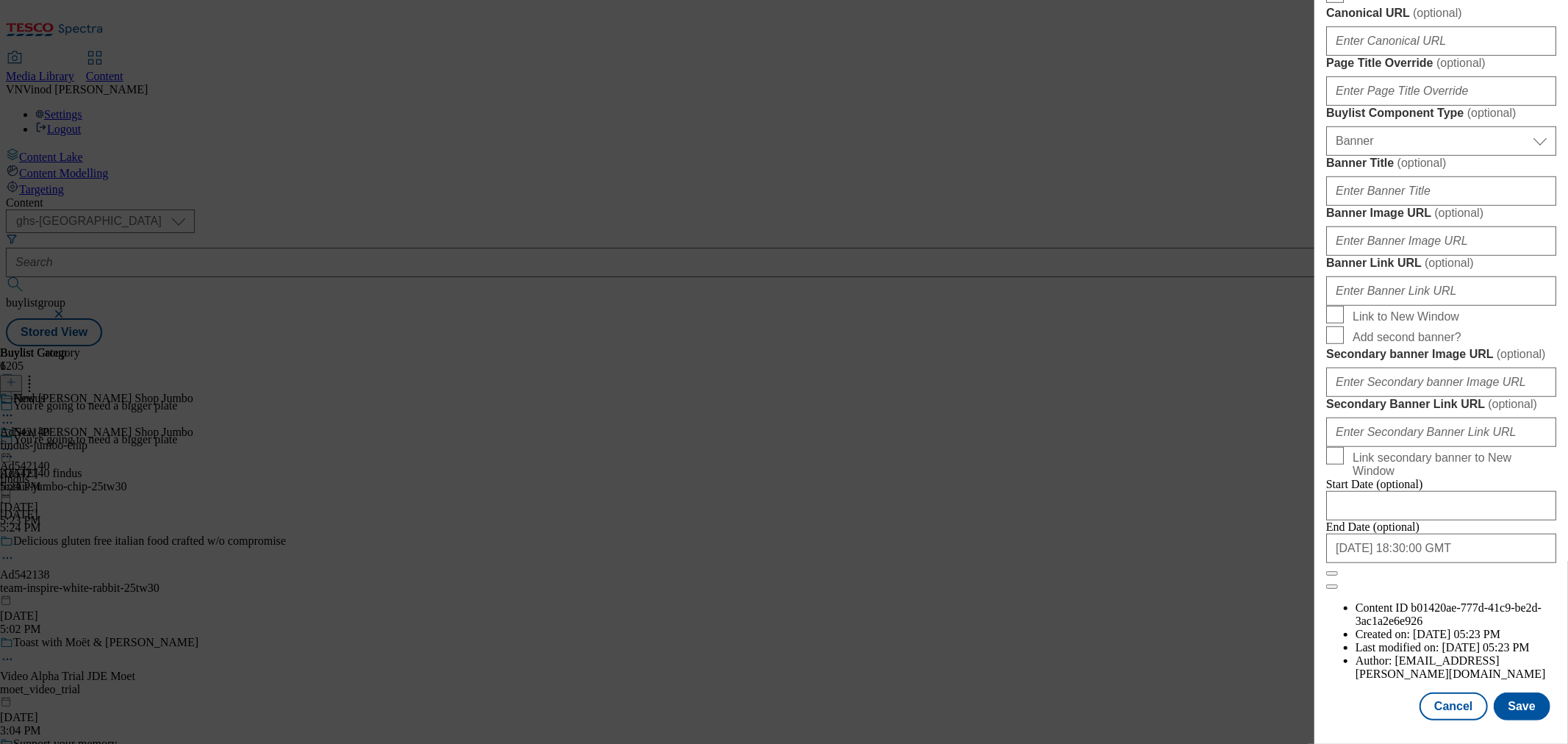
scroll to position [1404, 0]
type input "Young's 2 Chip Shop Succulent Jumbo Fish 480g"
click at [1516, 695] on button "Save" at bounding box center [1522, 706] width 57 height 28
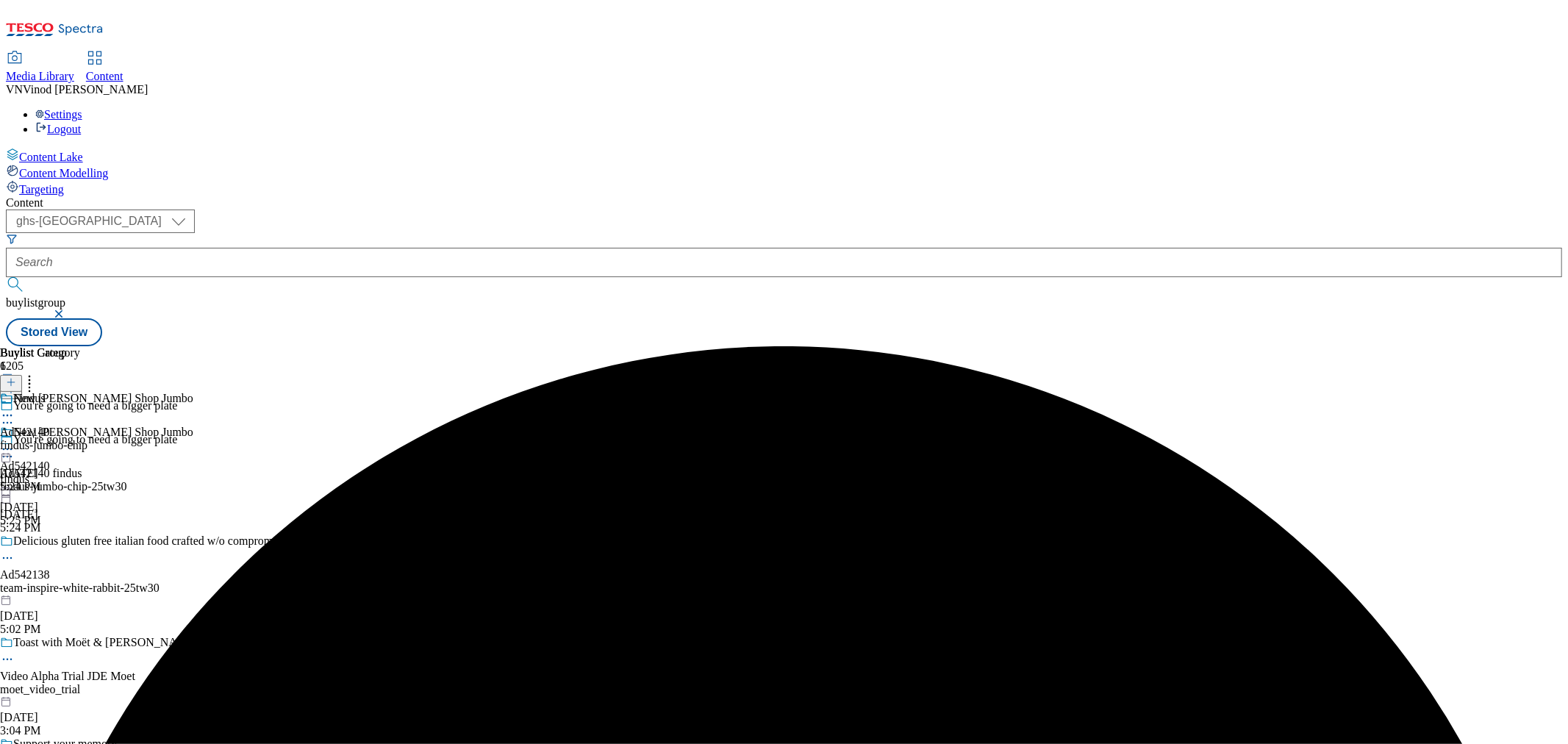
click at [14, 408] on icon at bounding box center [7, 415] width 14 height 14
click at [100, 438] on li "Edit" at bounding box center [65, 446] width 71 height 17
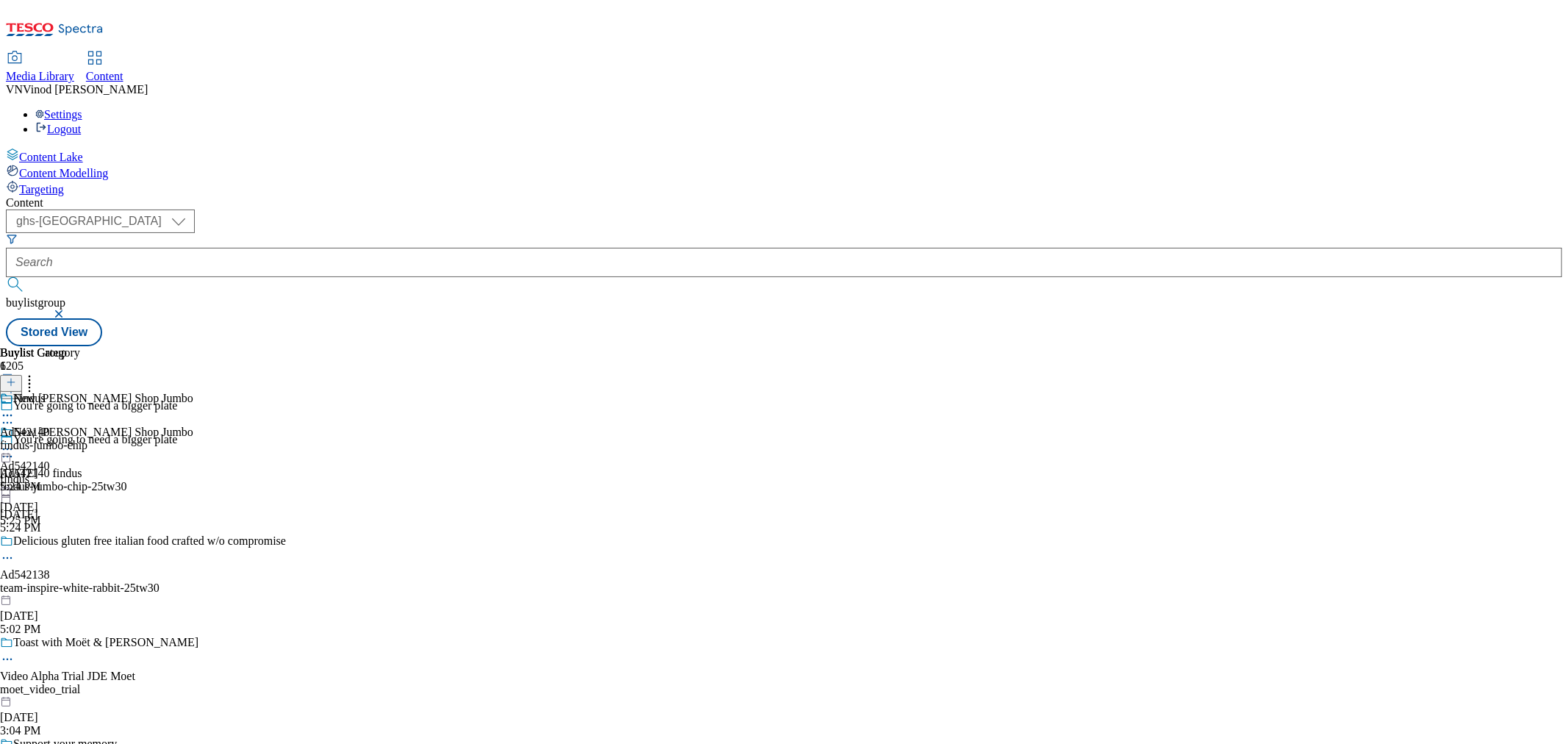
click at [14, 408] on icon at bounding box center [7, 415] width 14 height 14
click at [63, 442] on span "Edit" at bounding box center [54, 446] width 17 height 11
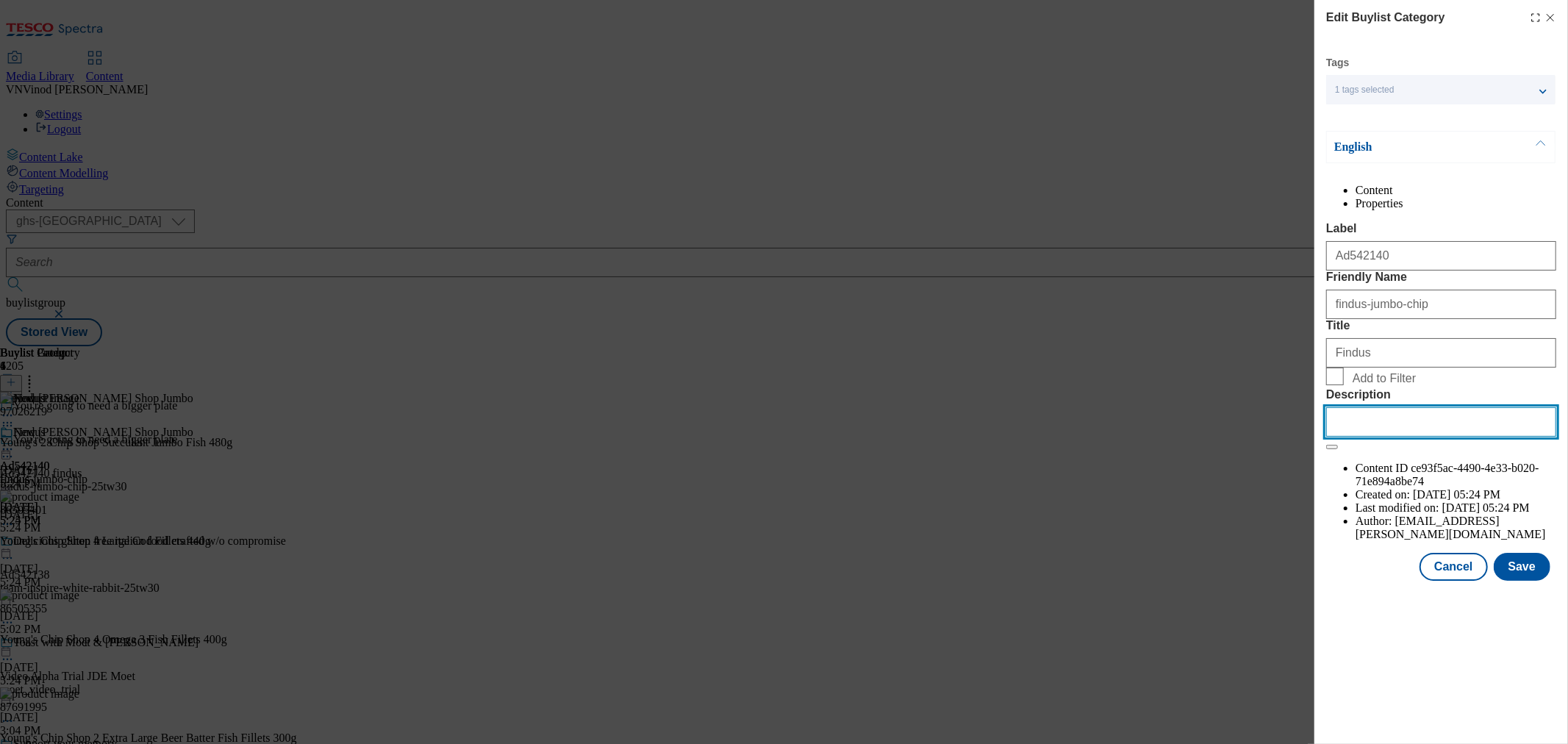
click at [1406, 437] on input "Description" at bounding box center [1441, 422] width 230 height 29
paste input "Young's 2 Chip Shop Succulent Jumbo Fish 480g"
type input "Young's 2 Chip Shop Succulent Jumbo Fish 480g"
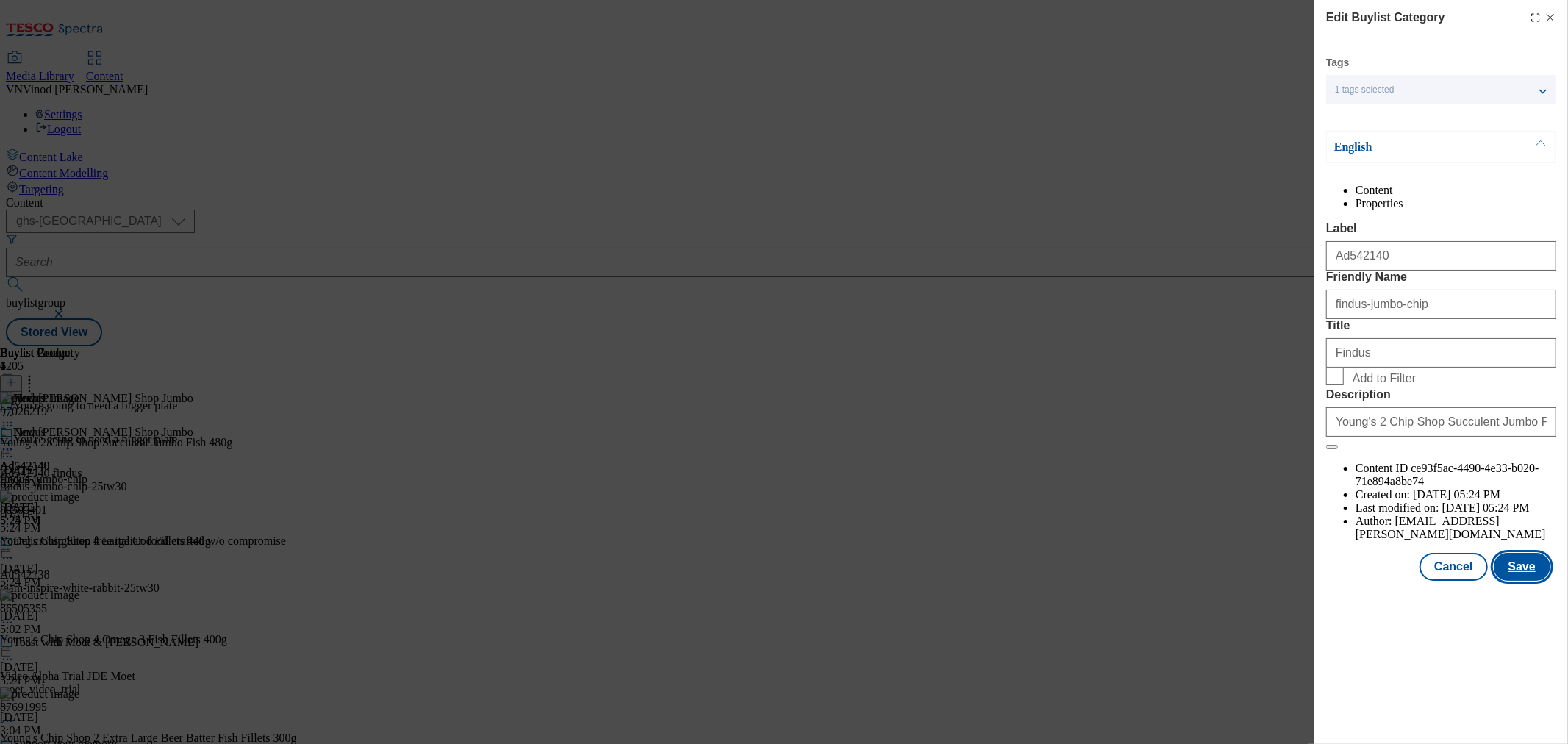
click at [1525, 581] on button "Save" at bounding box center [1522, 566] width 57 height 28
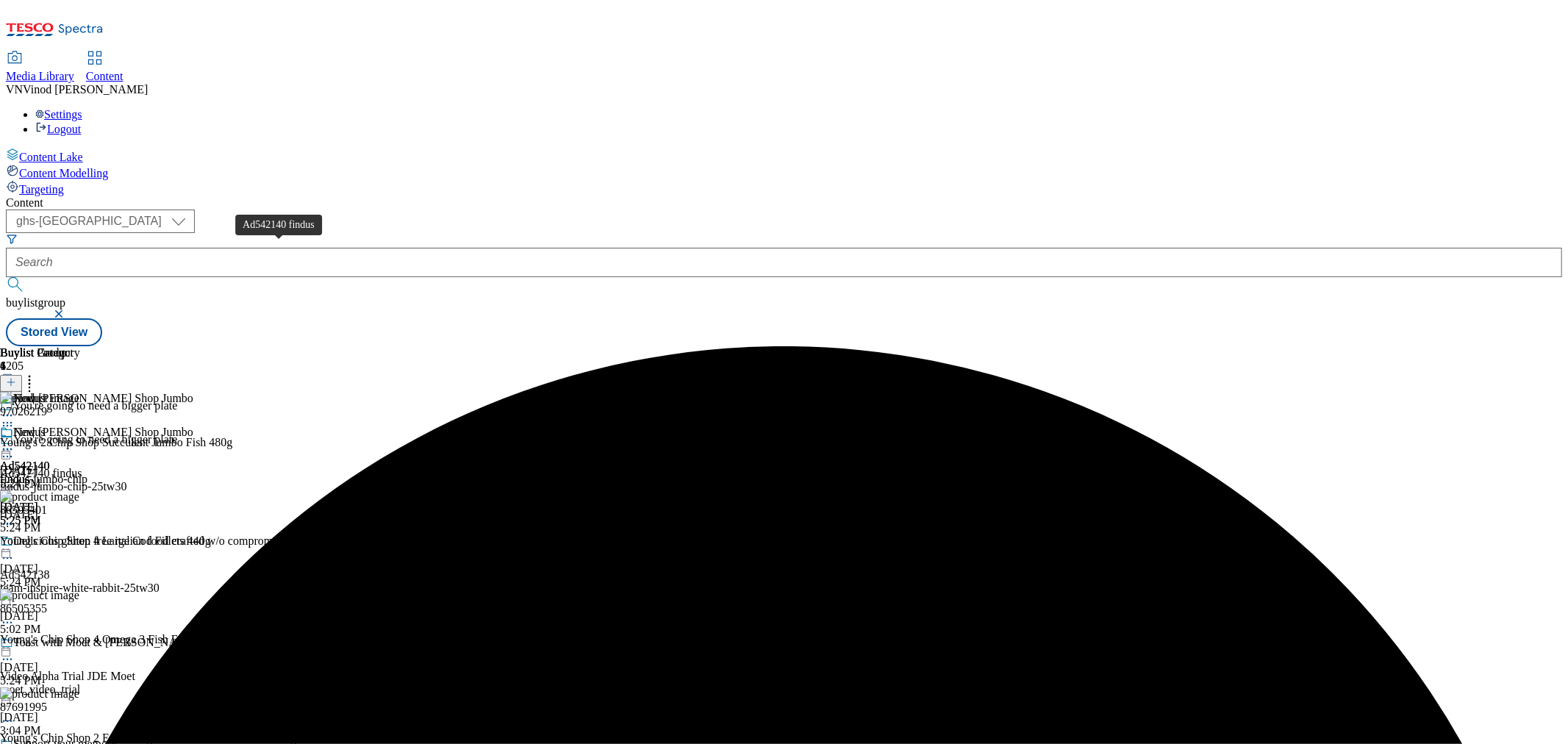
click at [82, 467] on div "Ad542140 findus" at bounding box center [41, 473] width 82 height 14
